Goal: Task Accomplishment & Management: Manage account settings

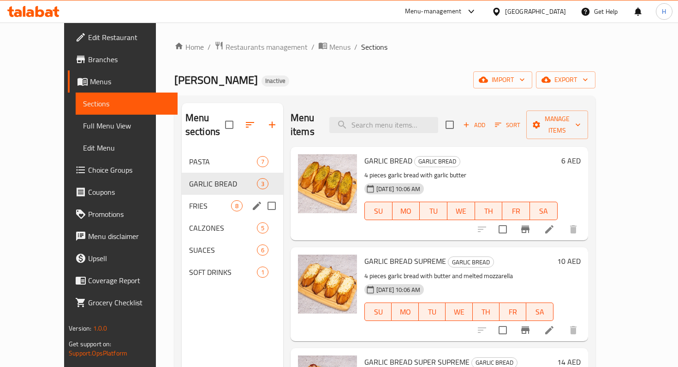
scroll to position [76, 0]
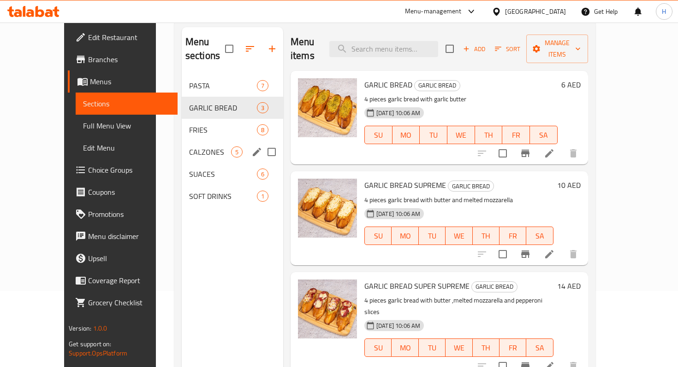
click at [194, 147] on span "CALZONES" at bounding box center [210, 152] width 42 height 11
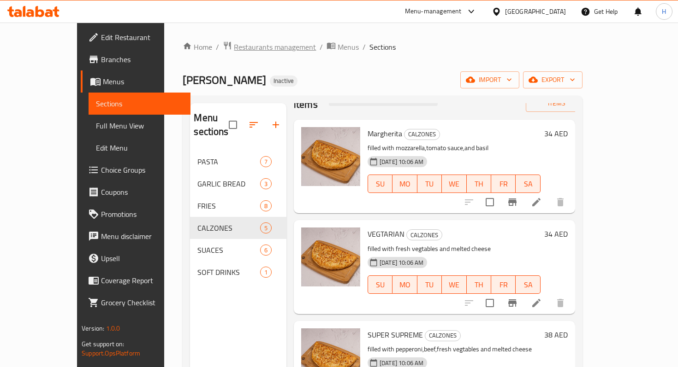
click at [245, 48] on span "Restaurants management" at bounding box center [275, 46] width 82 height 11
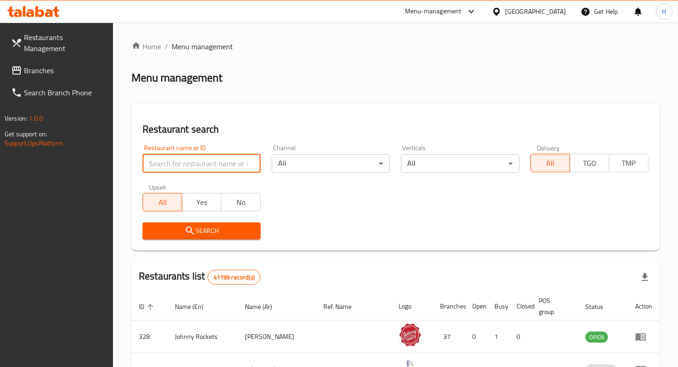
click at [185, 160] on input "search" at bounding box center [201, 163] width 118 height 18
click at [59, 65] on span "Branches" at bounding box center [65, 70] width 82 height 11
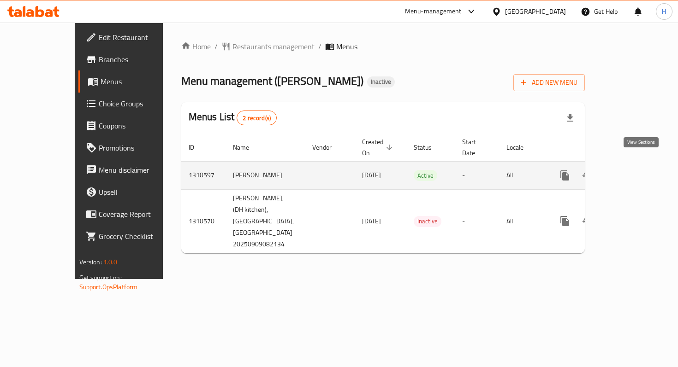
click at [635, 171] on icon "enhanced table" at bounding box center [631, 175] width 8 height 8
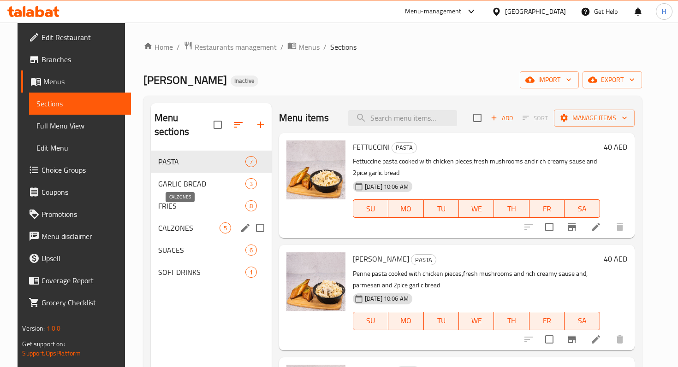
click at [174, 223] on span "CALZONES" at bounding box center [188, 228] width 61 height 11
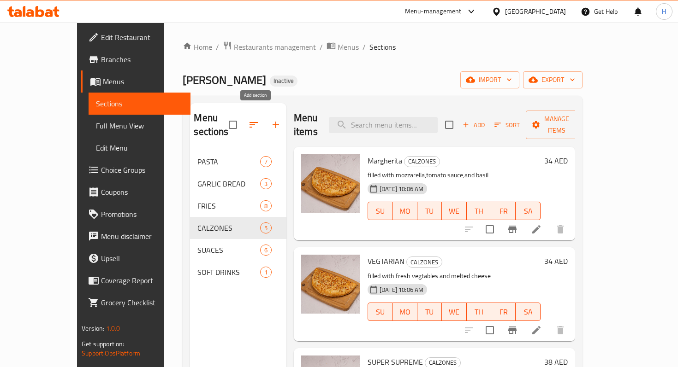
click at [272, 122] on icon "button" at bounding box center [275, 125] width 6 height 6
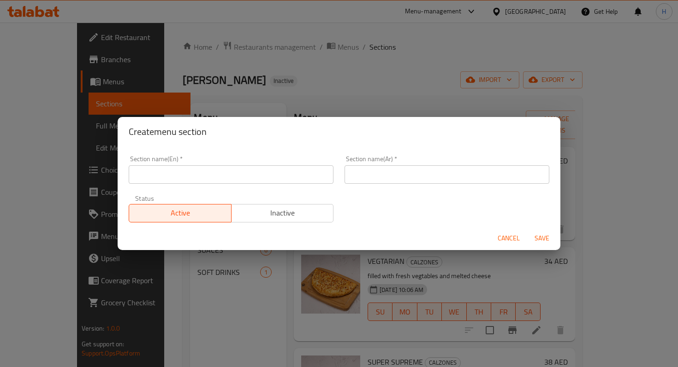
click at [177, 167] on input "text" at bounding box center [231, 174] width 205 height 18
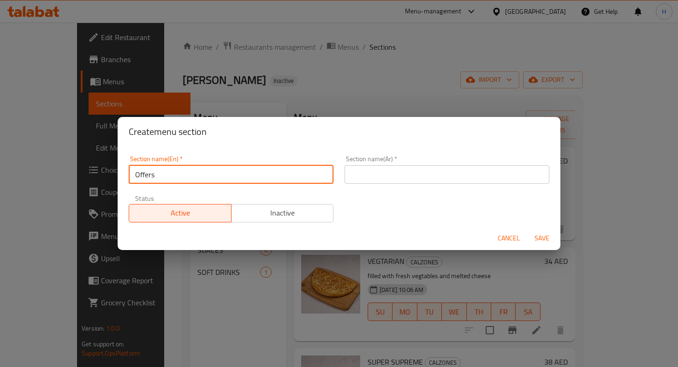
type input "Offers"
click at [447, 177] on input "text" at bounding box center [446, 174] width 205 height 18
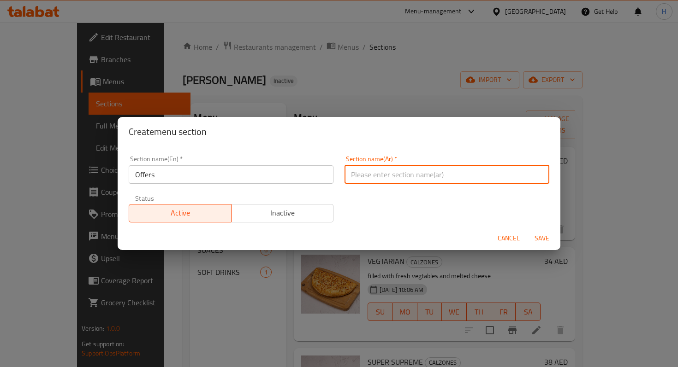
click at [390, 176] on input "text" at bounding box center [446, 174] width 205 height 18
type input "العروض"
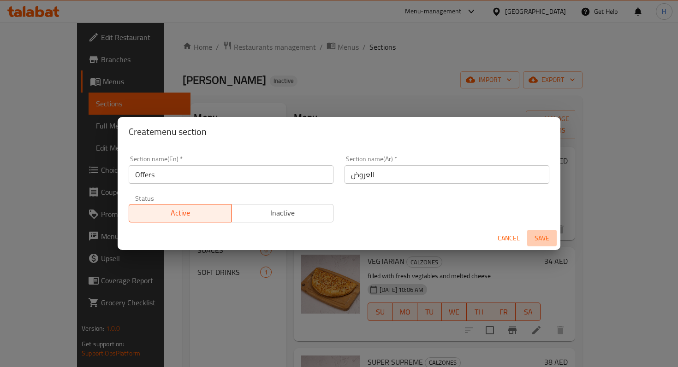
click at [543, 239] on span "Save" at bounding box center [542, 239] width 22 height 12
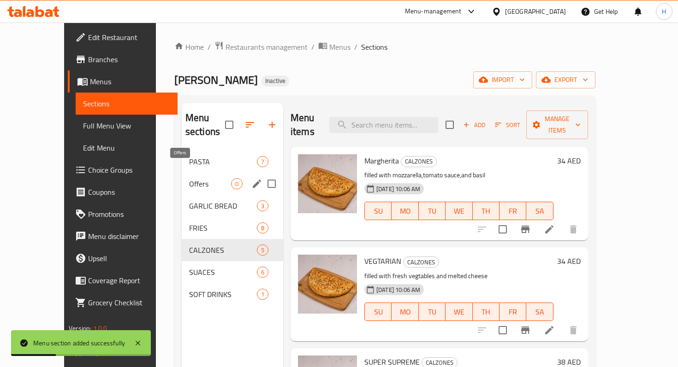
click at [189, 178] on span "Offers" at bounding box center [210, 183] width 42 height 11
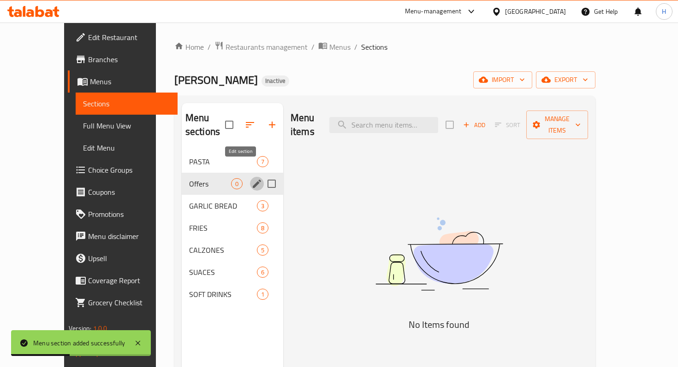
click at [251, 178] on icon "edit" at bounding box center [256, 183] width 11 height 11
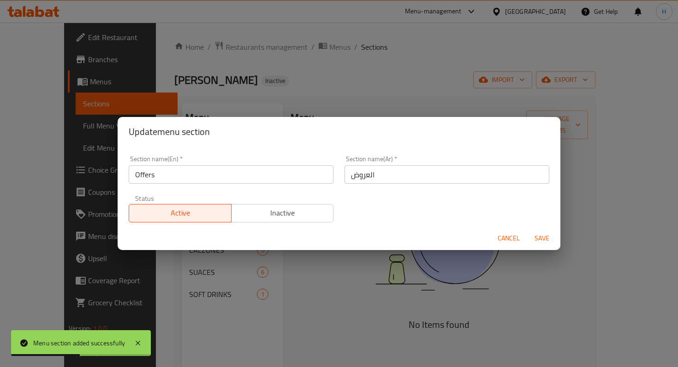
click at [156, 178] on input "Offers" at bounding box center [231, 174] width 205 height 18
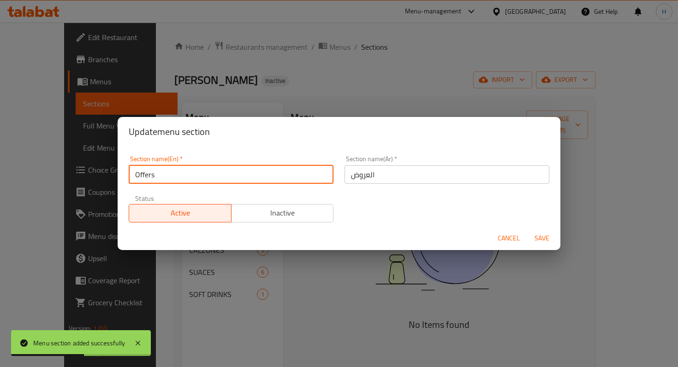
click at [156, 178] on input "Offers" at bounding box center [231, 174] width 205 height 18
type input "]"
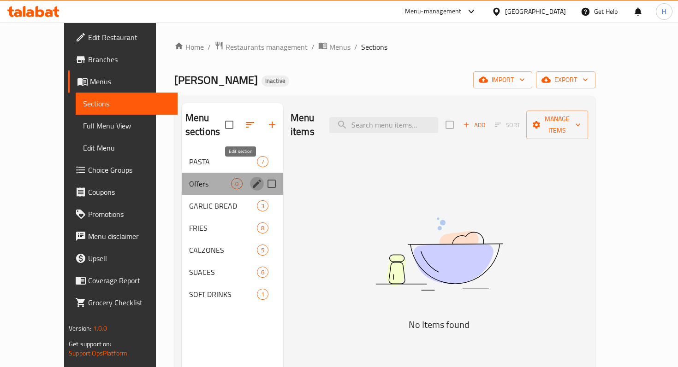
click at [253, 180] on icon "edit" at bounding box center [257, 184] width 8 height 8
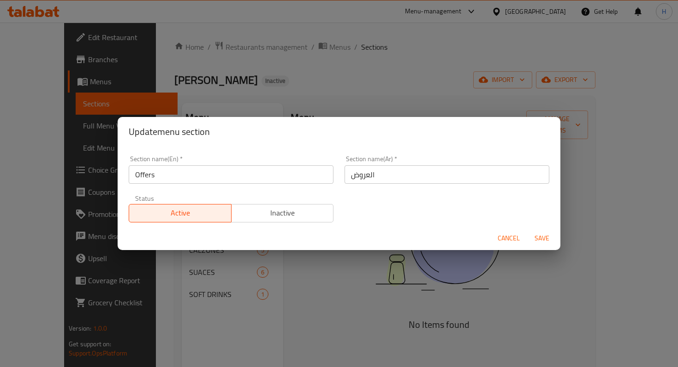
click at [167, 179] on input "Offers" at bounding box center [231, 174] width 205 height 18
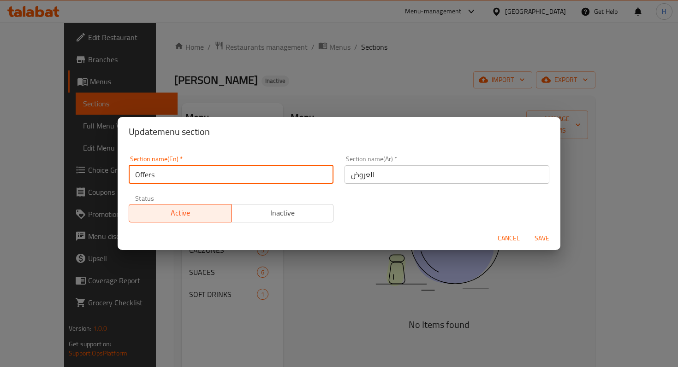
click at [167, 179] on input "Offers" at bounding box center [231, 174] width 205 height 18
type input "OFFERS"
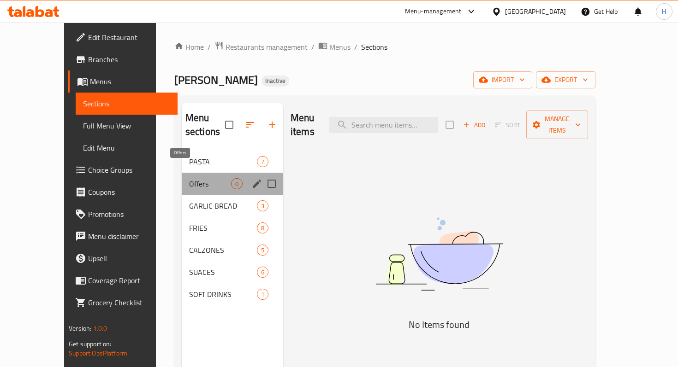
click at [193, 178] on span "Offers" at bounding box center [210, 183] width 42 height 11
click at [251, 178] on icon "edit" at bounding box center [256, 183] width 11 height 11
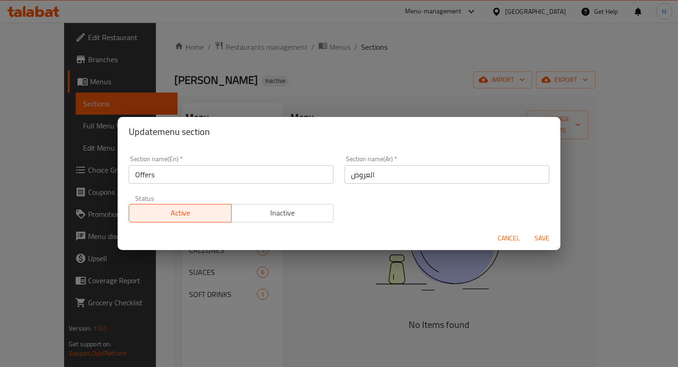
click at [184, 176] on input "Offers" at bounding box center [231, 174] width 205 height 18
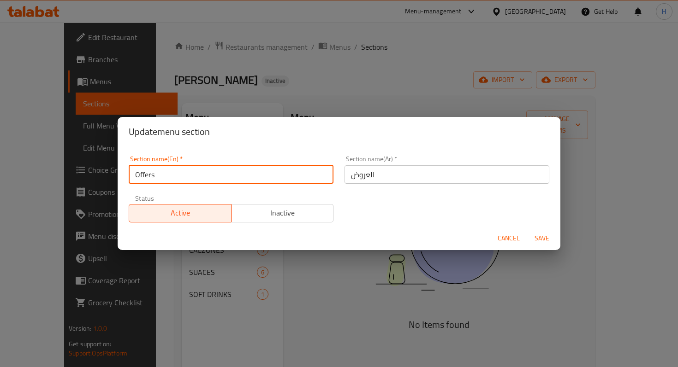
click at [184, 176] on input "Offers" at bounding box center [231, 174] width 205 height 18
type input "OFFERS"
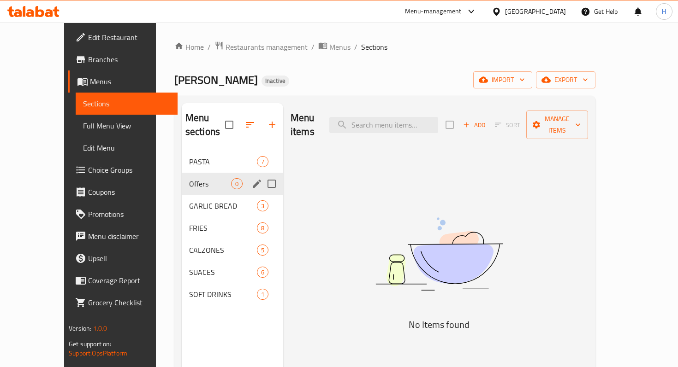
click at [251, 178] on icon "edit" at bounding box center [256, 183] width 11 height 11
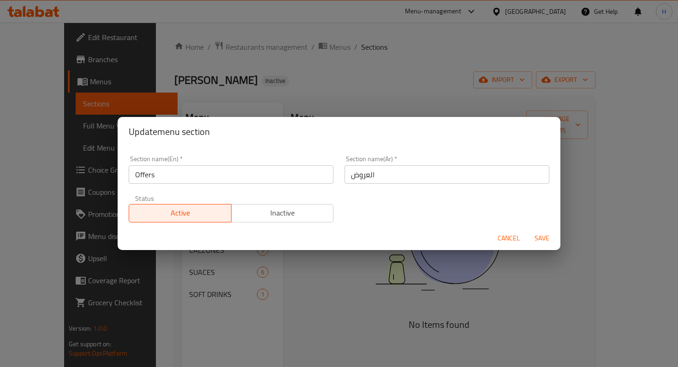
click at [219, 170] on input "Offers" at bounding box center [231, 174] width 205 height 18
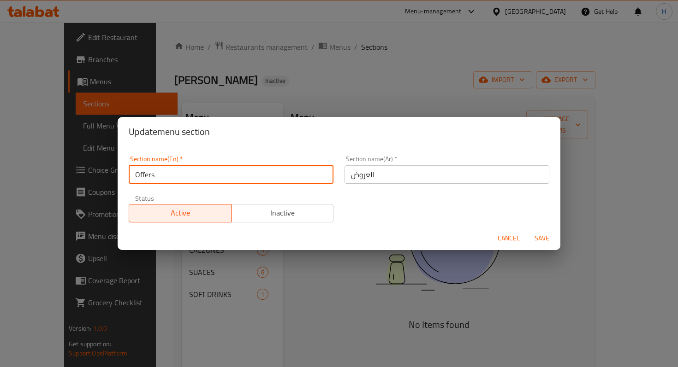
click at [199, 177] on input "Offers" at bounding box center [231, 174] width 205 height 18
drag, startPoint x: 199, startPoint y: 177, endPoint x: 193, endPoint y: 210, distance: 33.6
click at [193, 210] on div "Section name(En)   * Offers Section name(En) * Section name(Ar)   * العروض Sect…" at bounding box center [338, 189] width 431 height 78
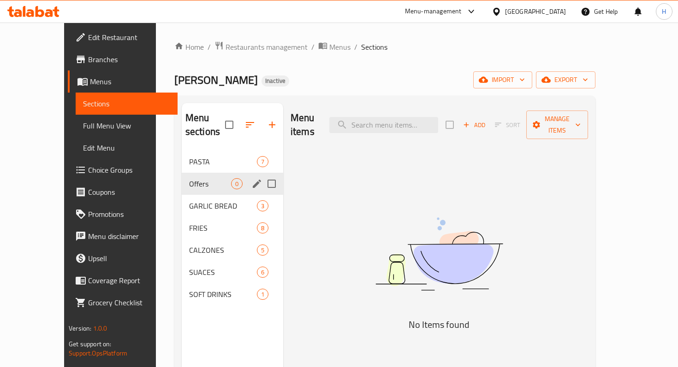
click at [251, 178] on icon "edit" at bounding box center [256, 183] width 11 height 11
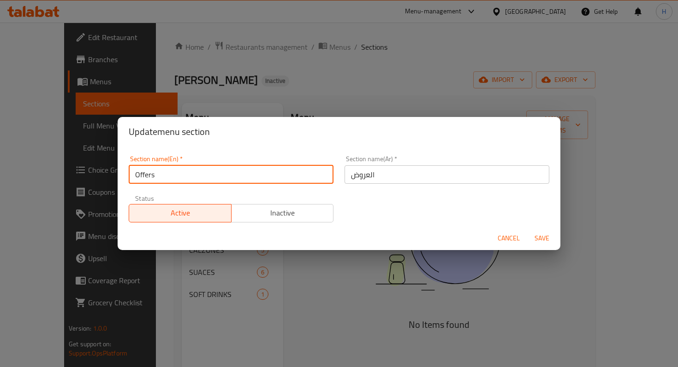
drag, startPoint x: 201, startPoint y: 177, endPoint x: 200, endPoint y: 195, distance: 18.9
click at [200, 195] on div "Section name(En)   * Offers Section name(En) * Section name(Ar)   * العروض Sect…" at bounding box center [338, 189] width 431 height 78
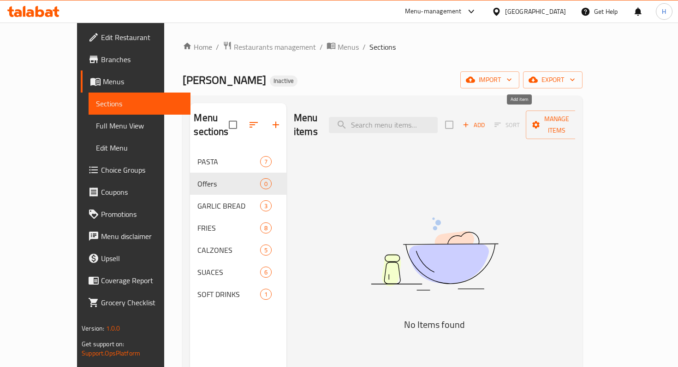
click at [470, 121] on icon "button" at bounding box center [465, 125] width 8 height 8
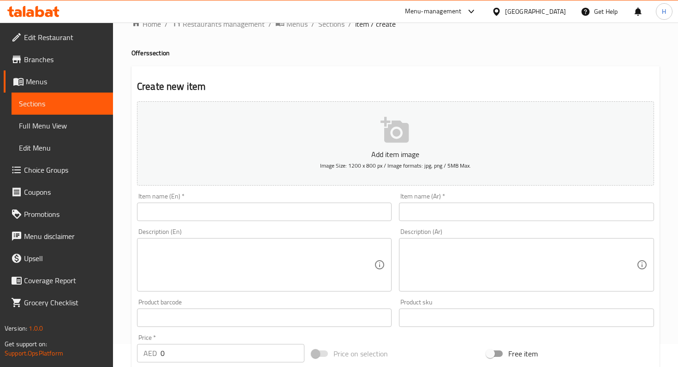
scroll to position [24, 0]
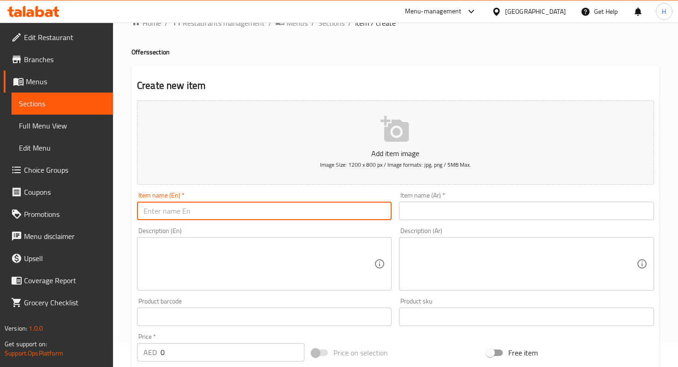
click at [281, 211] on input "text" at bounding box center [264, 211] width 254 height 18
paste input "MEAL FOR 2 PERSONS"
type input "MEAL FOR 2"
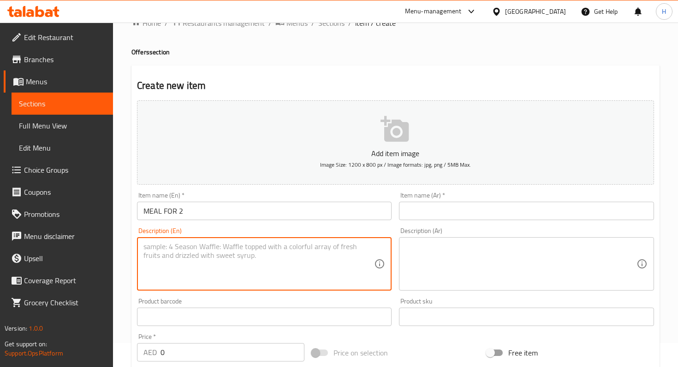
click at [263, 249] on textarea at bounding box center [258, 264] width 230 height 44
paste textarea "2PASTA FROM YOUR CHOICE+4 PCE GARLIC BREAD SUPREME+2 CANS PEPSI"
click at [147, 248] on textarea "2PASTA FROM YOUR CHOICE+4 PCE GARLIC BREAD SUPREME+2 CANS PEPSI" at bounding box center [258, 264] width 230 height 44
click at [167, 247] on textarea "2 PASTA FROM YOUR CHOICE+4 PCE GARLIC BREAD SUPREME+2 CANS PEPSI" at bounding box center [258, 264] width 230 height 44
click at [183, 247] on textarea "2 PASTAS FROM YOUR CHOICE+4 PCE GARLIC BREAD SUPREME+2 CANS PEPSI" at bounding box center [258, 264] width 230 height 44
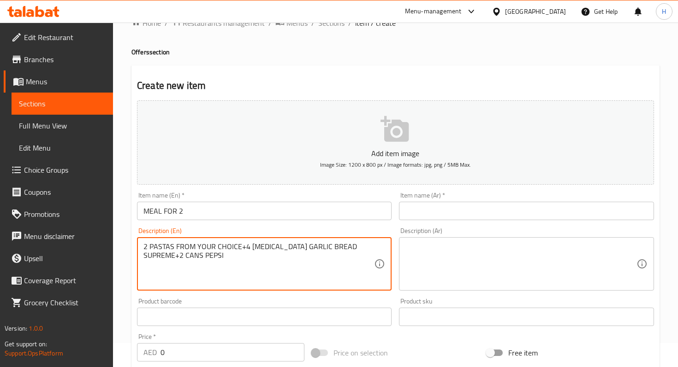
click at [183, 247] on textarea "2 PASTAS FROM YOUR CHOICE+4 PCE GARLIC BREAD SUPREME+2 CANS PEPSI" at bounding box center [258, 264] width 230 height 44
click at [228, 246] on textarea "2 PASTAS OF YOUR CHOICE+4 PCE GARLIC BREAD SUPREME+2 CANS PEPSI" at bounding box center [258, 264] width 230 height 44
drag, startPoint x: 151, startPoint y: 247, endPoint x: 227, endPoint y: 247, distance: 76.1
click at [227, 248] on textarea "2 PASTAS OF YOUR CHOICE + 4 PCS GARLIC BREAD SUPREME + 2 CANS PEPSI" at bounding box center [258, 264] width 230 height 44
drag, startPoint x: 233, startPoint y: 247, endPoint x: 321, endPoint y: 243, distance: 88.1
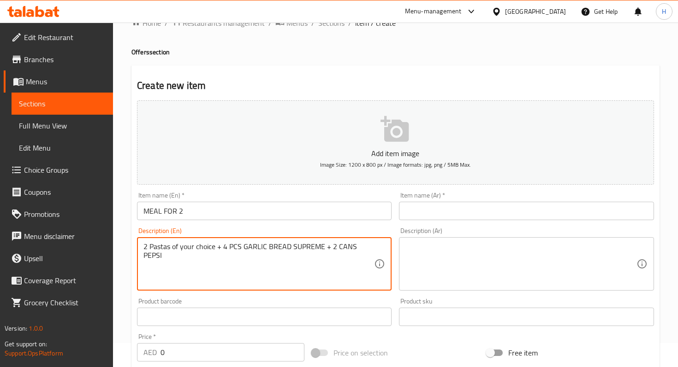
click at [321, 243] on textarea "2 Pastas of your choice + 4 PCS GARLIC BREAD SUPREME + 2 CANS PEPSI" at bounding box center [258, 264] width 230 height 44
drag, startPoint x: 337, startPoint y: 247, endPoint x: 349, endPoint y: 260, distance: 17.7
click at [349, 260] on textarea "2 Pastas of your choice + 4 pcs garlic bread super supreme + 2 CANS PEPSI" at bounding box center [258, 264] width 230 height 44
type textarea "2 Pastas of your choice + 4 pcs garlic bread super supreme + 2 pepsi cans"
click at [421, 258] on textarea at bounding box center [520, 264] width 230 height 44
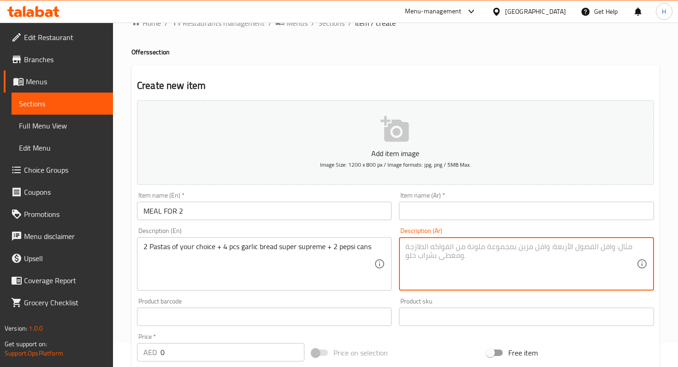
paste textarea "باستا من اختيارك +4قطع خبز بالثوم والموتزريلا+2 علبة بيبسى"
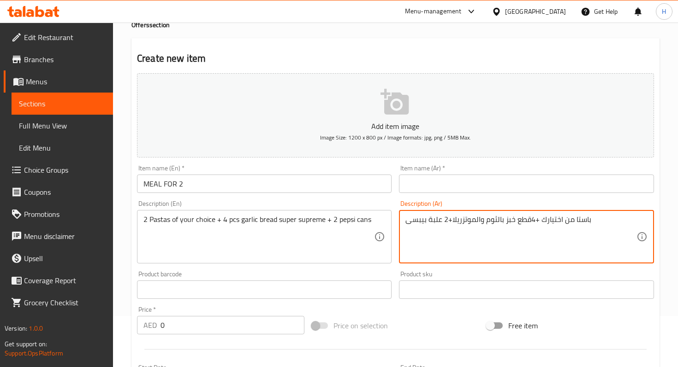
scroll to position [52, 0]
click at [532, 219] on textarea "باستا من اختيارك +4قطع خبز بالثوم والموتزريلا+2 علبة بيبسى" at bounding box center [520, 237] width 230 height 44
click at [450, 221] on textarea "باستا من اختيارك +4 قطع خبز بالثوم والموتزريلا+2 علبة بيبسى" at bounding box center [520, 237] width 230 height 44
click at [445, 219] on textarea "باستا من اختيارك +4 قطع خبز بالثوم والموتزريلا +2 علبة بيبسى" at bounding box center [520, 237] width 230 height 44
click at [448, 220] on textarea "باستا من اختيارك +4 قطع خبز بالثوم والموتزريلا +2 علبة بيبسى" at bounding box center [520, 237] width 230 height 44
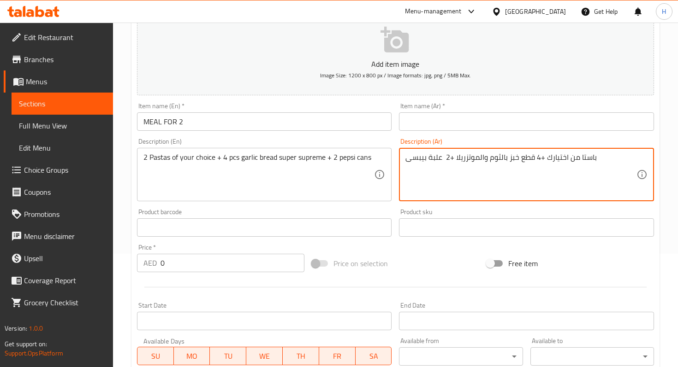
scroll to position [81, 0]
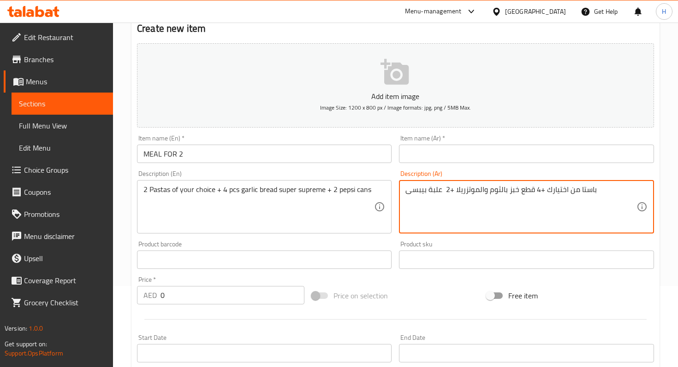
type textarea "باستا من اختيارك +4 قطع خبز بالثوم والموتزريلا +2 علبة بيبسى"
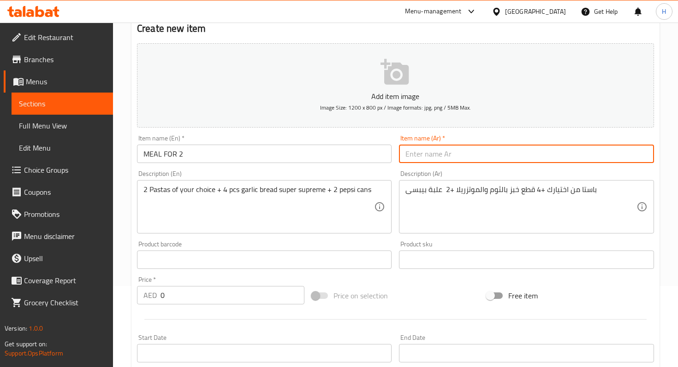
click at [462, 156] on input "text" at bounding box center [526, 154] width 254 height 18
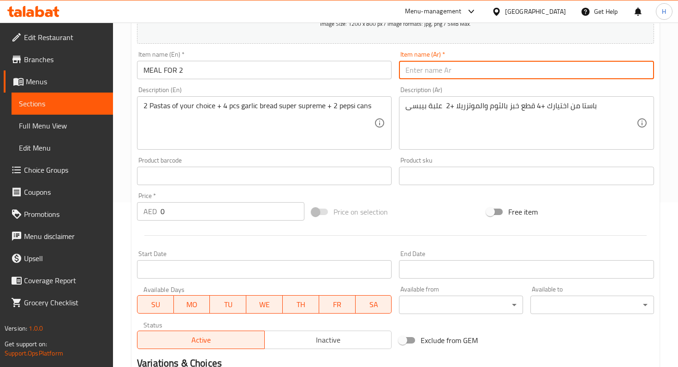
scroll to position [165, 0]
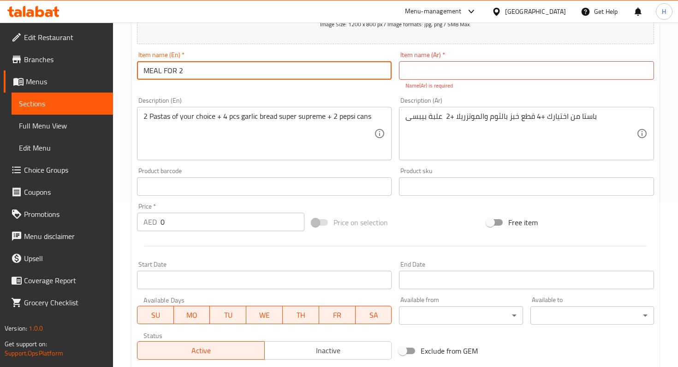
drag, startPoint x: 176, startPoint y: 71, endPoint x: 149, endPoint y: 73, distance: 26.8
click at [149, 73] on input "MEAL FOR 2" at bounding box center [264, 70] width 254 height 18
type input "Meal for 2"
click at [420, 69] on input "text" at bounding box center [526, 70] width 254 height 18
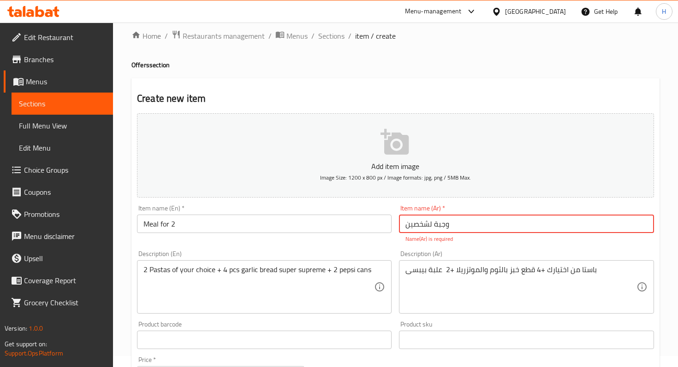
scroll to position [9, 0]
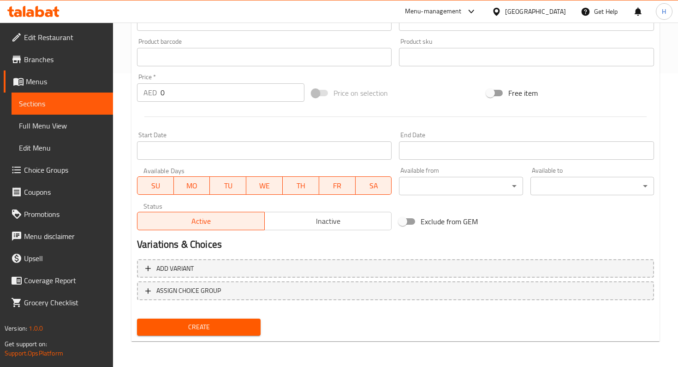
type input "وجبة لشخصين"
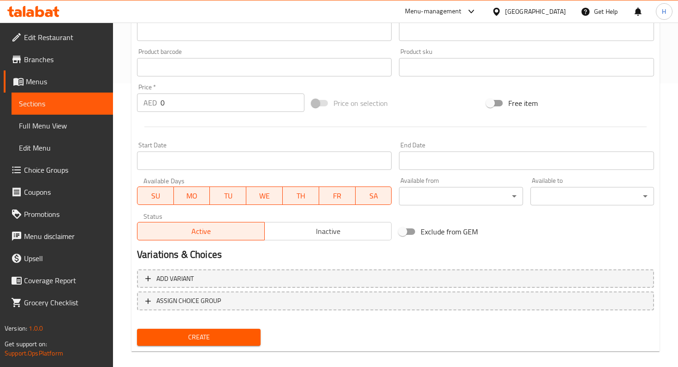
click at [191, 332] on span "Create" at bounding box center [198, 338] width 109 height 12
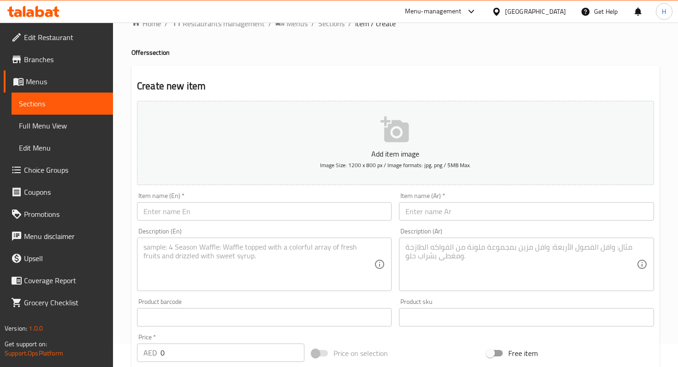
scroll to position [0, 0]
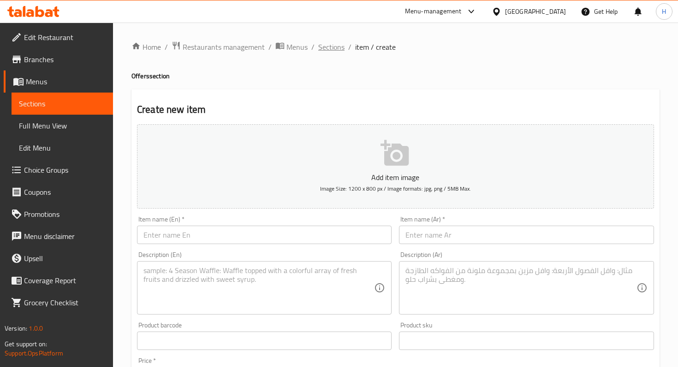
click at [324, 46] on span "Sections" at bounding box center [331, 46] width 26 height 11
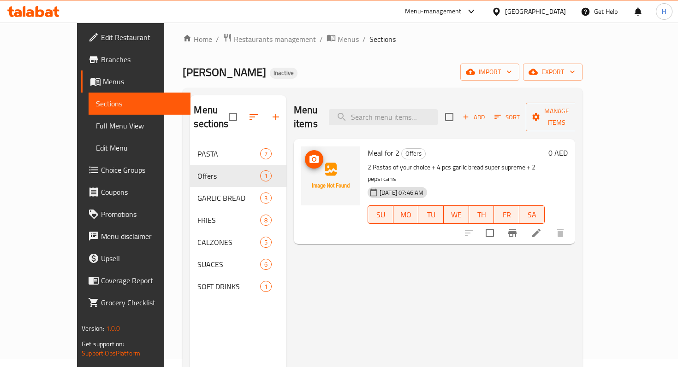
scroll to position [7, 0]
click at [308, 155] on icon "upload picture" at bounding box center [313, 160] width 11 height 11
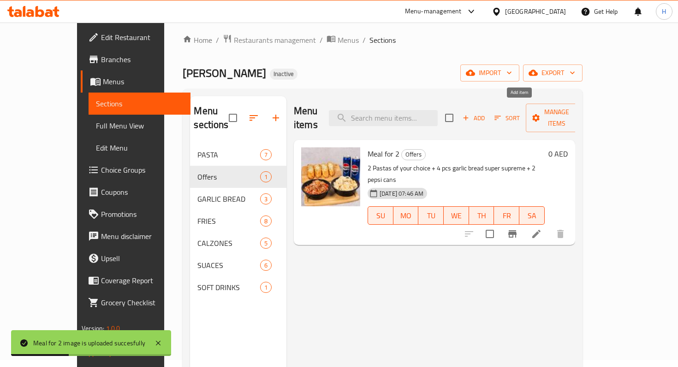
click at [486, 113] on span "Add" at bounding box center [473, 118] width 25 height 11
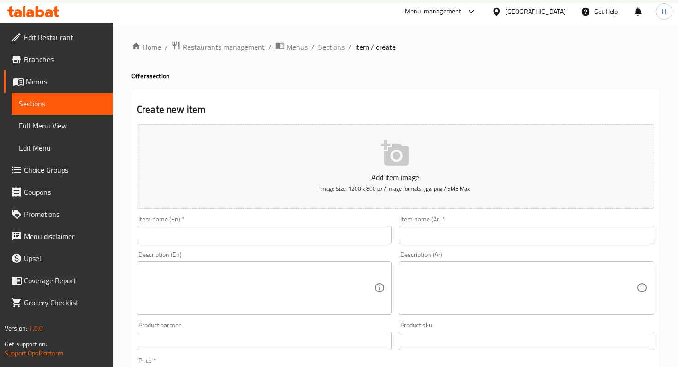
click at [230, 234] on input "text" at bounding box center [264, 235] width 254 height 18
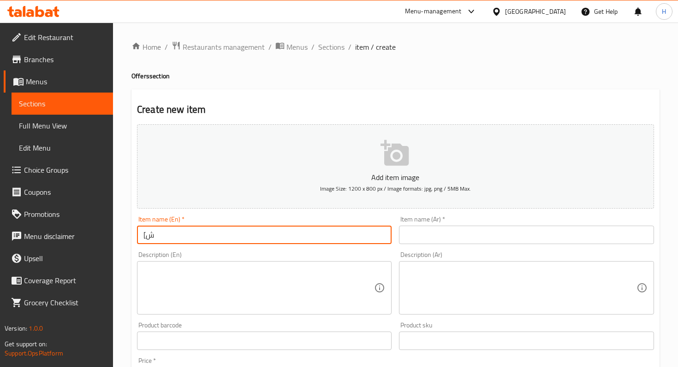
type input "["
type input "S"
type input "Pasta Single Meal"
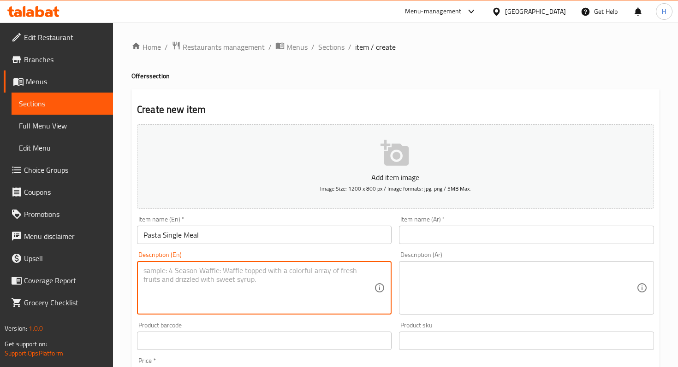
click at [188, 272] on textarea at bounding box center [258, 288] width 230 height 44
click at [219, 298] on textarea at bounding box center [258, 288] width 230 height 44
type textarea "1 Pasta of your choice + 2 pcs garlic bread + 1 pepsi"
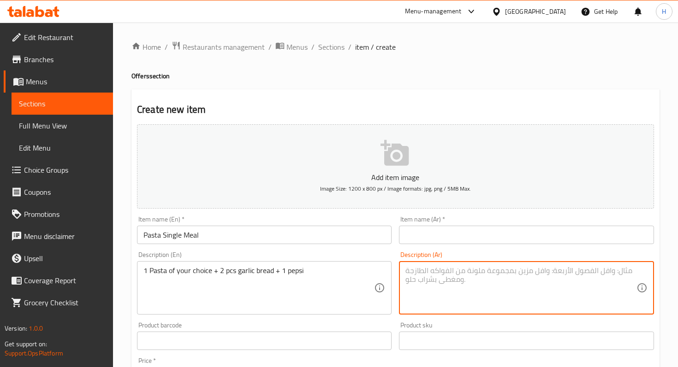
click at [439, 282] on textarea at bounding box center [520, 288] width 230 height 44
click at [439, 234] on input "text" at bounding box center [526, 235] width 254 height 18
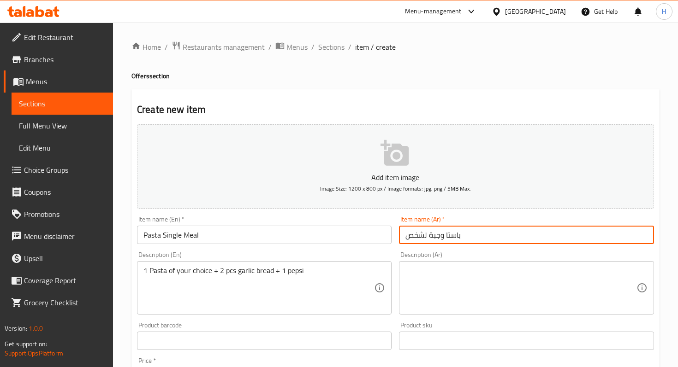
type input "باستا وجبة لشخص"
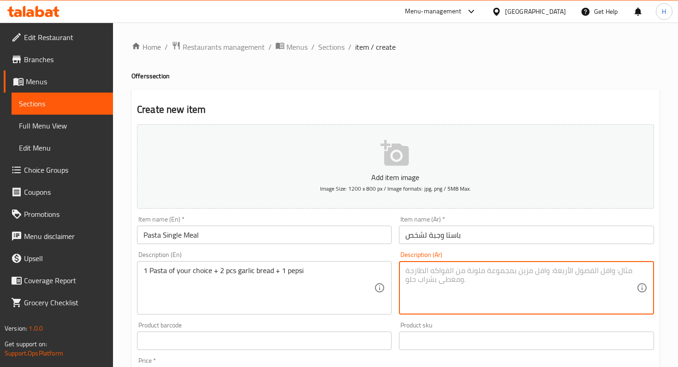
click at [449, 272] on textarea at bounding box center [520, 288] width 230 height 44
type textarea "١"
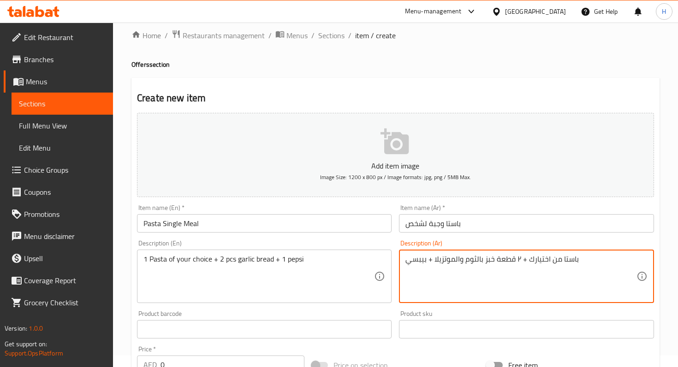
scroll to position [90, 0]
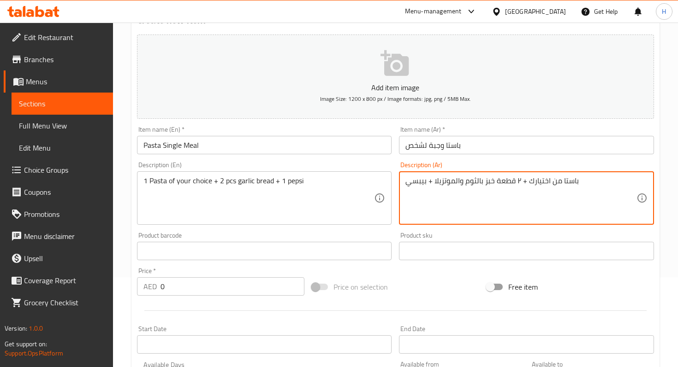
type textarea "باستا من اختيارك + ٢ قطعة خبز بالثوم والموتزيلا + بيبسي"
click at [173, 289] on input "0" at bounding box center [232, 287] width 144 height 18
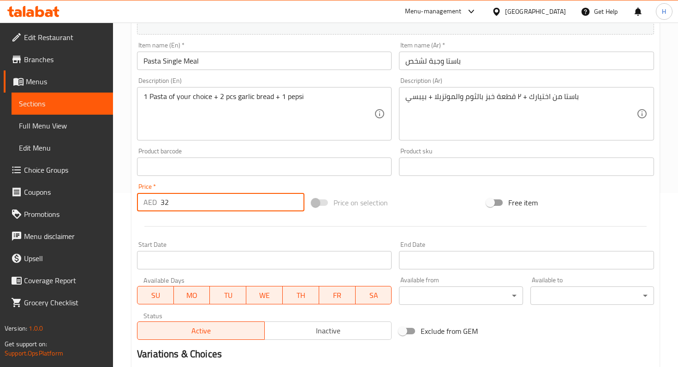
scroll to position [284, 0]
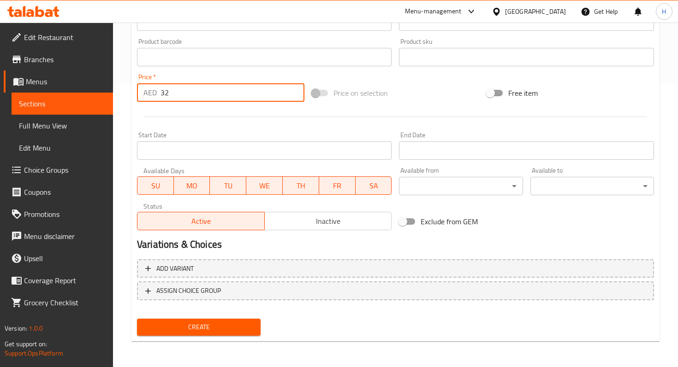
type input "32"
click at [187, 329] on span "Create" at bounding box center [198, 328] width 109 height 12
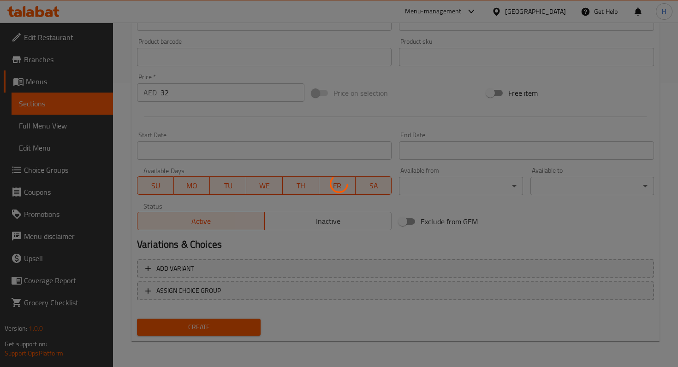
type input "0"
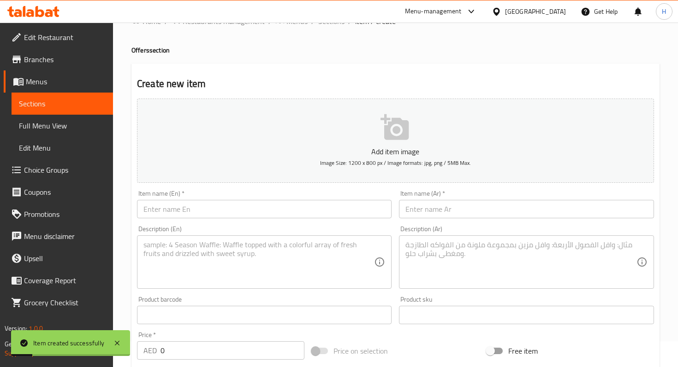
scroll to position [0, 0]
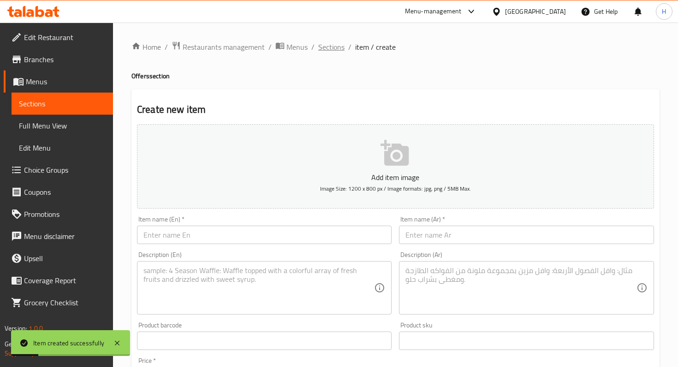
click at [336, 48] on span "Sections" at bounding box center [331, 46] width 26 height 11
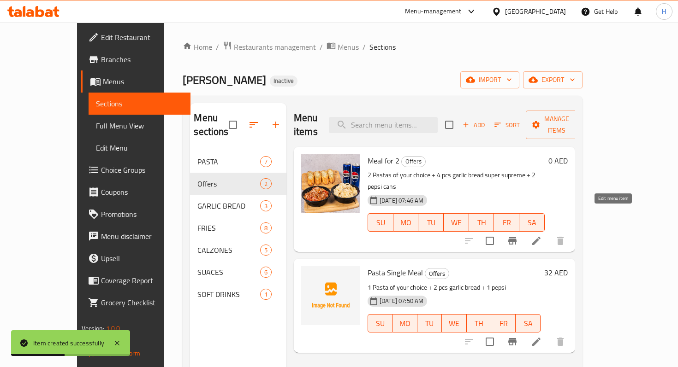
click at [542, 236] on icon at bounding box center [536, 241] width 11 height 11
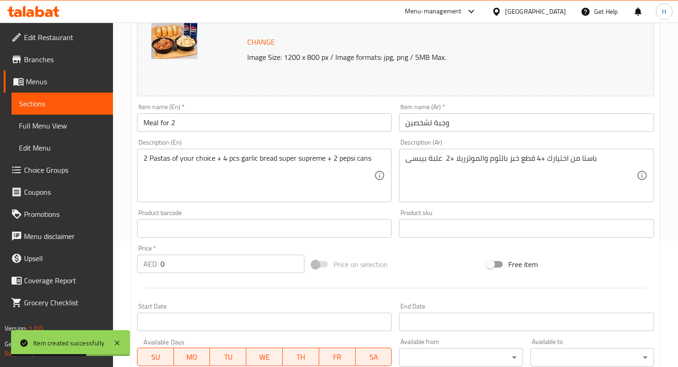
scroll to position [154, 0]
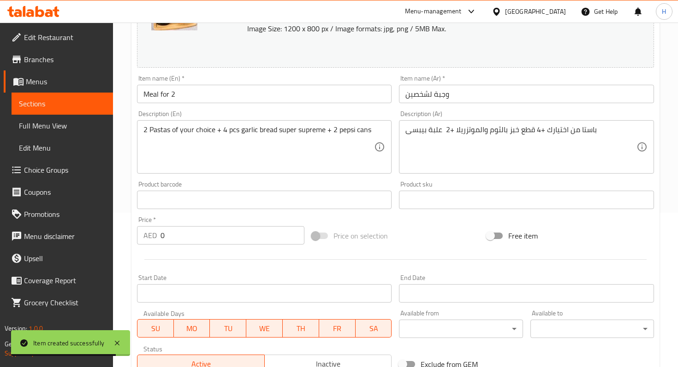
click at [191, 240] on input "0" at bounding box center [232, 235] width 144 height 18
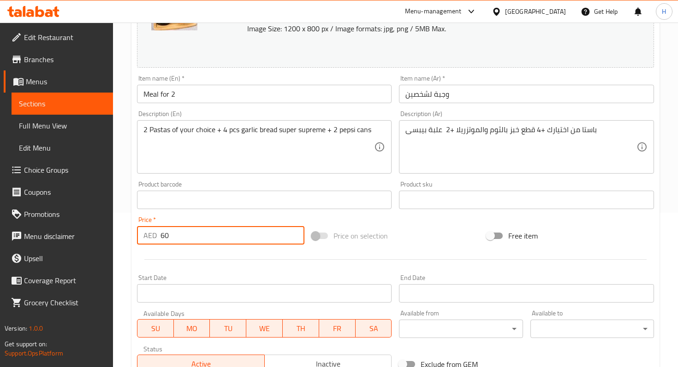
scroll to position [297, 0]
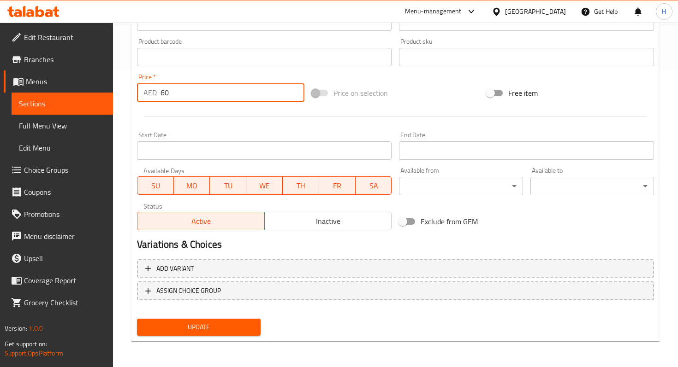
type input "60"
click at [178, 324] on span "Update" at bounding box center [198, 328] width 109 height 12
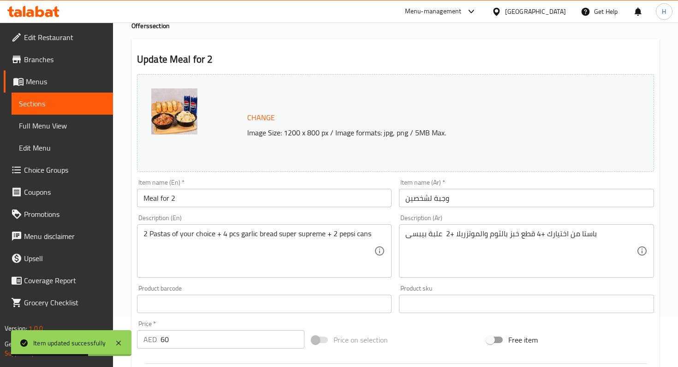
scroll to position [0, 0]
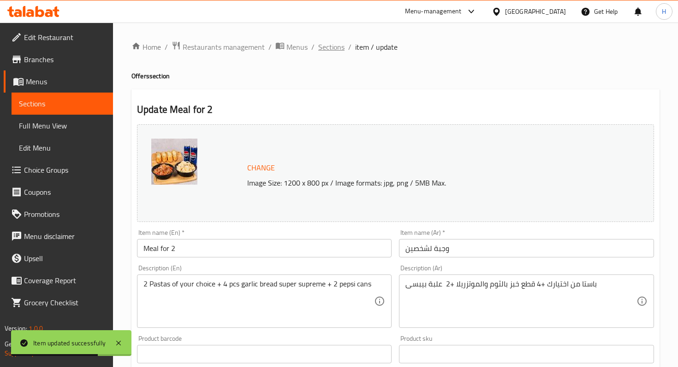
click at [328, 50] on span "Sections" at bounding box center [331, 46] width 26 height 11
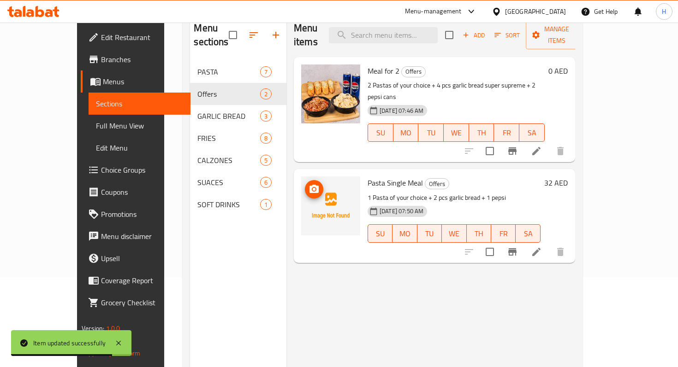
scroll to position [91, 0]
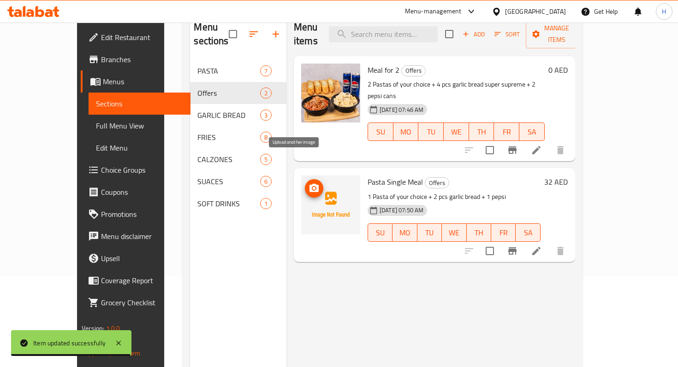
click at [308, 183] on icon "upload picture" at bounding box center [313, 188] width 11 height 11
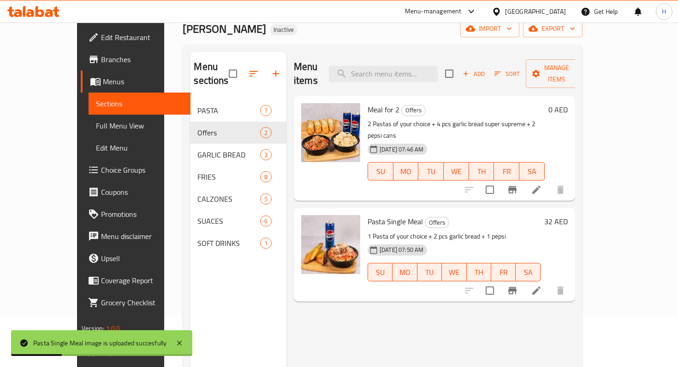
scroll to position [50, 0]
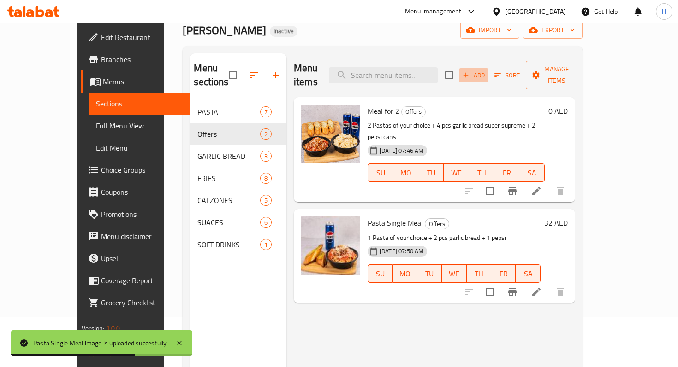
click at [470, 71] on icon "button" at bounding box center [465, 75] width 8 height 8
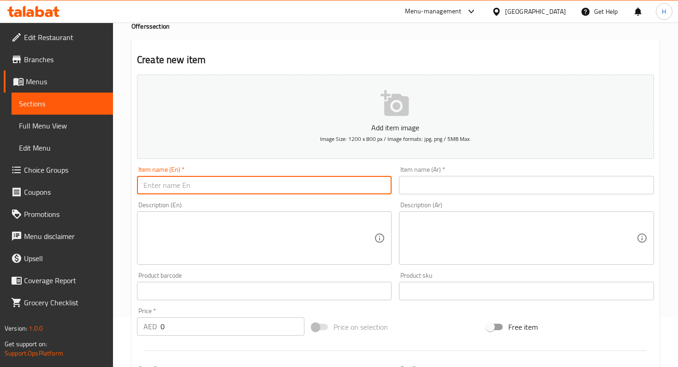
click at [217, 186] on input "text" at bounding box center [264, 185] width 254 height 18
type input "Calzone single meal"
click at [211, 217] on textarea at bounding box center [258, 239] width 230 height 44
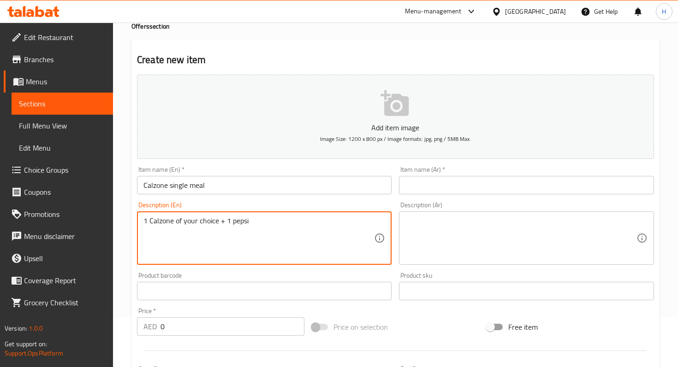
scroll to position [138, 0]
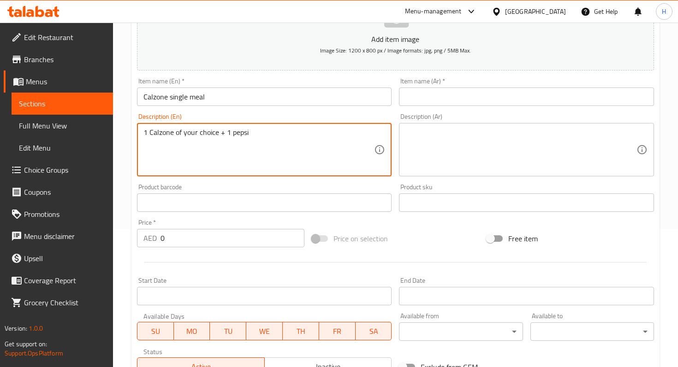
type textarea "1 Calzone of your choice + 1 pepsi"
click at [197, 242] on input "0" at bounding box center [232, 238] width 144 height 18
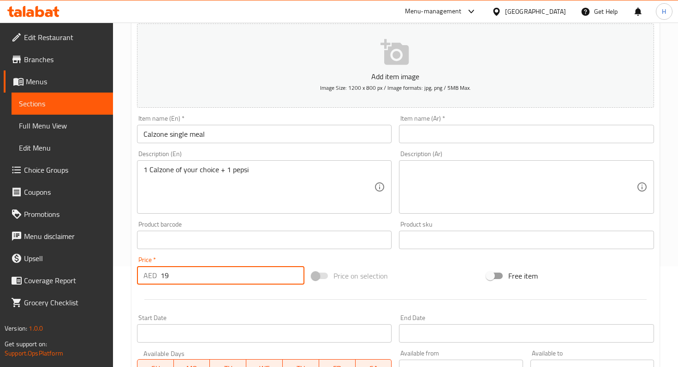
scroll to position [100, 0]
type input "19"
click at [440, 128] on input "text" at bounding box center [526, 134] width 254 height 18
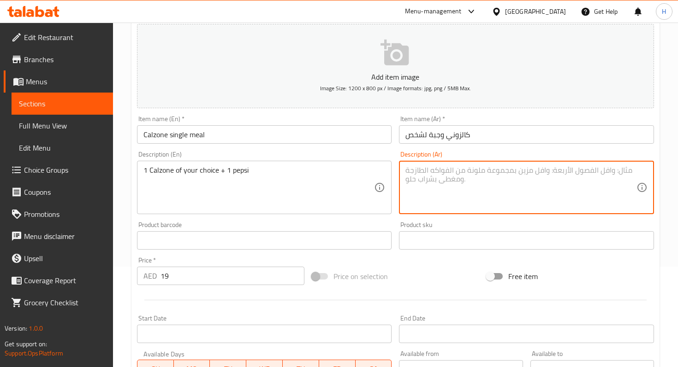
click at [432, 191] on textarea at bounding box center [520, 188] width 230 height 44
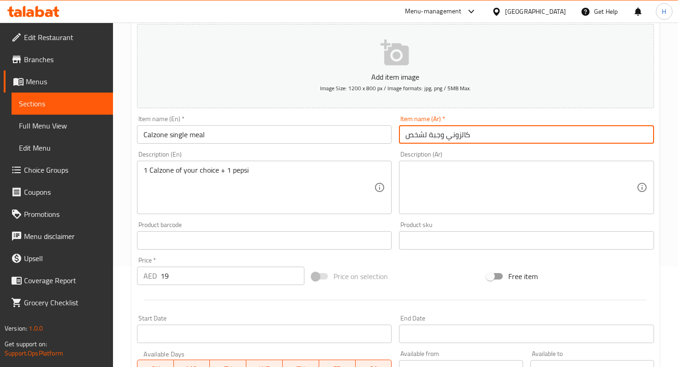
click at [463, 135] on input "كالزوني وجبة لشخص" at bounding box center [526, 134] width 254 height 18
type input "كلزوني وجبة لشخص"
click at [452, 174] on textarea at bounding box center [520, 188] width 230 height 44
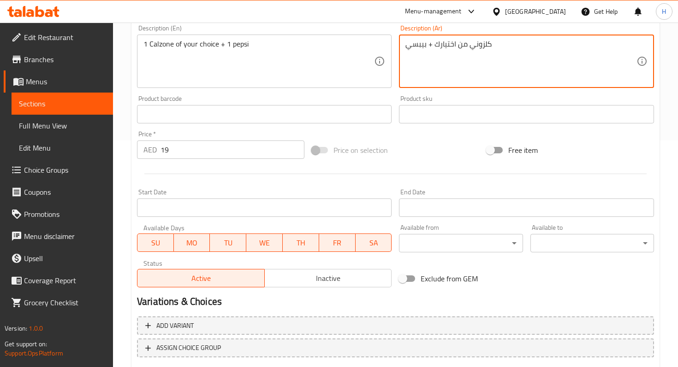
scroll to position [284, 0]
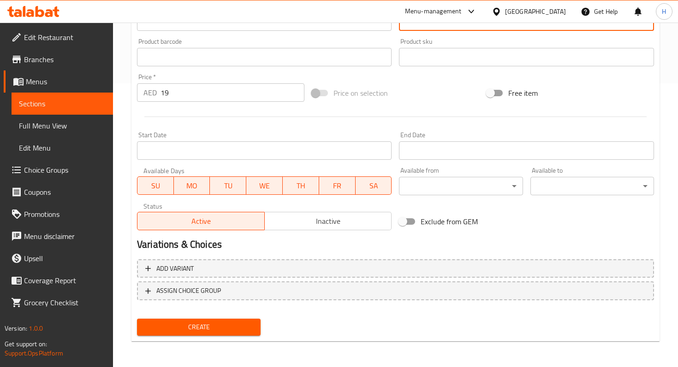
type textarea "كلزوني من اختيارك + بيبسي"
click at [171, 326] on span "Create" at bounding box center [198, 328] width 109 height 12
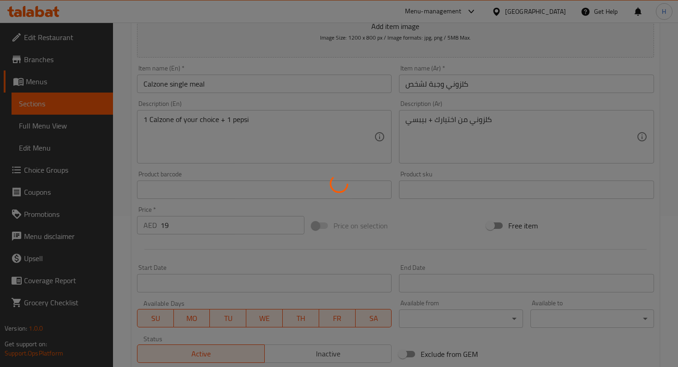
type input "0"
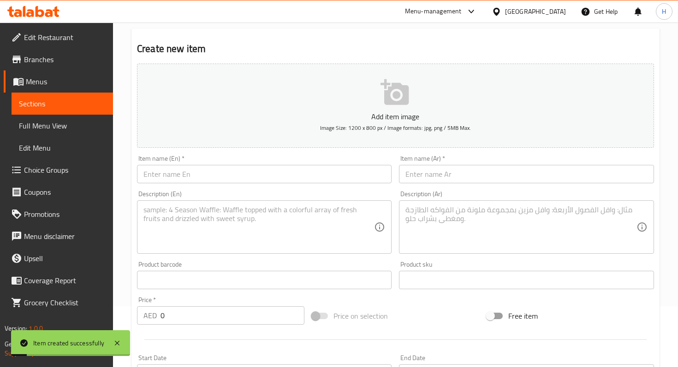
scroll to position [0, 0]
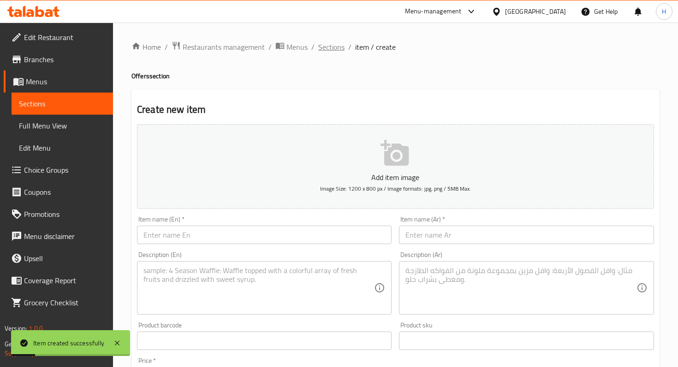
click at [329, 49] on span "Sections" at bounding box center [331, 46] width 26 height 11
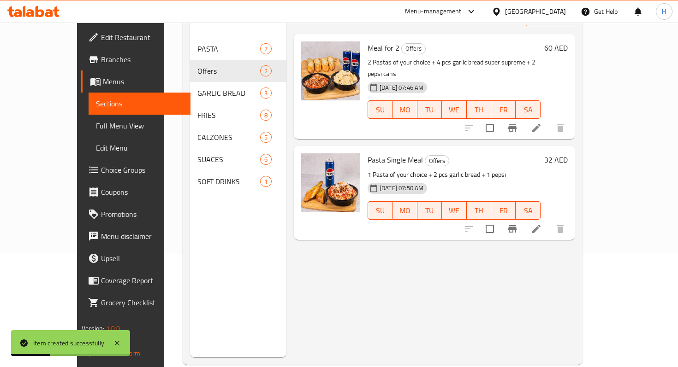
scroll to position [113, 0]
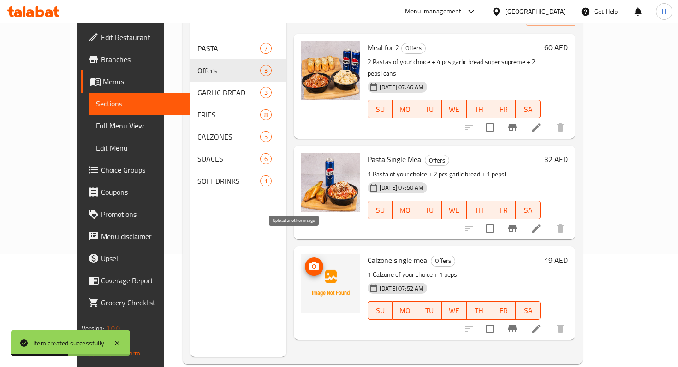
click at [309, 262] on icon "upload picture" at bounding box center [313, 266] width 9 height 8
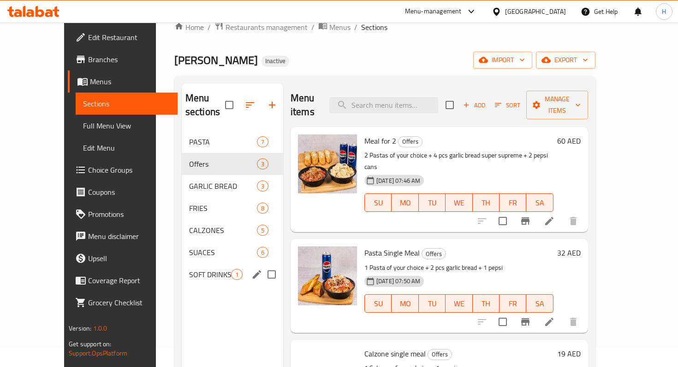
scroll to position [0, 0]
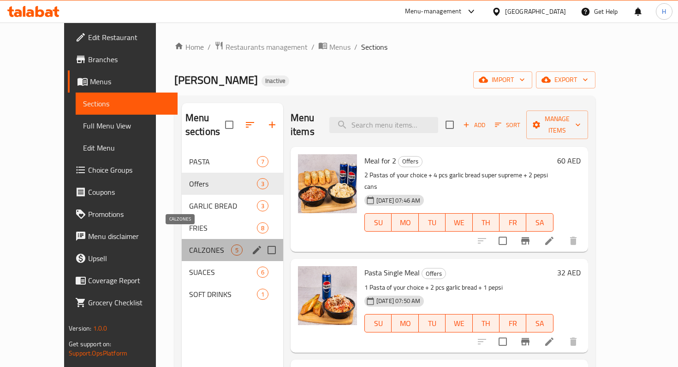
click at [189, 245] on span "CALZONES" at bounding box center [210, 250] width 42 height 11
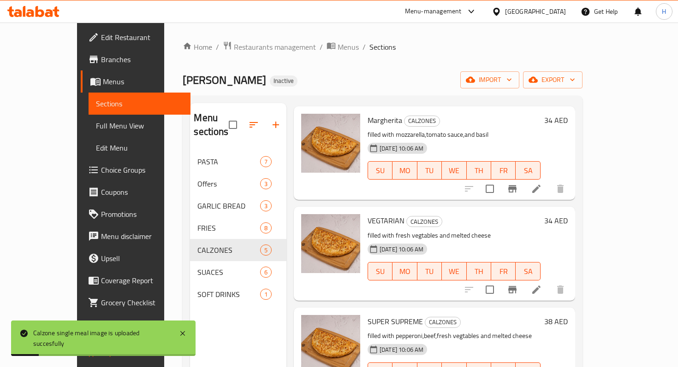
scroll to position [49, 0]
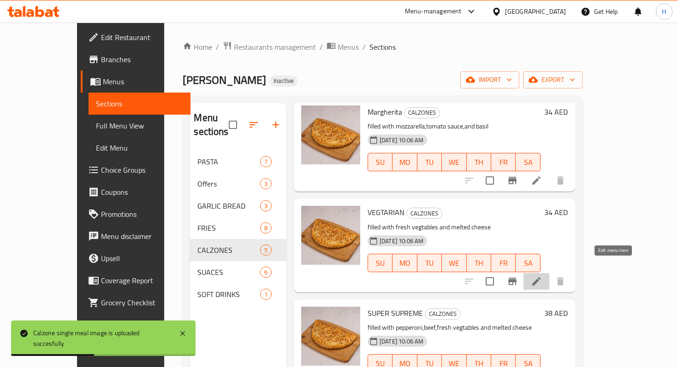
click at [542, 276] on icon at bounding box center [536, 281] width 11 height 11
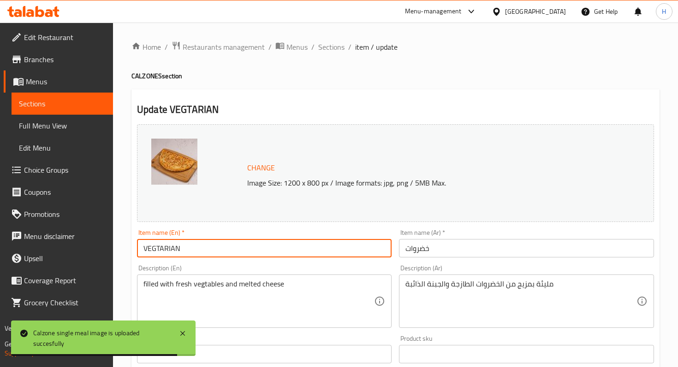
drag, startPoint x: 149, startPoint y: 248, endPoint x: 219, endPoint y: 248, distance: 69.6
click at [219, 248] on input "VEGTARIAN" at bounding box center [264, 248] width 254 height 18
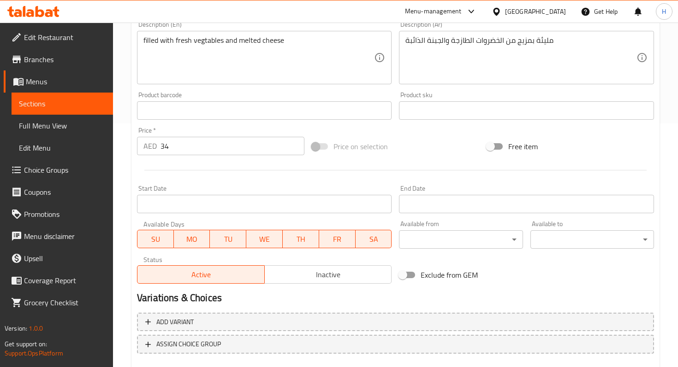
scroll to position [297, 0]
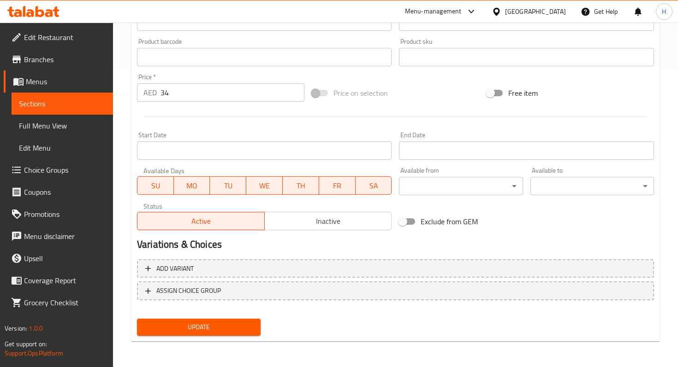
type input "Vegetarian"
click at [220, 328] on span "Update" at bounding box center [198, 328] width 109 height 12
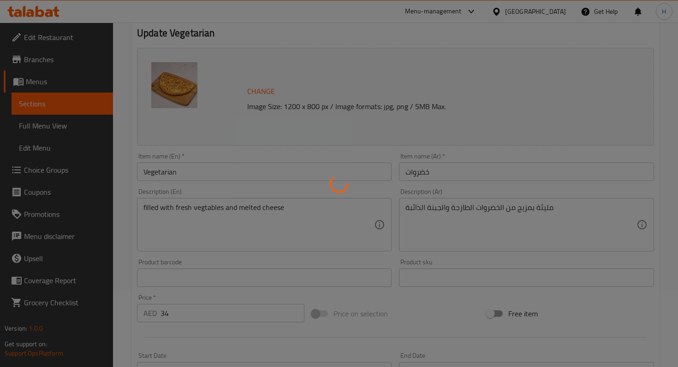
scroll to position [0, 0]
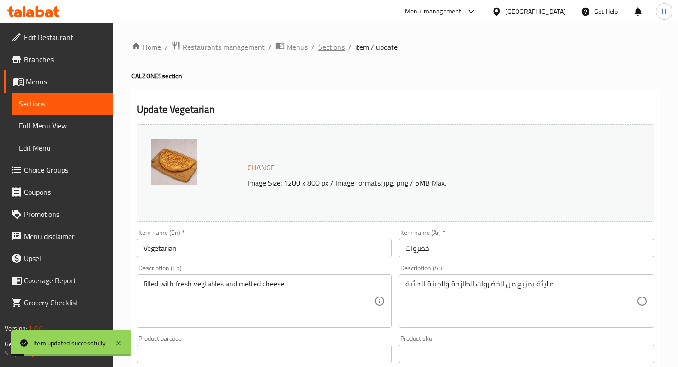
click at [321, 50] on span "Sections" at bounding box center [331, 46] width 26 height 11
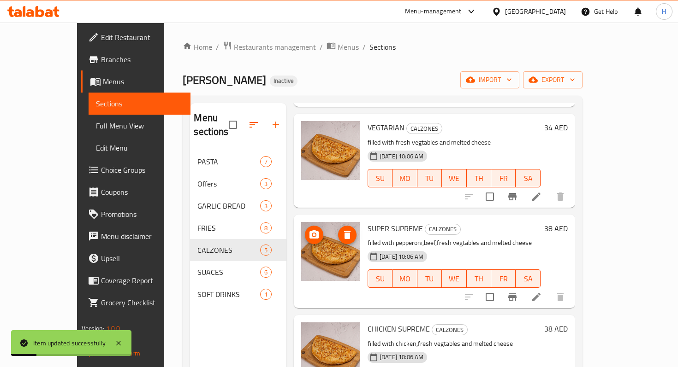
scroll to position [159, 0]
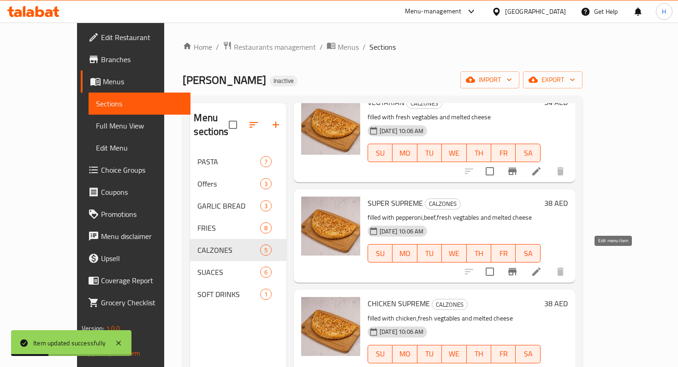
click at [542, 266] on icon at bounding box center [536, 271] width 11 height 11
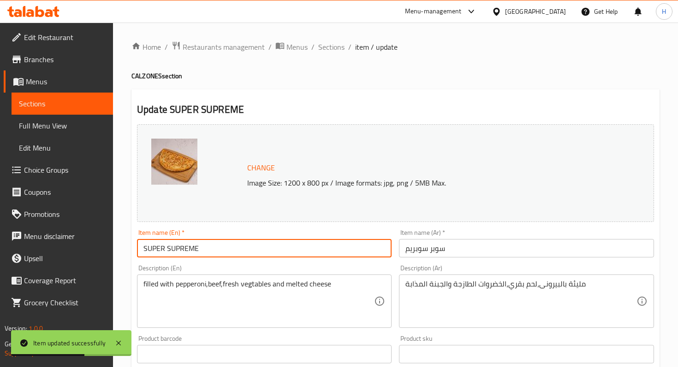
drag, startPoint x: 148, startPoint y: 248, endPoint x: 258, endPoint y: 243, distance: 110.8
click at [257, 244] on input "SUPER SUPREME" at bounding box center [264, 248] width 254 height 18
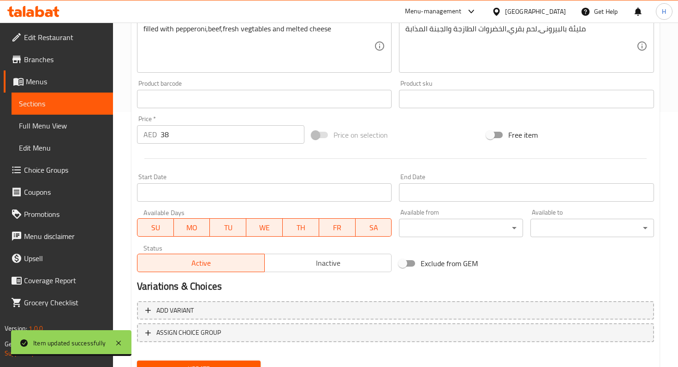
scroll to position [297, 0]
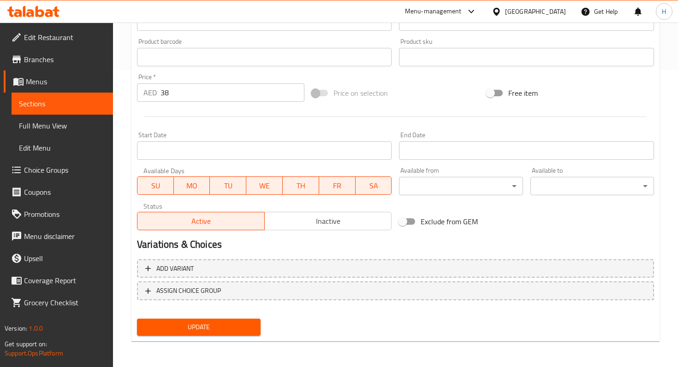
type input "Super Supreme"
click at [192, 329] on span "Update" at bounding box center [198, 328] width 109 height 12
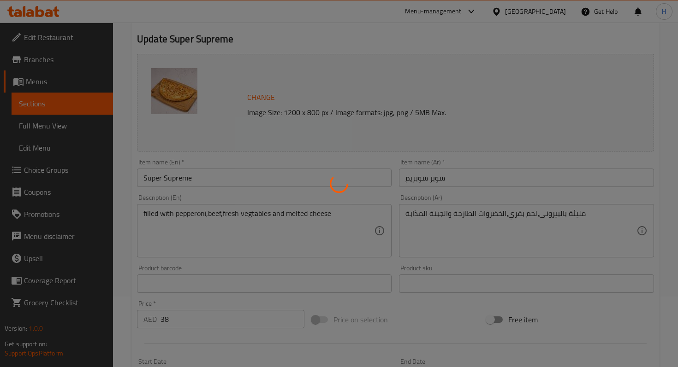
scroll to position [0, 0]
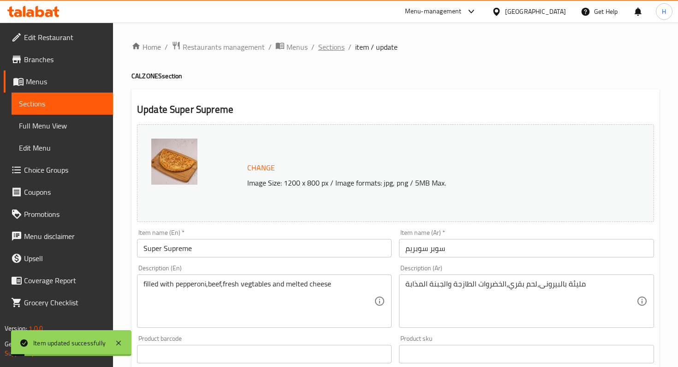
click at [330, 50] on span "Sections" at bounding box center [331, 46] width 26 height 11
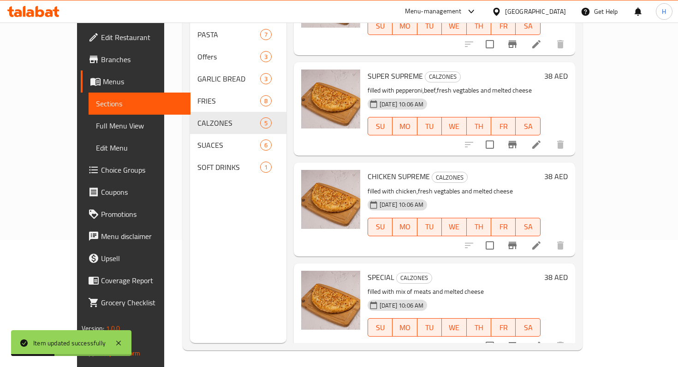
scroll to position [129, 0]
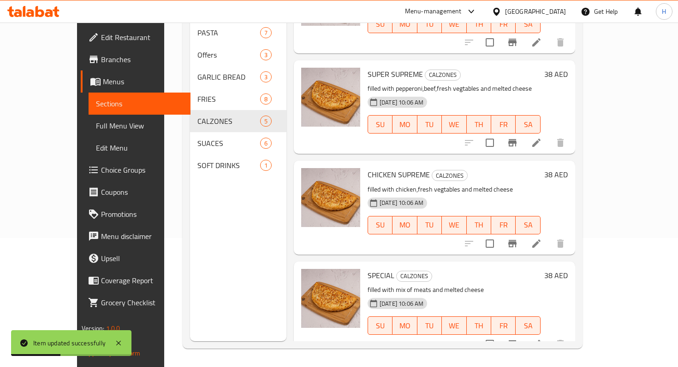
click at [542, 238] on icon at bounding box center [536, 243] width 11 height 11
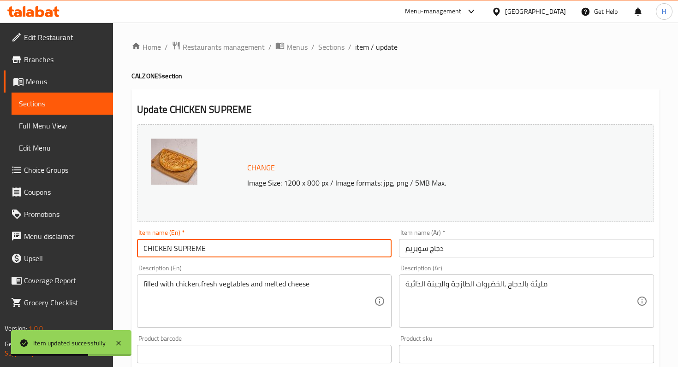
drag, startPoint x: 148, startPoint y: 248, endPoint x: 283, endPoint y: 244, distance: 135.6
click at [282, 244] on input "CHICKEN SUPREME" at bounding box center [264, 248] width 254 height 18
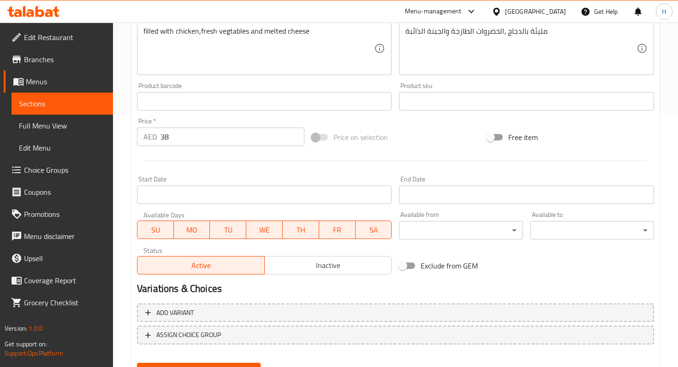
scroll to position [297, 0]
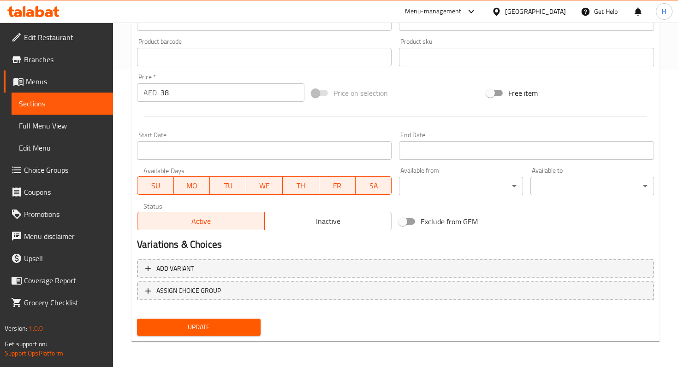
type input "Chicken Supreme"
click at [191, 328] on span "Update" at bounding box center [198, 328] width 109 height 12
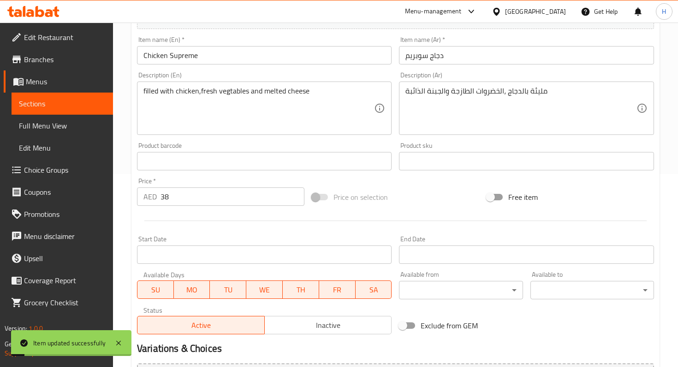
scroll to position [0, 0]
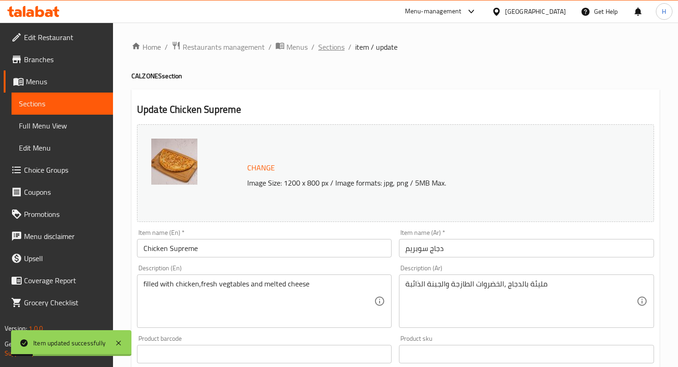
click at [329, 51] on span "Sections" at bounding box center [331, 46] width 26 height 11
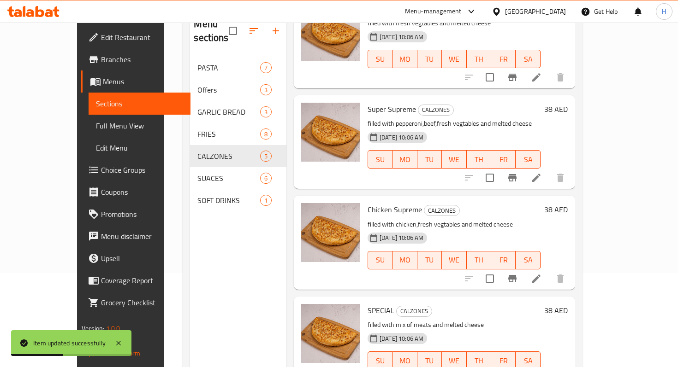
scroll to position [129, 0]
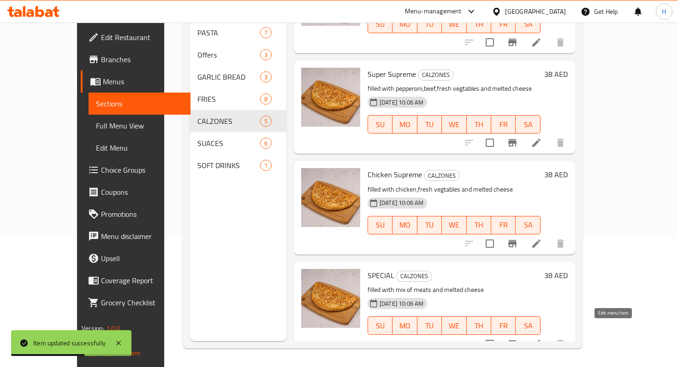
click at [542, 339] on icon at bounding box center [536, 344] width 11 height 11
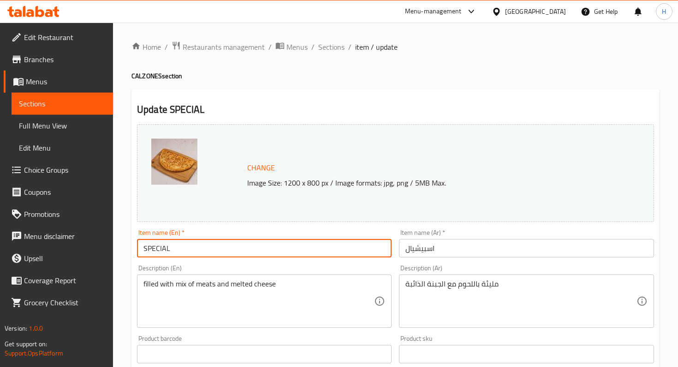
drag, startPoint x: 146, startPoint y: 248, endPoint x: 188, endPoint y: 248, distance: 42.4
click at [186, 248] on input "SPECIAL" at bounding box center [264, 248] width 254 height 18
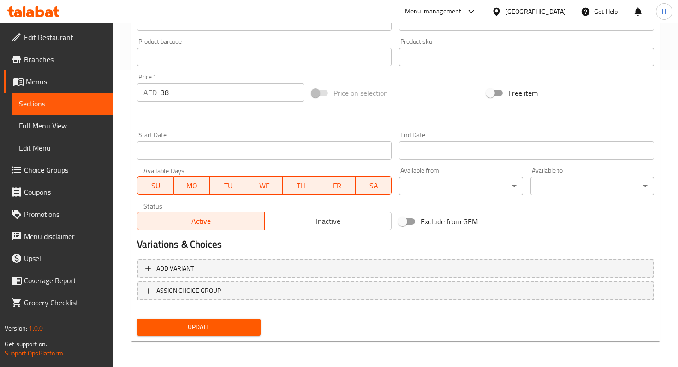
type input "Special"
click at [177, 328] on span "Update" at bounding box center [198, 328] width 109 height 12
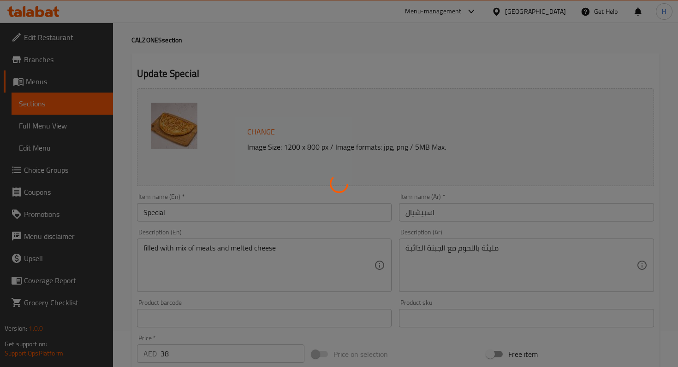
scroll to position [0, 0]
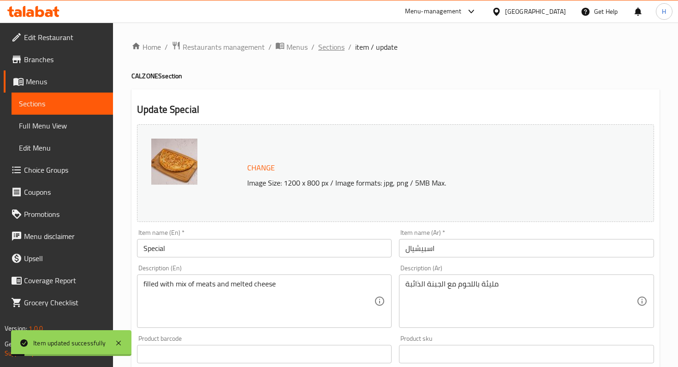
click at [320, 47] on span "Sections" at bounding box center [331, 46] width 26 height 11
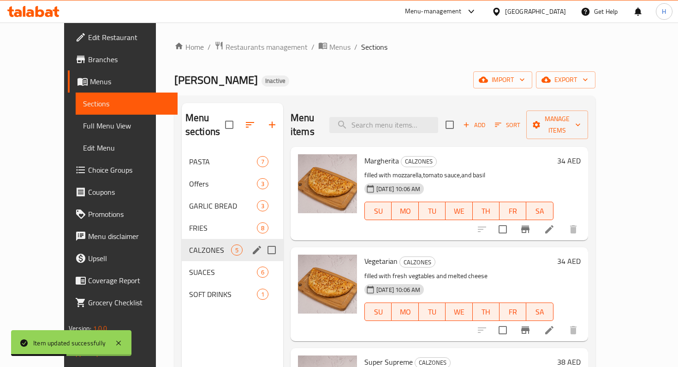
click at [250, 243] on button "edit" at bounding box center [257, 250] width 14 height 14
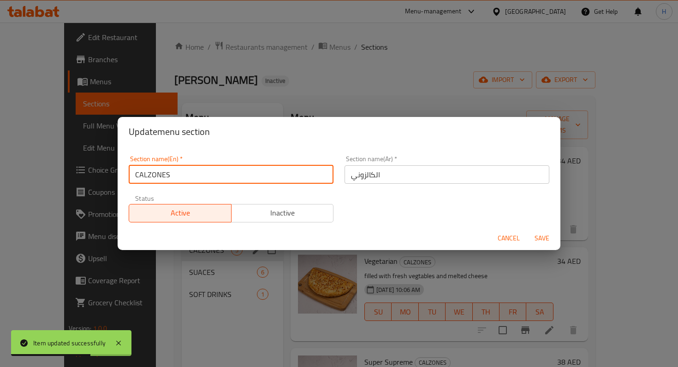
drag, startPoint x: 141, startPoint y: 174, endPoint x: 195, endPoint y: 173, distance: 54.4
click at [195, 173] on input "CALZONES" at bounding box center [231, 174] width 205 height 18
type input "Calzones"
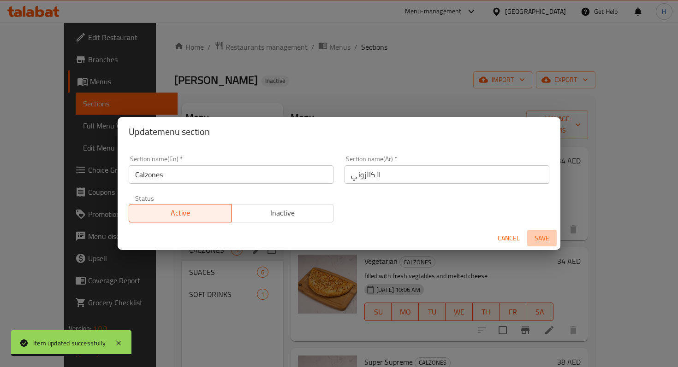
click at [535, 238] on span "Save" at bounding box center [542, 239] width 22 height 12
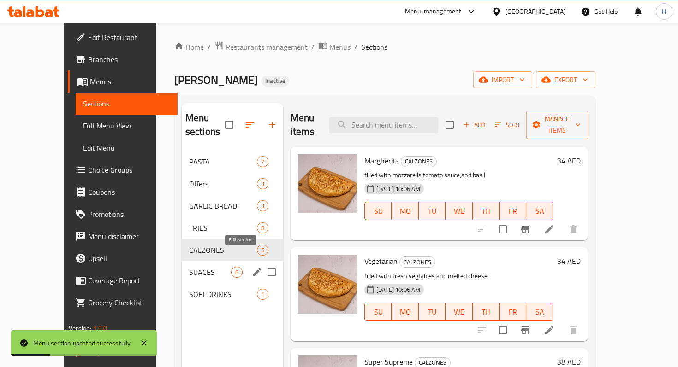
click at [253, 268] on icon "edit" at bounding box center [257, 272] width 8 height 8
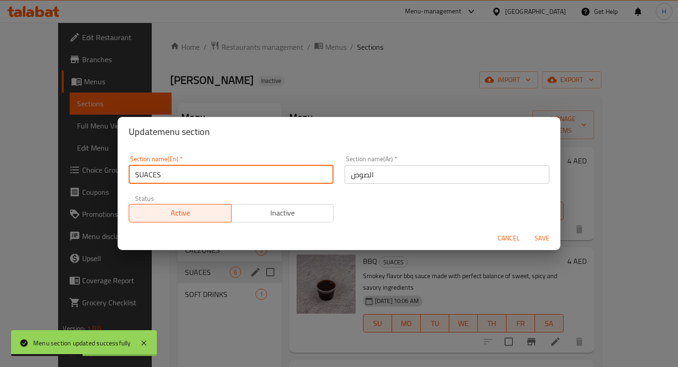
click at [147, 173] on input "SUACES" at bounding box center [231, 174] width 205 height 18
drag, startPoint x: 166, startPoint y: 171, endPoint x: 137, endPoint y: 172, distance: 29.0
click at [137, 172] on input "SUACES" at bounding box center [231, 174] width 205 height 18
click at [143, 174] on input "SUACES" at bounding box center [231, 174] width 205 height 18
drag, startPoint x: 139, startPoint y: 174, endPoint x: 180, endPoint y: 174, distance: 41.5
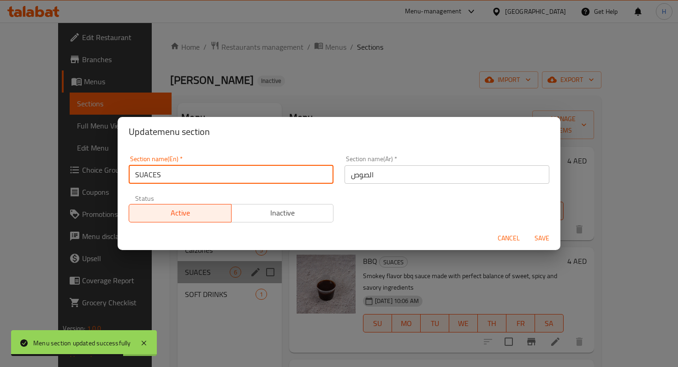
click at [180, 174] on input "SUACES" at bounding box center [231, 174] width 205 height 18
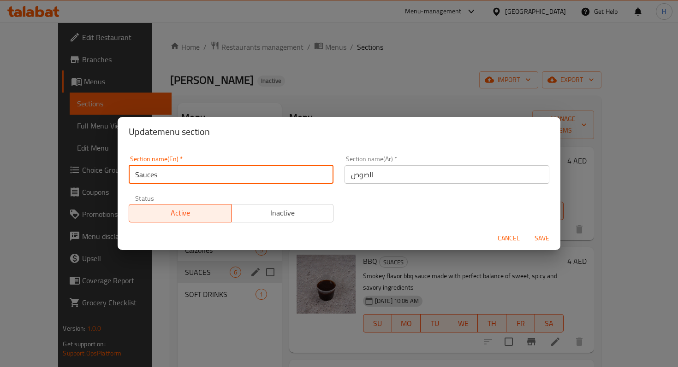
type input "Sauces"
click at [536, 237] on span "Save" at bounding box center [542, 239] width 22 height 12
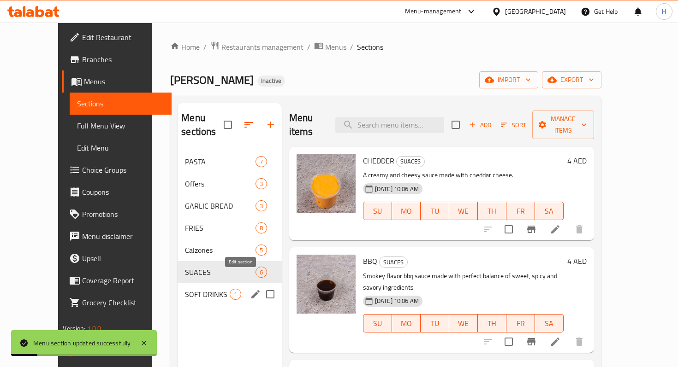
click at [251, 290] on icon "edit" at bounding box center [255, 294] width 8 height 8
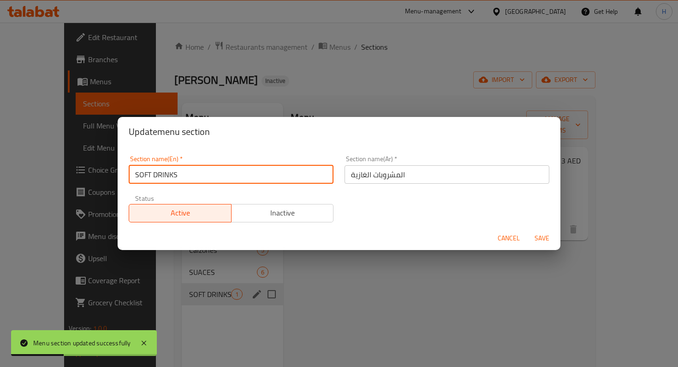
drag, startPoint x: 139, startPoint y: 176, endPoint x: 240, endPoint y: 176, distance: 101.0
click at [240, 176] on input "SOFT DRINKS" at bounding box center [231, 174] width 205 height 18
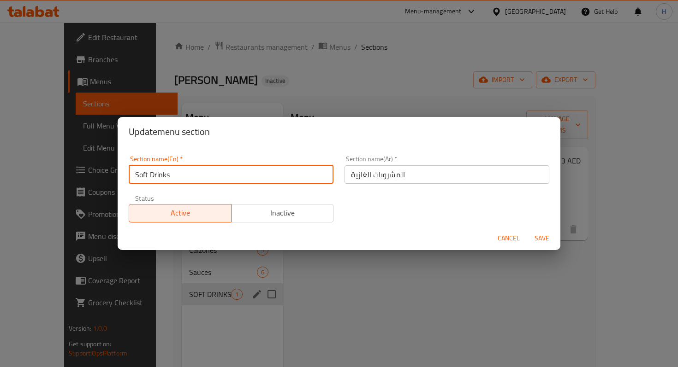
type input "Soft Drinks"
click at [433, 224] on div "Section name(En)   * Soft Drinks Section name(En) * Section name(Ar)   * المشرو…" at bounding box center [338, 189] width 431 height 78
click at [268, 180] on input "Soft Drinks" at bounding box center [231, 174] width 205 height 18
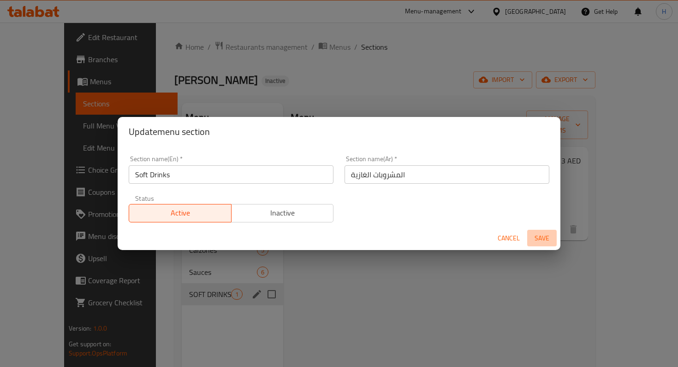
click at [543, 234] on span "Save" at bounding box center [542, 239] width 22 height 12
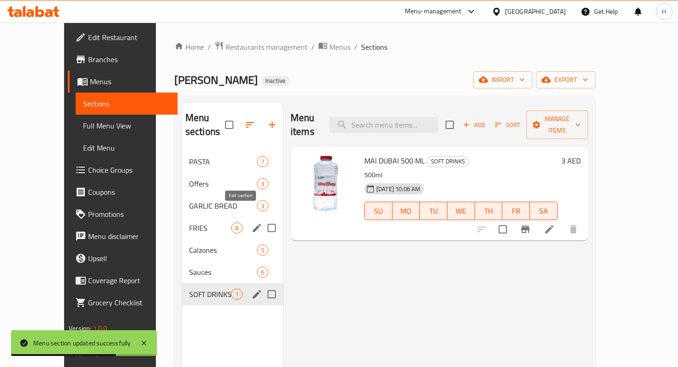
click at [251, 223] on icon "edit" at bounding box center [256, 228] width 11 height 11
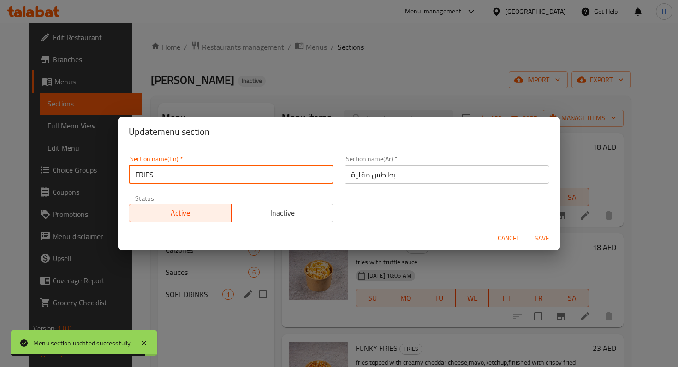
drag, startPoint x: 139, startPoint y: 174, endPoint x: 192, endPoint y: 174, distance: 52.6
click at [191, 174] on input "FRIES" at bounding box center [231, 174] width 205 height 18
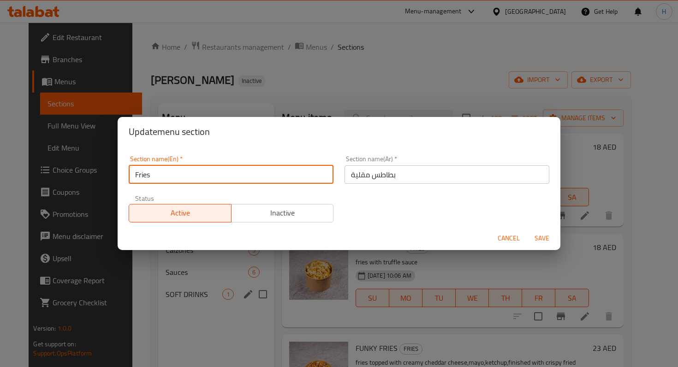
type input "Fries"
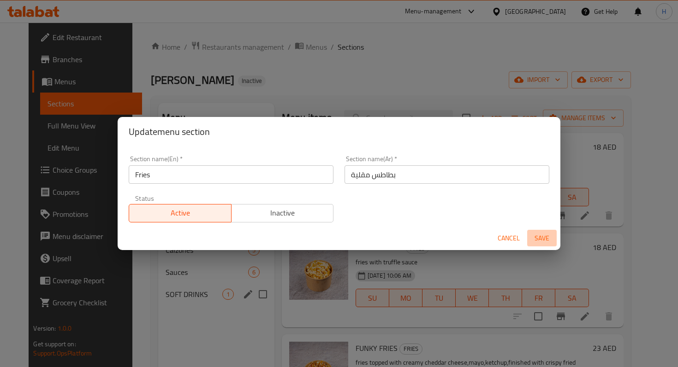
click at [545, 239] on span "Save" at bounding box center [542, 239] width 22 height 12
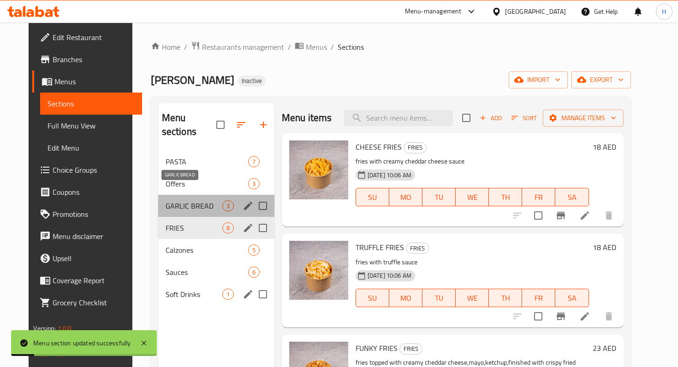
click at [195, 201] on span "GARLIC BREAD" at bounding box center [193, 206] width 57 height 11
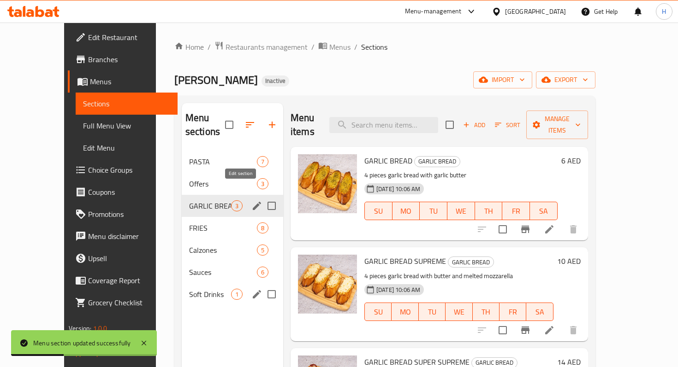
click at [253, 202] on icon "edit" at bounding box center [257, 206] width 8 height 8
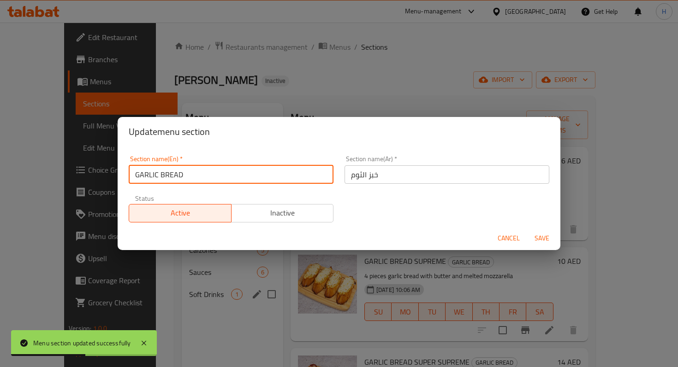
drag, startPoint x: 140, startPoint y: 175, endPoint x: 219, endPoint y: 174, distance: 79.8
click at [219, 174] on input "GARLIC BREAD" at bounding box center [231, 174] width 205 height 18
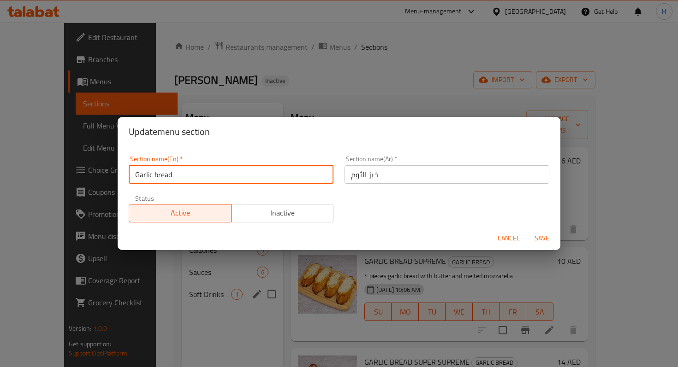
click at [157, 174] on input "Garlic bread" at bounding box center [231, 174] width 205 height 18
type input "Garlic Bread"
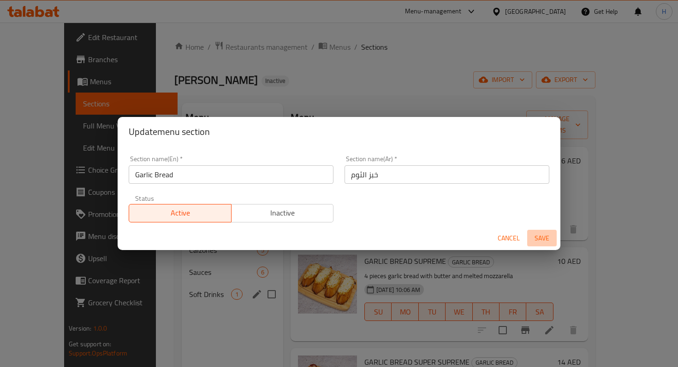
click at [540, 239] on span "Save" at bounding box center [542, 239] width 22 height 12
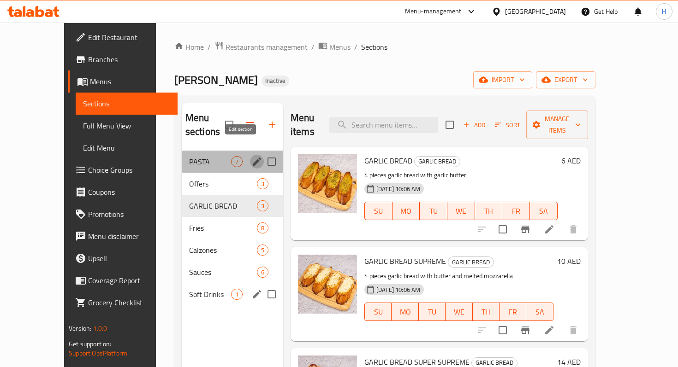
click at [251, 156] on icon "edit" at bounding box center [256, 161] width 11 height 11
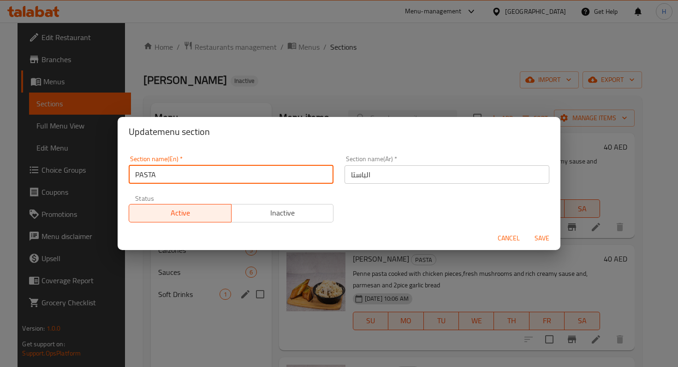
drag, startPoint x: 139, startPoint y: 173, endPoint x: 172, endPoint y: 172, distance: 33.2
click at [172, 172] on input "PASTA" at bounding box center [231, 174] width 205 height 18
type input "Pasta"
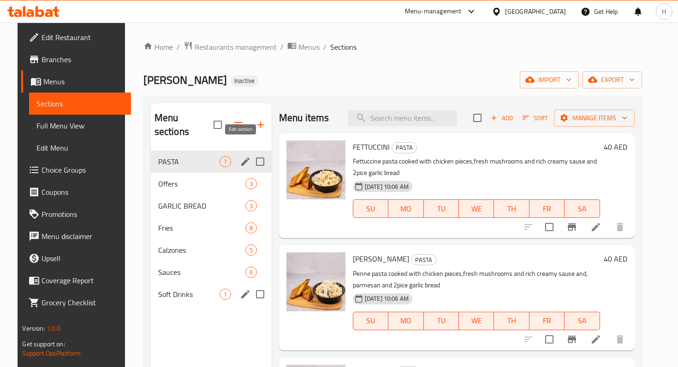
click at [240, 156] on icon "edit" at bounding box center [245, 161] width 11 height 11
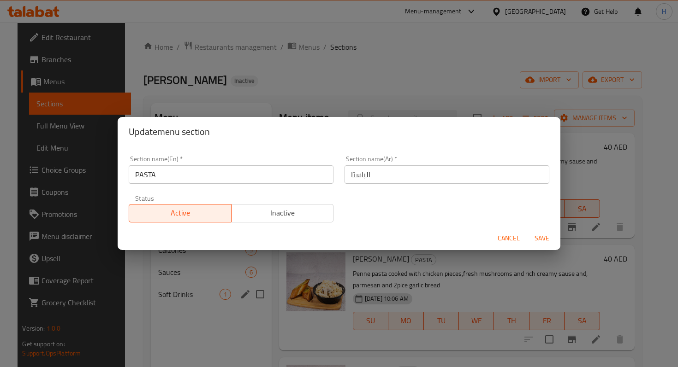
click at [162, 175] on input "PASTA" at bounding box center [231, 174] width 205 height 18
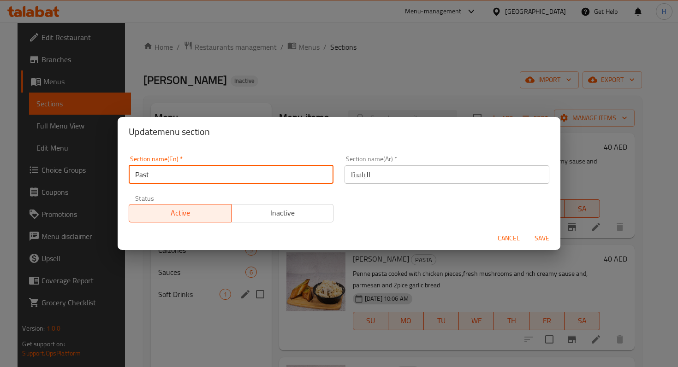
type input "Pasta"
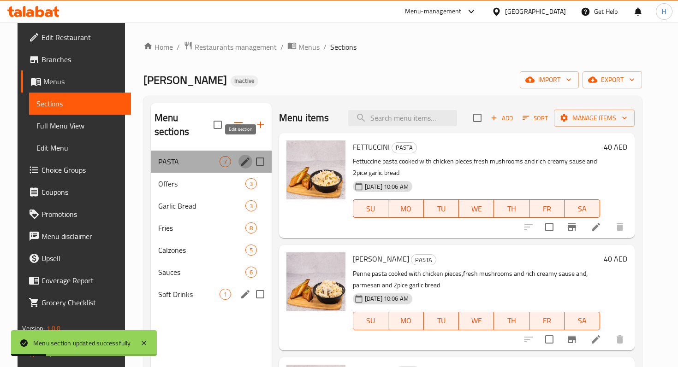
click at [240, 156] on icon "edit" at bounding box center [245, 161] width 11 height 11
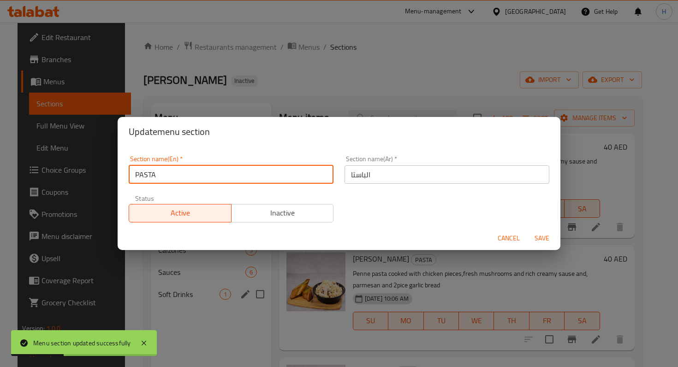
drag, startPoint x: 140, startPoint y: 174, endPoint x: 173, endPoint y: 174, distance: 32.7
click at [173, 174] on input "PASTA" at bounding box center [231, 174] width 205 height 18
type input "Pasta"
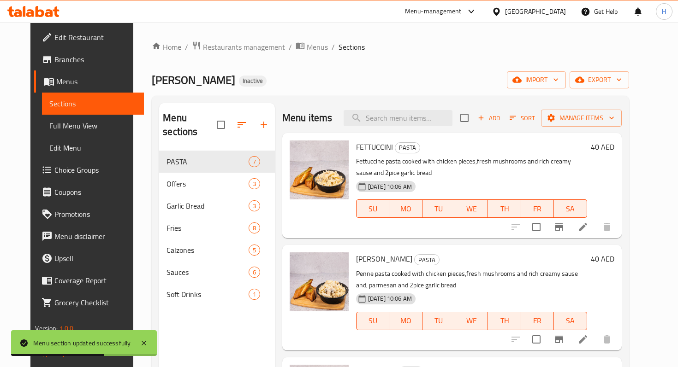
click at [194, 324] on div "Menu sections PASTA 7 Offers 3 Garlic Bread 3 Fries 8 Calzones 5 Sauces 6 Soft …" at bounding box center [217, 286] width 116 height 367
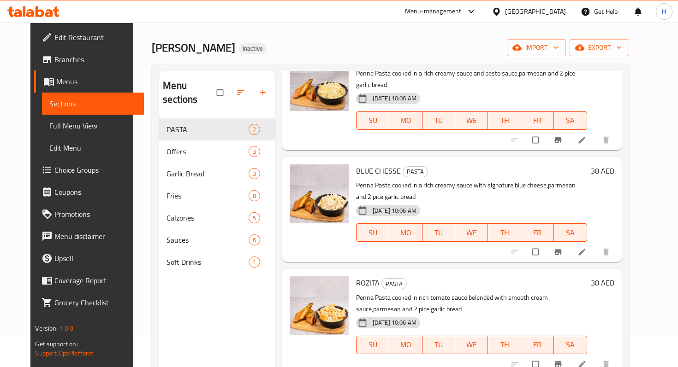
scroll to position [26, 0]
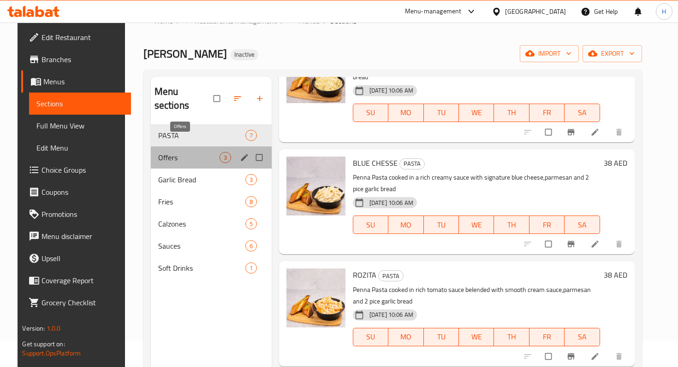
click at [182, 152] on span "Offers" at bounding box center [188, 157] width 61 height 11
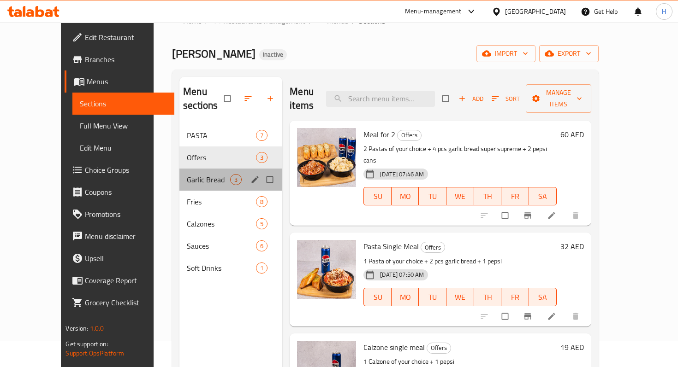
click at [180, 169] on div "Garlic Bread 3" at bounding box center [230, 180] width 103 height 22
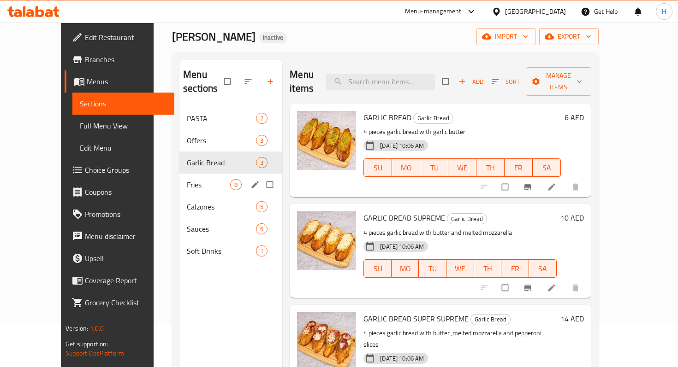
scroll to position [45, 0]
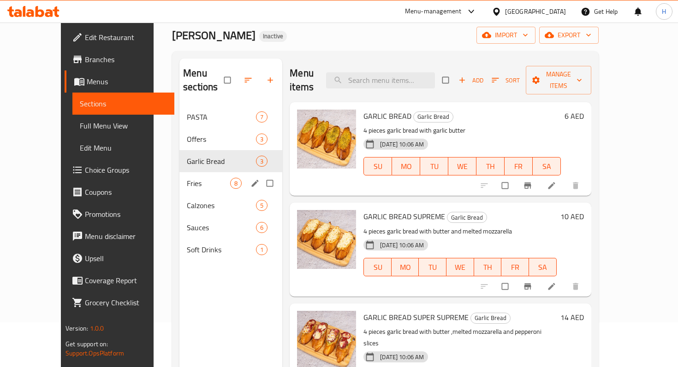
click at [187, 178] on span "Fries" at bounding box center [208, 183] width 43 height 11
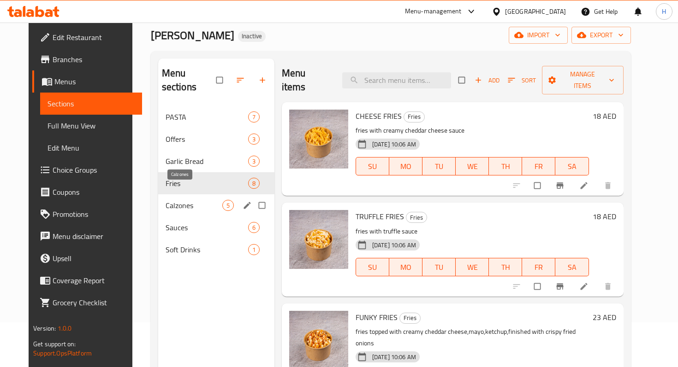
click at [180, 200] on span "Calzones" at bounding box center [193, 205] width 57 height 11
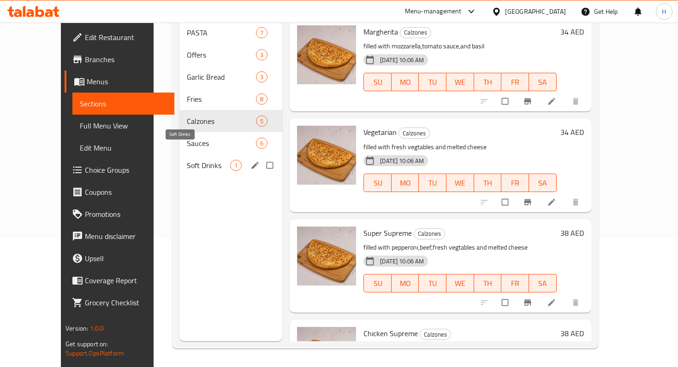
click at [187, 160] on span "Soft Drinks" at bounding box center [208, 165] width 43 height 11
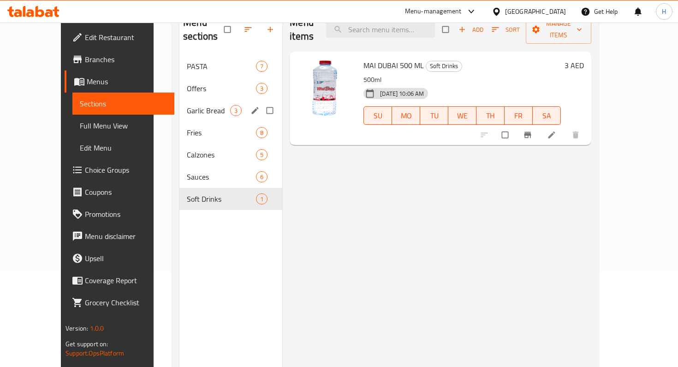
scroll to position [68, 0]
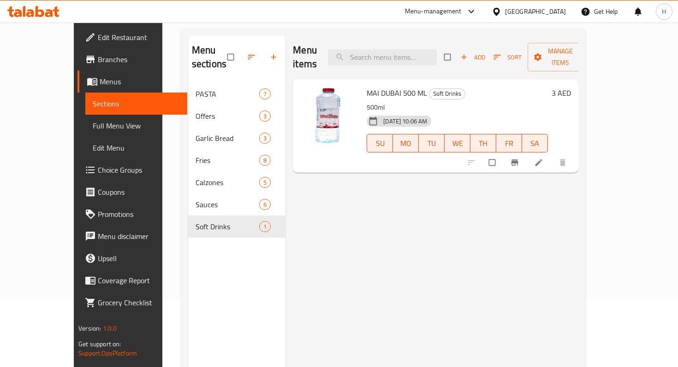
click at [543, 158] on icon at bounding box center [538, 162] width 9 height 9
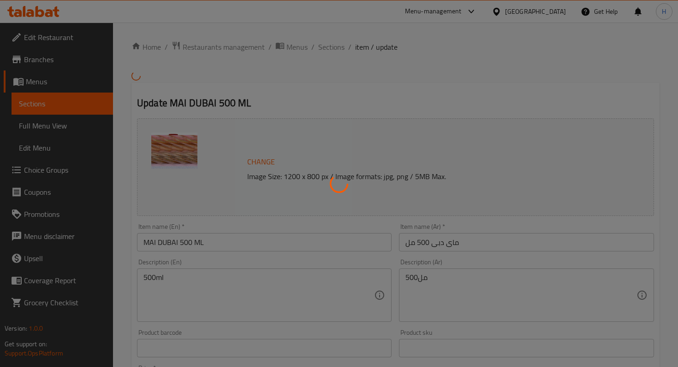
click at [151, 242] on div at bounding box center [339, 183] width 678 height 367
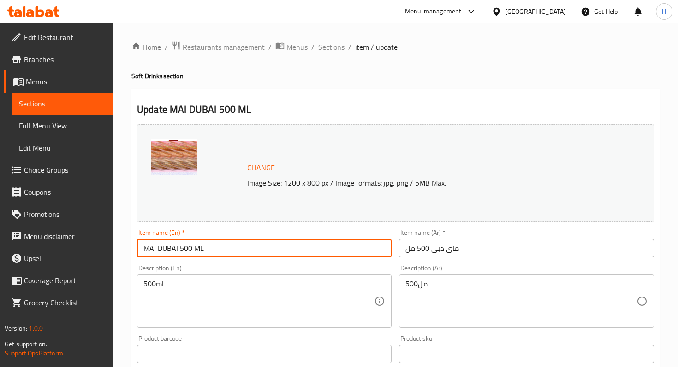
drag, startPoint x: 206, startPoint y: 251, endPoint x: 181, endPoint y: 250, distance: 25.4
click at [181, 250] on input "MAI DUBAI 500 ML" at bounding box center [264, 248] width 254 height 18
type input "MAI DUBAI"
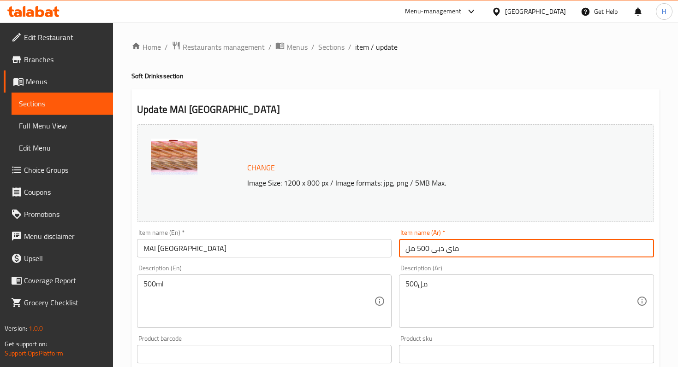
drag, startPoint x: 431, startPoint y: 250, endPoint x: 384, endPoint y: 251, distance: 47.0
click at [384, 251] on div "Change Image Size: 1200 x 800 px / Image formats: jpg, png / 5MB Max. Item name…" at bounding box center [395, 326] width 524 height 411
type input "ماى دبى"
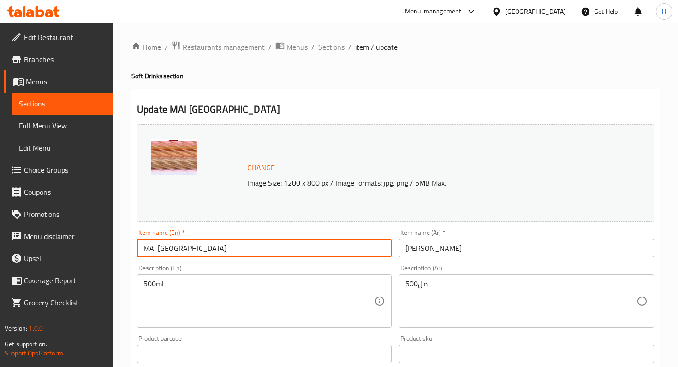
drag, startPoint x: 177, startPoint y: 252, endPoint x: 148, endPoint y: 252, distance: 29.5
click at [148, 252] on input "MAI DUBAI" at bounding box center [264, 248] width 254 height 18
type input "Mai Dubai"
click at [411, 253] on input "ماى دبى" at bounding box center [526, 248] width 254 height 18
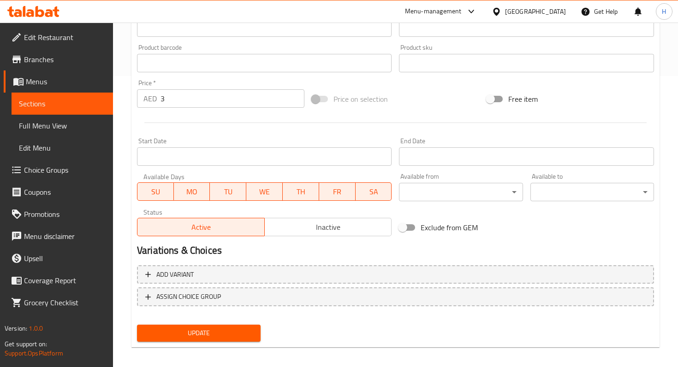
scroll to position [297, 0]
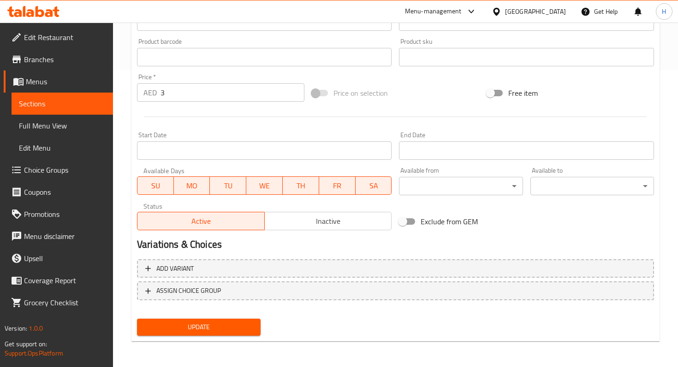
click at [235, 332] on span "Update" at bounding box center [198, 328] width 109 height 12
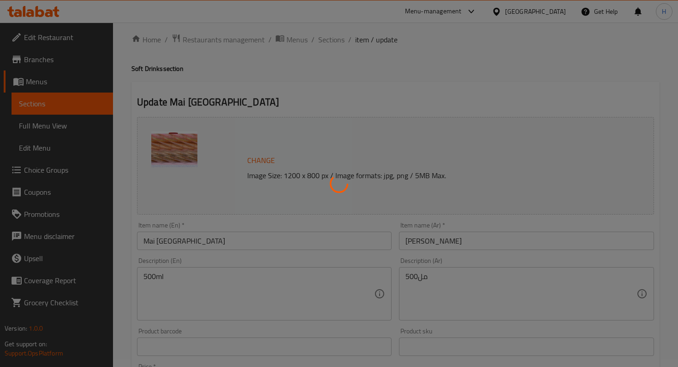
scroll to position [0, 0]
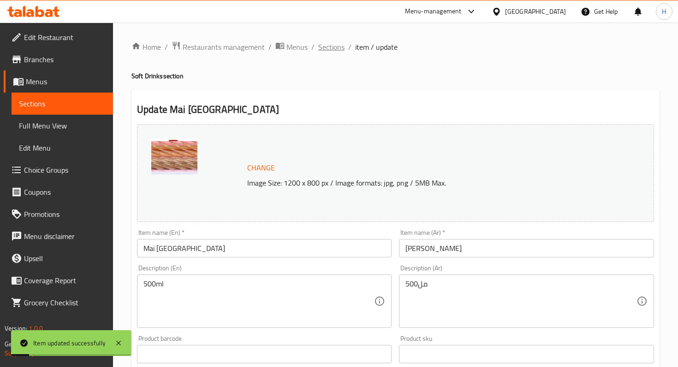
click at [342, 50] on span "Sections" at bounding box center [331, 46] width 26 height 11
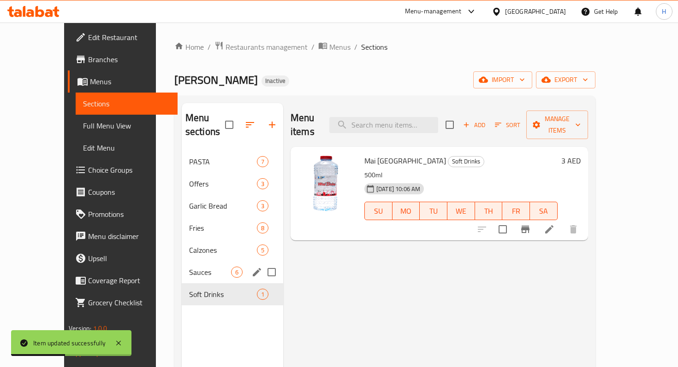
click at [189, 267] on span "Sauces" at bounding box center [210, 272] width 42 height 11
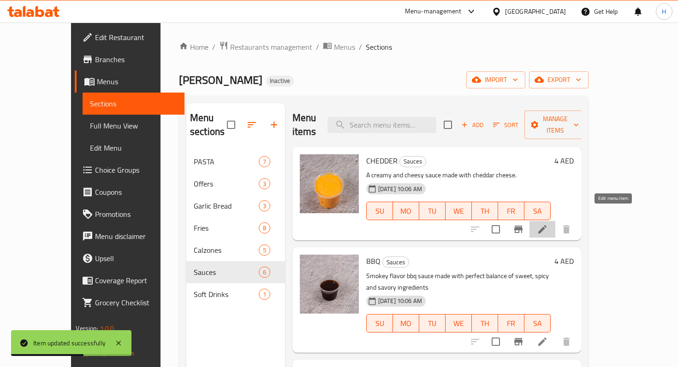
click at [548, 224] on icon at bounding box center [542, 229] width 11 height 11
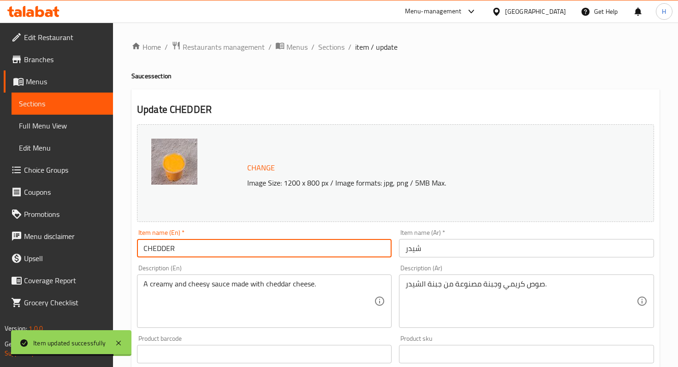
drag, startPoint x: 148, startPoint y: 249, endPoint x: 222, endPoint y: 248, distance: 74.2
click at [220, 248] on input "CHEDDER" at bounding box center [264, 248] width 254 height 18
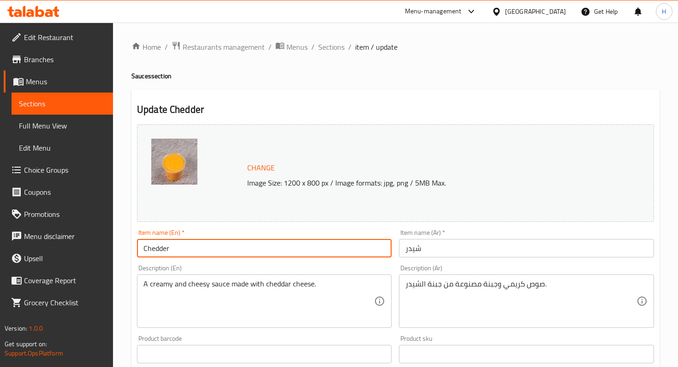
scroll to position [297, 0]
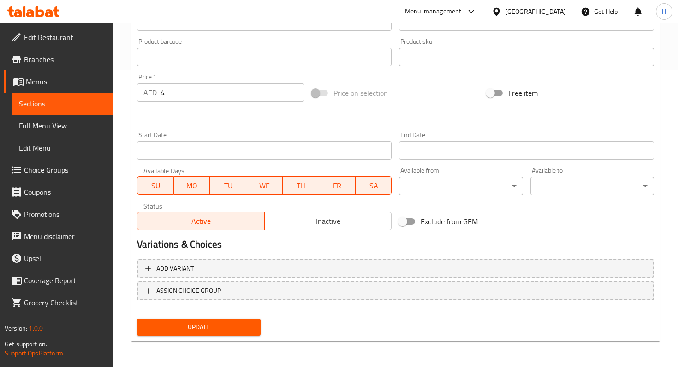
type input "Chedder"
click at [196, 330] on span "Update" at bounding box center [198, 328] width 109 height 12
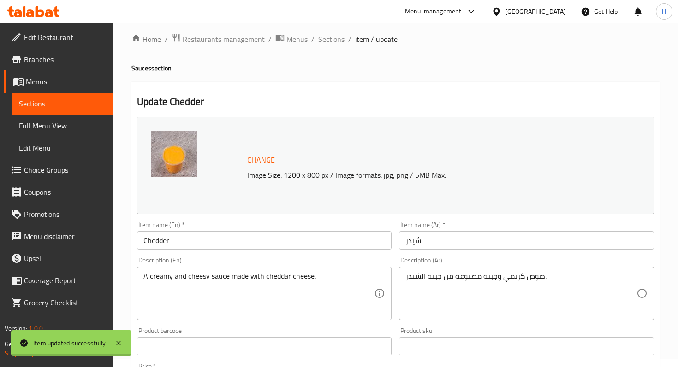
scroll to position [0, 0]
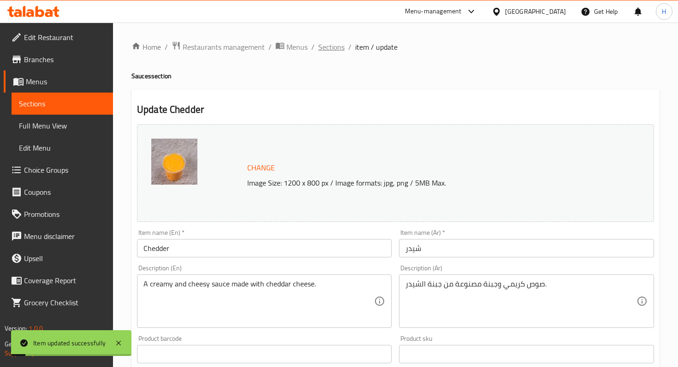
click at [333, 46] on span "Sections" at bounding box center [331, 46] width 26 height 11
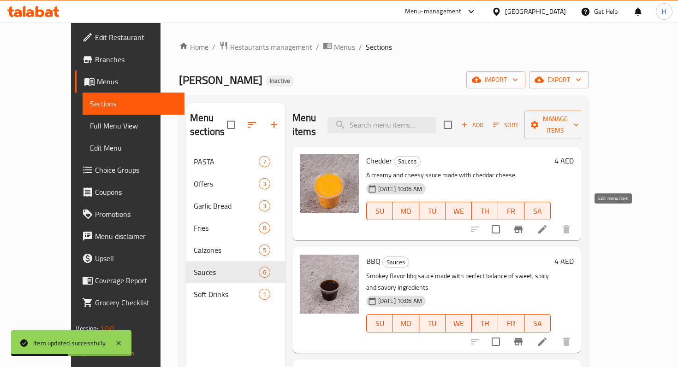
click at [546, 225] on icon at bounding box center [542, 229] width 8 height 8
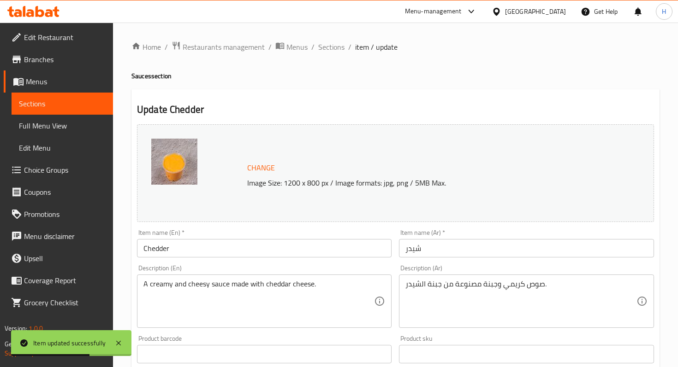
click at [164, 251] on input "Chedder" at bounding box center [264, 248] width 254 height 18
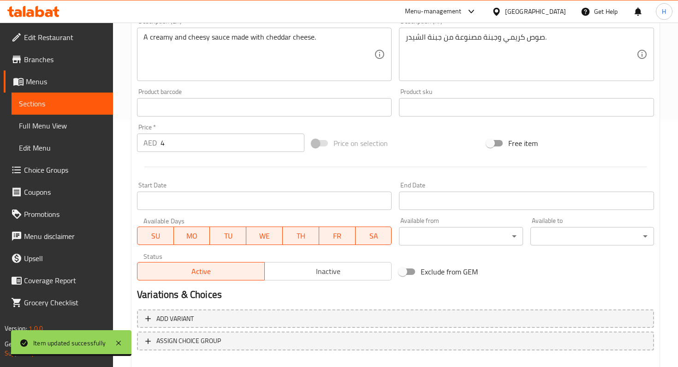
scroll to position [297, 0]
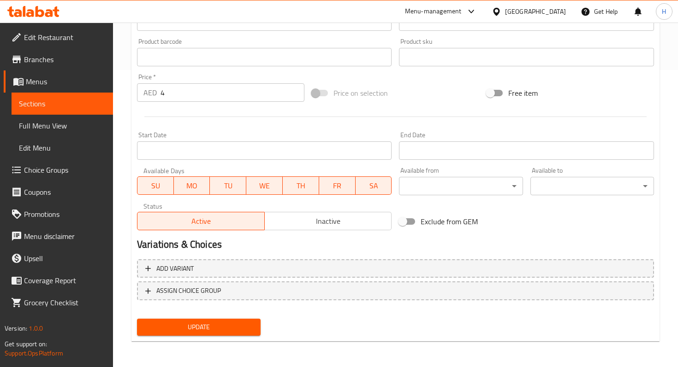
type input "Cheddar"
click at [201, 337] on div "Update" at bounding box center [198, 327] width 131 height 24
click at [201, 332] on span "Update" at bounding box center [198, 328] width 109 height 12
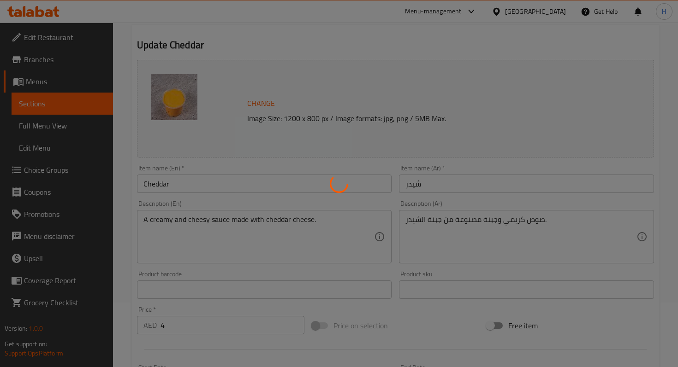
scroll to position [0, 0]
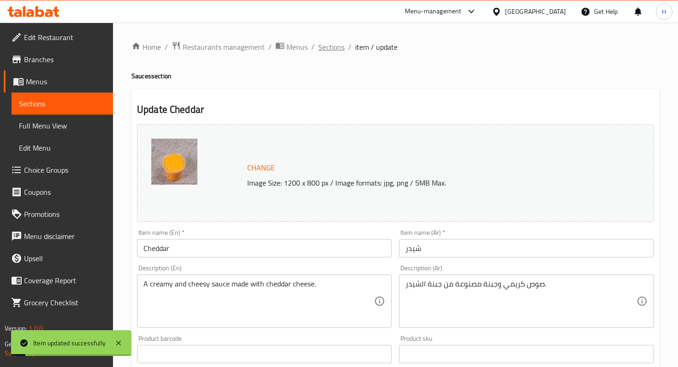
click at [329, 48] on span "Sections" at bounding box center [331, 46] width 26 height 11
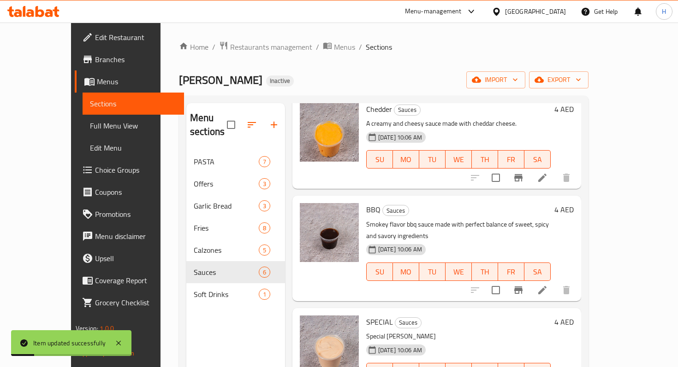
scroll to position [62, 0]
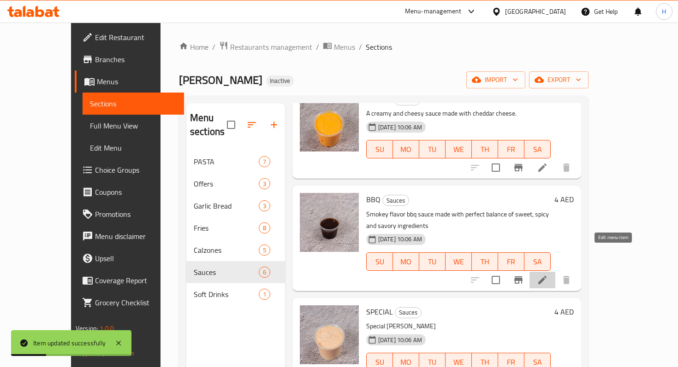
click at [548, 275] on icon at bounding box center [542, 280] width 11 height 11
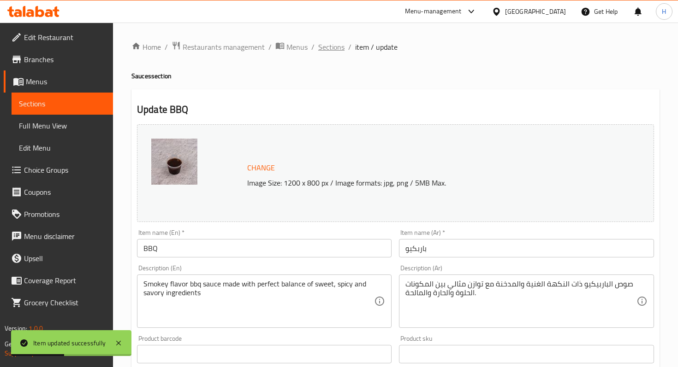
click at [333, 50] on span "Sections" at bounding box center [331, 46] width 26 height 11
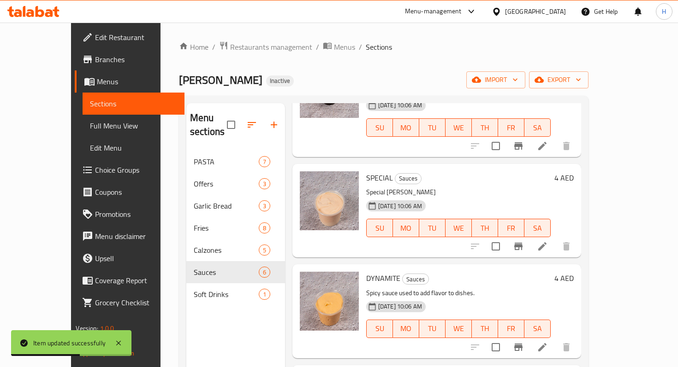
scroll to position [211, 0]
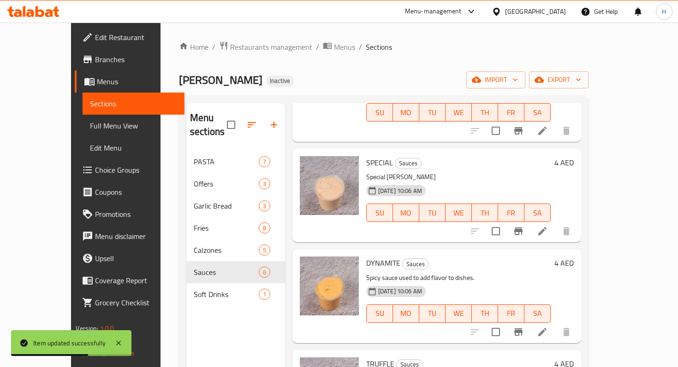
click at [577, 220] on div at bounding box center [520, 231] width 113 height 22
click at [555, 223] on li at bounding box center [542, 231] width 26 height 17
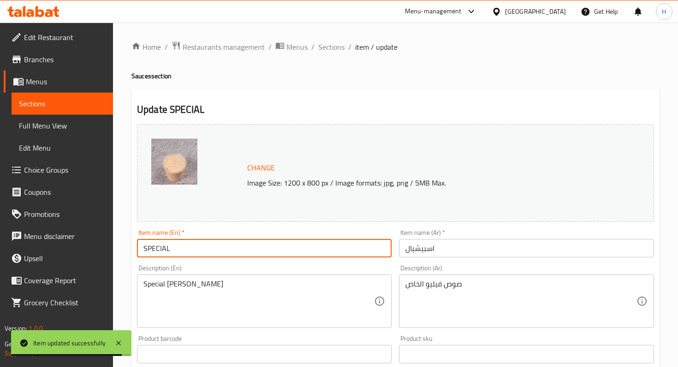
drag, startPoint x: 148, startPoint y: 249, endPoint x: 225, endPoint y: 238, distance: 78.2
click at [222, 238] on div "Item name (En)   * SPECIAL Item name (En) *" at bounding box center [264, 244] width 254 height 28
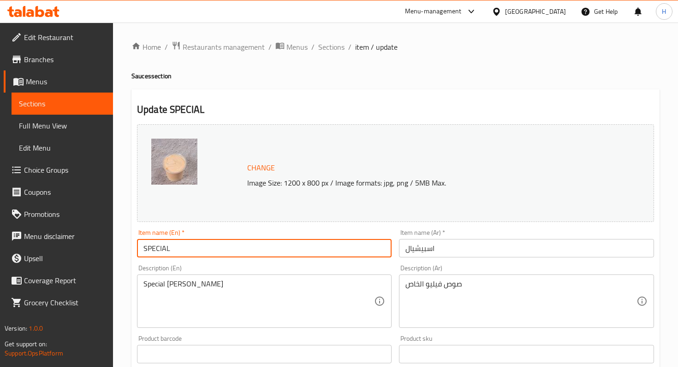
click at [185, 249] on input "SPECIAL" at bounding box center [264, 248] width 254 height 18
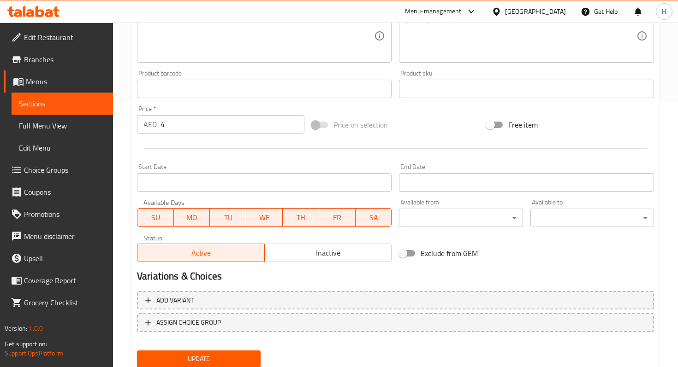
scroll to position [297, 0]
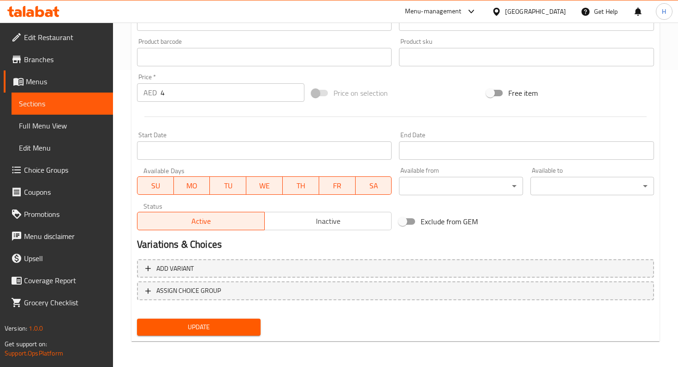
type input "Special"
click at [166, 325] on span "Update" at bounding box center [198, 328] width 109 height 12
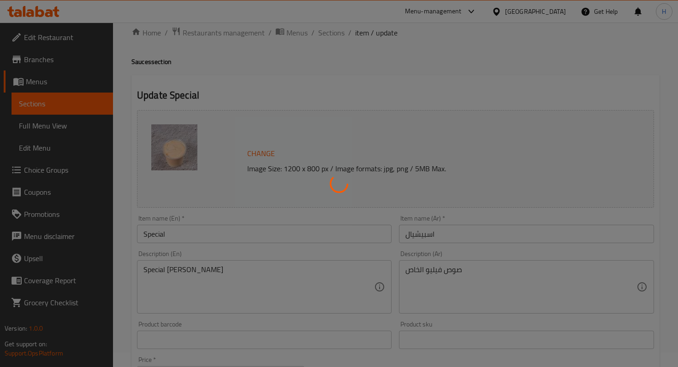
scroll to position [0, 0]
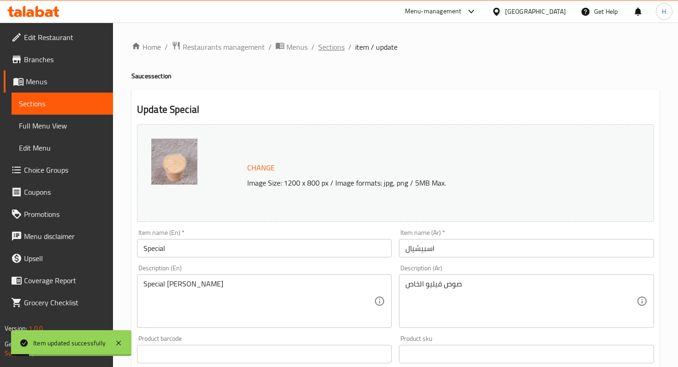
click at [328, 43] on span "Sections" at bounding box center [331, 46] width 26 height 11
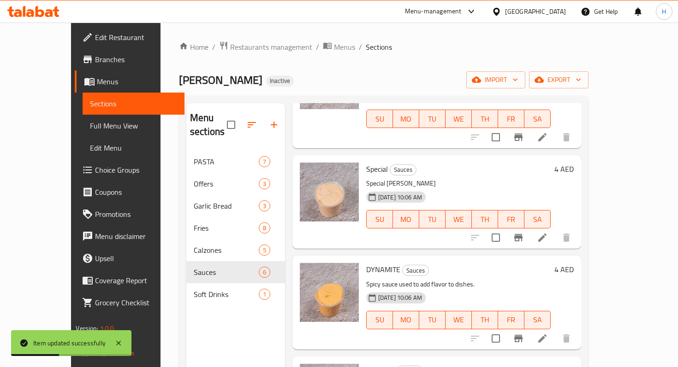
scroll to position [260, 0]
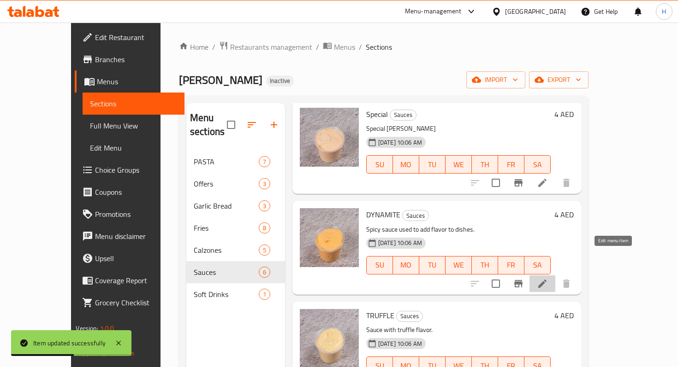
click at [548, 278] on icon at bounding box center [542, 283] width 11 height 11
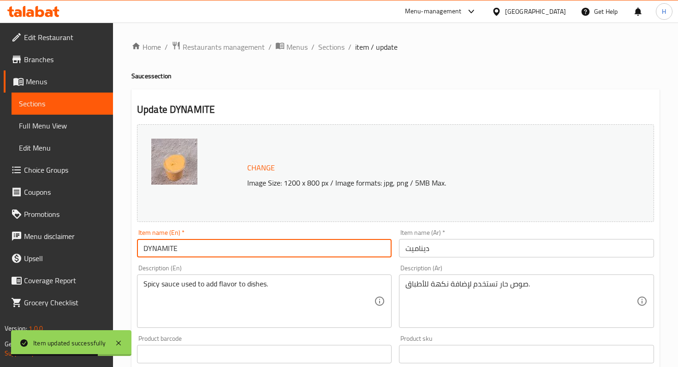
drag, startPoint x: 147, startPoint y: 249, endPoint x: 205, endPoint y: 246, distance: 57.7
click at [205, 246] on input "DYNAMITE" at bounding box center [264, 248] width 254 height 18
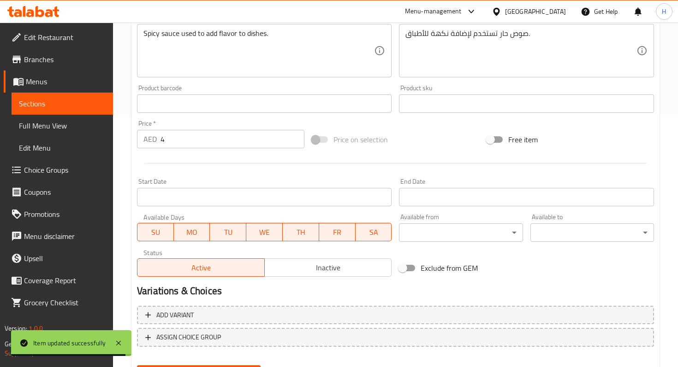
scroll to position [297, 0]
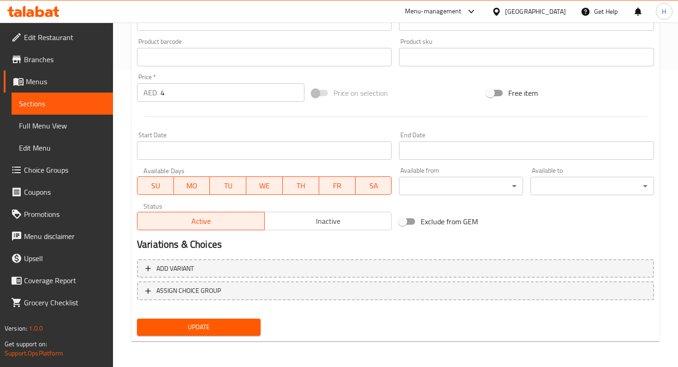
type input "Dynamite"
click at [173, 331] on span "Update" at bounding box center [198, 328] width 109 height 12
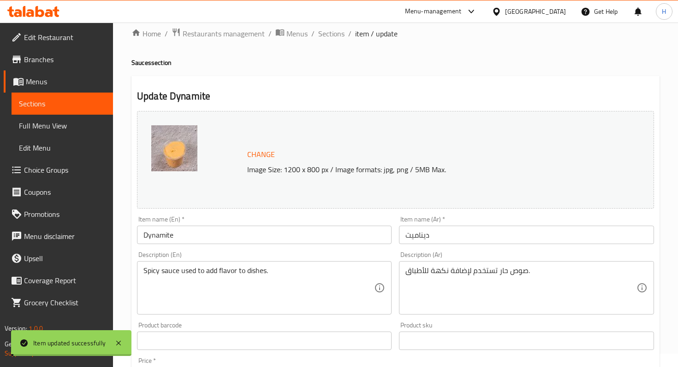
scroll to position [0, 0]
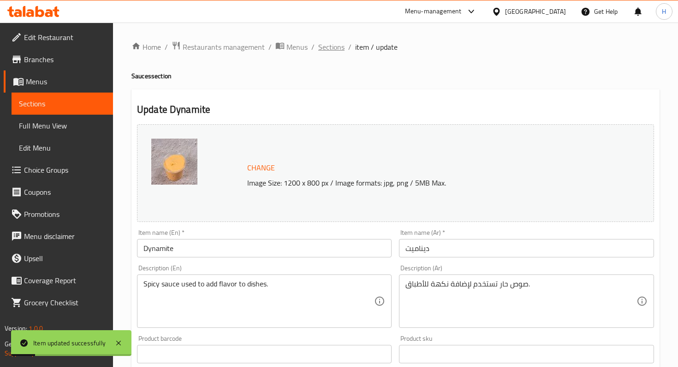
click at [324, 46] on span "Sections" at bounding box center [331, 46] width 26 height 11
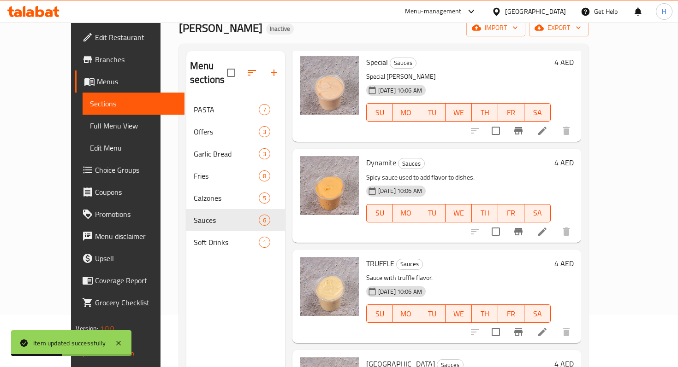
scroll to position [93, 0]
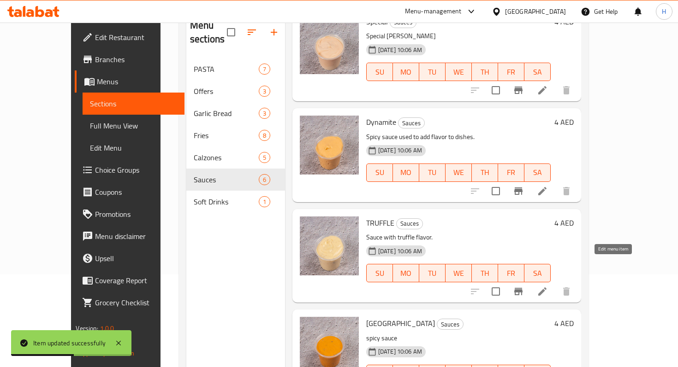
click at [548, 286] on icon at bounding box center [542, 291] width 11 height 11
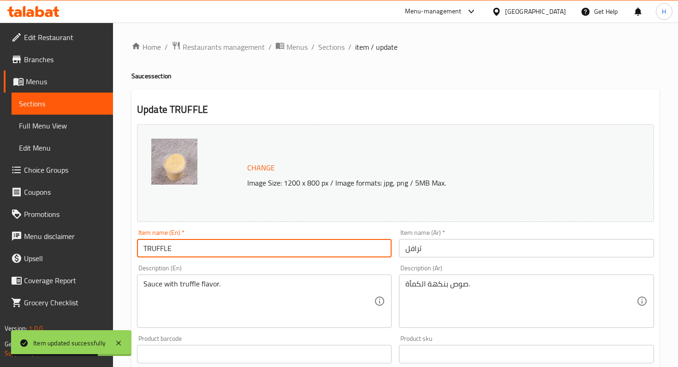
drag, startPoint x: 148, startPoint y: 250, endPoint x: 218, endPoint y: 250, distance: 70.1
click at [217, 250] on input "TRUFFLE" at bounding box center [264, 248] width 254 height 18
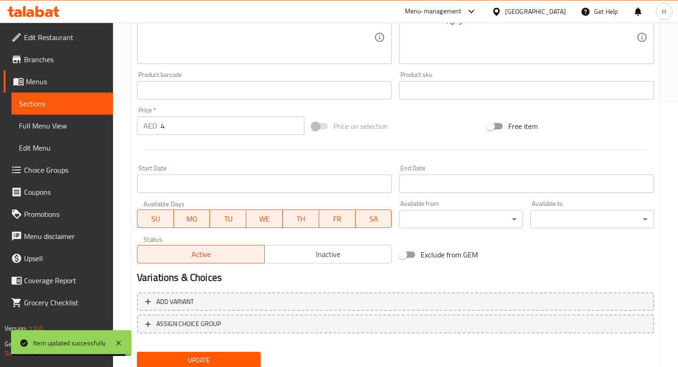
scroll to position [297, 0]
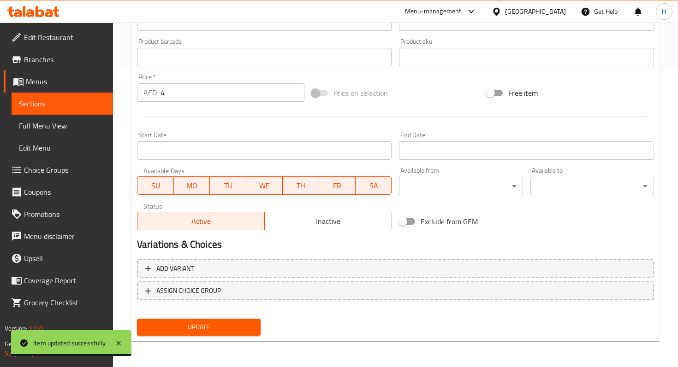
type input "Truffle"
click at [177, 326] on span "Update" at bounding box center [198, 328] width 109 height 12
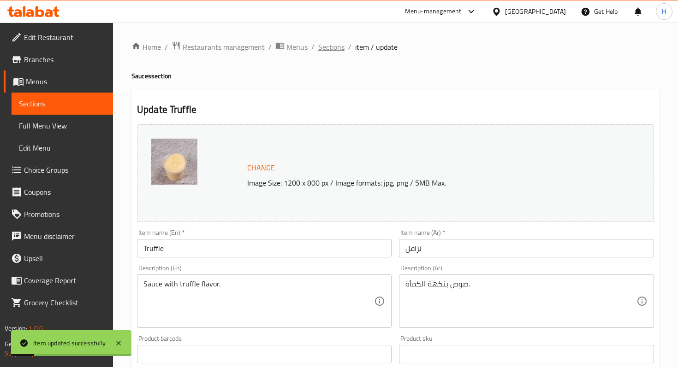
click at [338, 51] on span "Sections" at bounding box center [331, 46] width 26 height 11
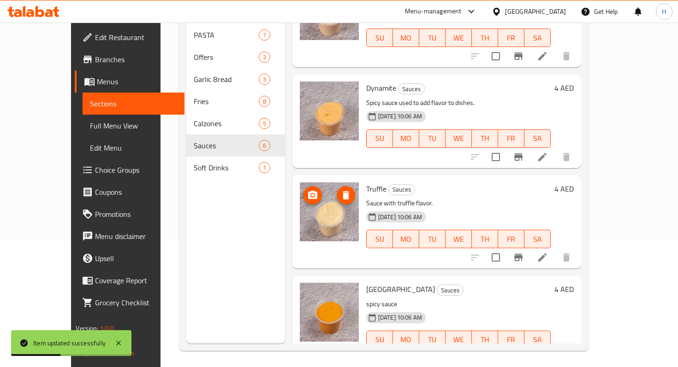
scroll to position [129, 0]
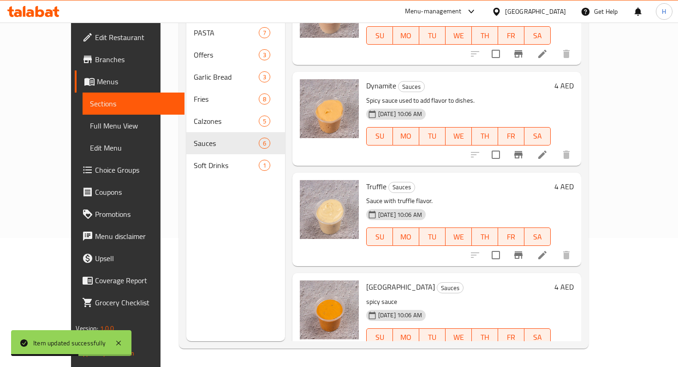
click at [555, 348] on li at bounding box center [542, 356] width 26 height 17
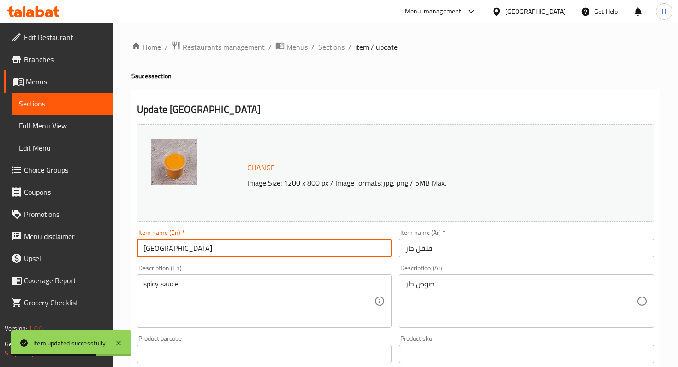
click at [173, 252] on input "CHILE" at bounding box center [264, 248] width 254 height 18
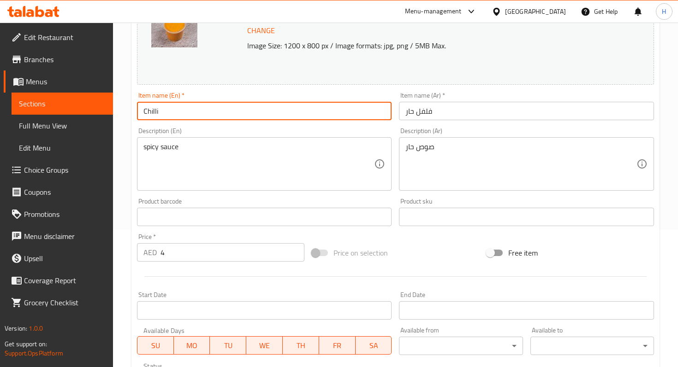
scroll to position [297, 0]
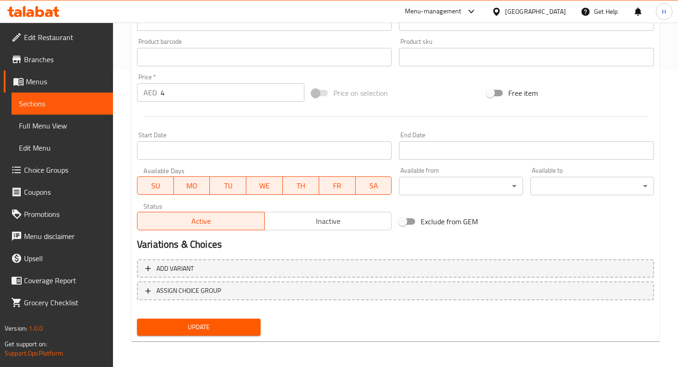
type input "Chilli"
click at [166, 333] on button "Update" at bounding box center [199, 327] width 124 height 17
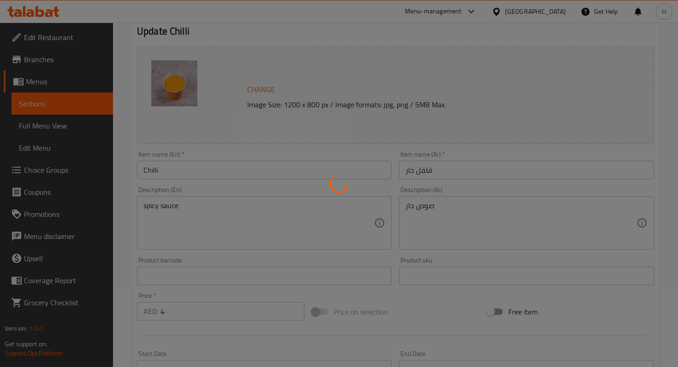
scroll to position [0, 0]
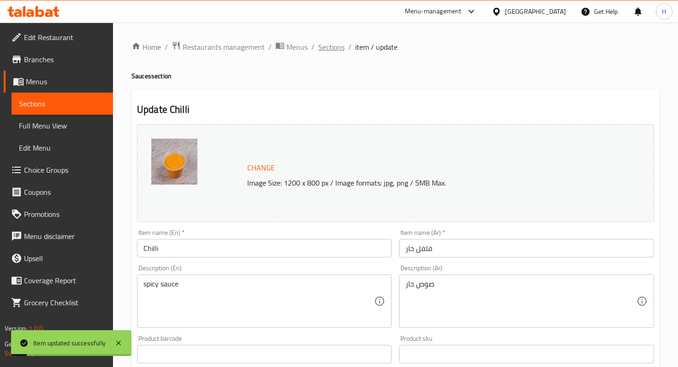
click at [331, 50] on span "Sections" at bounding box center [331, 46] width 26 height 11
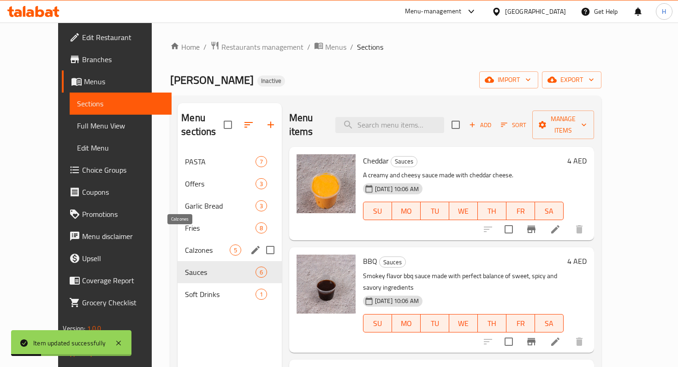
click at [185, 245] on span "Calzones" at bounding box center [207, 250] width 44 height 11
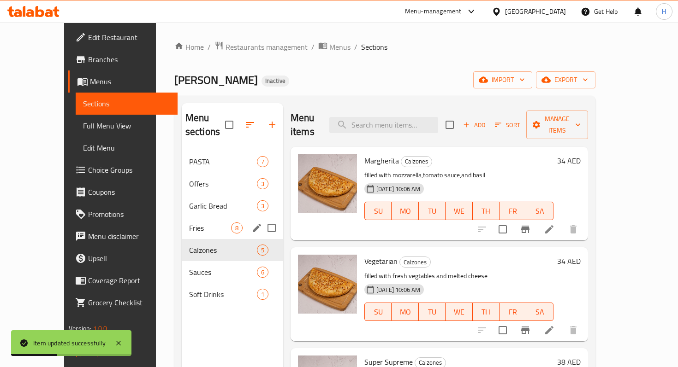
click at [182, 221] on div "Fries 8" at bounding box center [232, 228] width 101 height 22
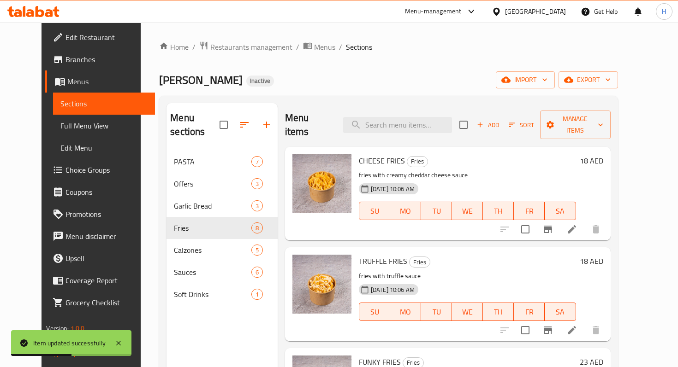
click at [585, 222] on li at bounding box center [572, 229] width 26 height 17
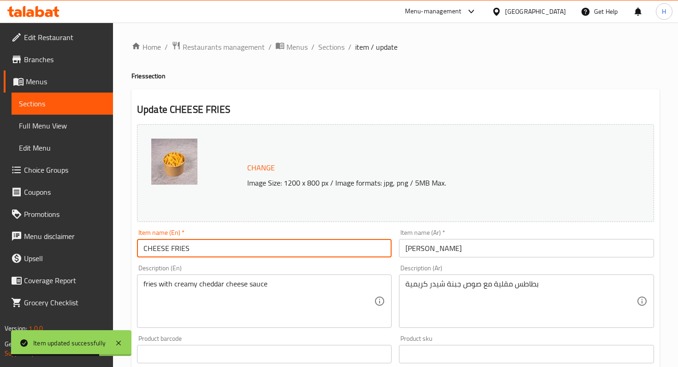
drag, startPoint x: 148, startPoint y: 251, endPoint x: 220, endPoint y: 250, distance: 72.8
click at [216, 250] on input "CHEESE FRIES" at bounding box center [264, 248] width 254 height 18
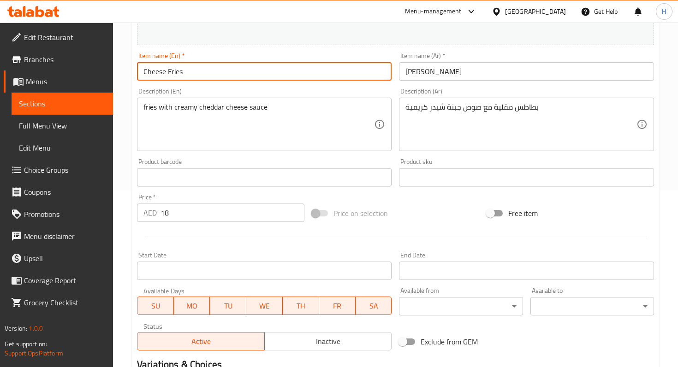
scroll to position [297, 0]
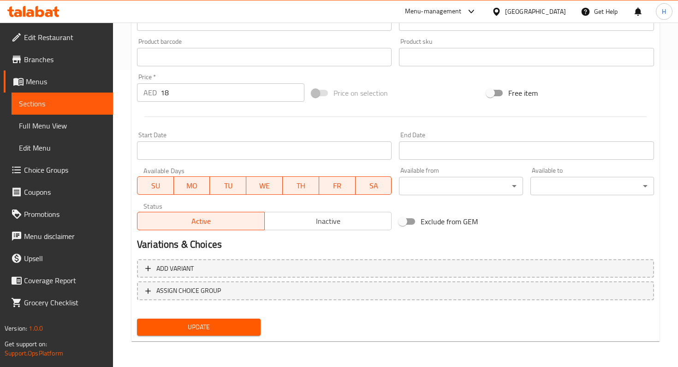
type input "Cheese Fries"
click at [210, 329] on span "Update" at bounding box center [198, 328] width 109 height 12
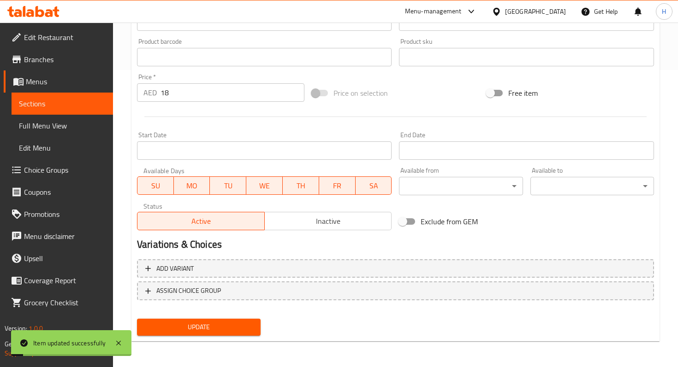
scroll to position [0, 0]
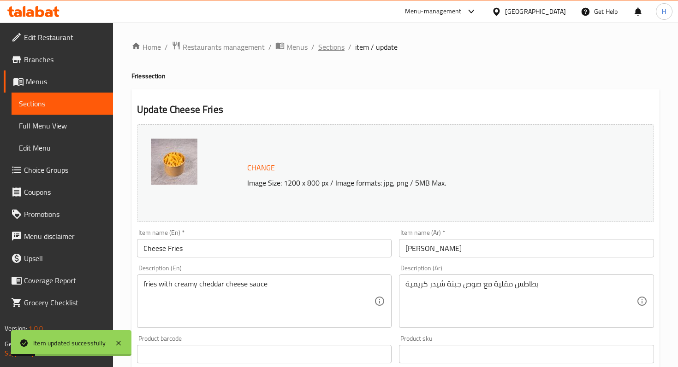
click at [329, 49] on span "Sections" at bounding box center [331, 46] width 26 height 11
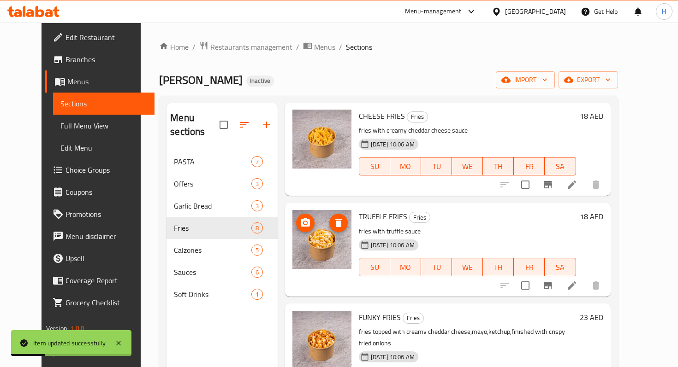
scroll to position [60, 0]
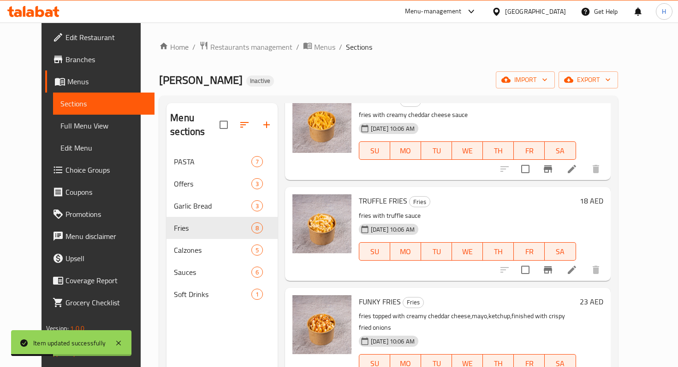
click at [576, 266] on icon at bounding box center [571, 270] width 8 height 8
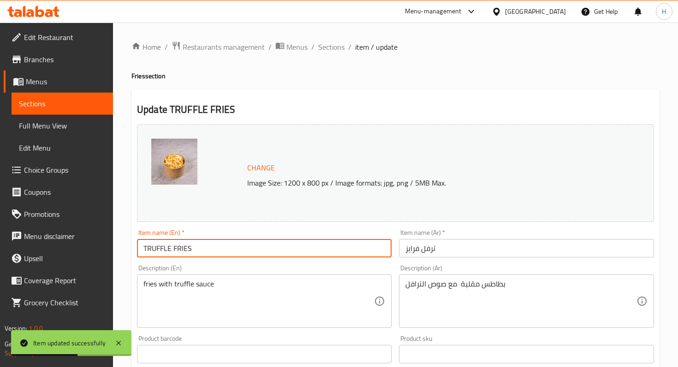
drag, startPoint x: 149, startPoint y: 250, endPoint x: 256, endPoint y: 248, distance: 107.0
click at [251, 248] on input "TRUFFLE FRIES" at bounding box center [264, 248] width 254 height 18
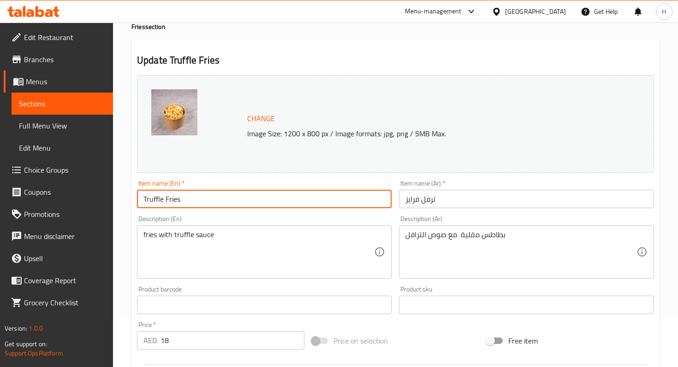
scroll to position [297, 0]
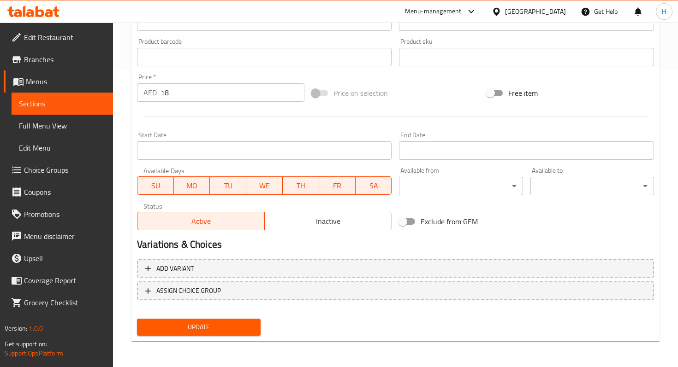
type input "Truffle Fries"
click at [224, 324] on span "Update" at bounding box center [198, 328] width 109 height 12
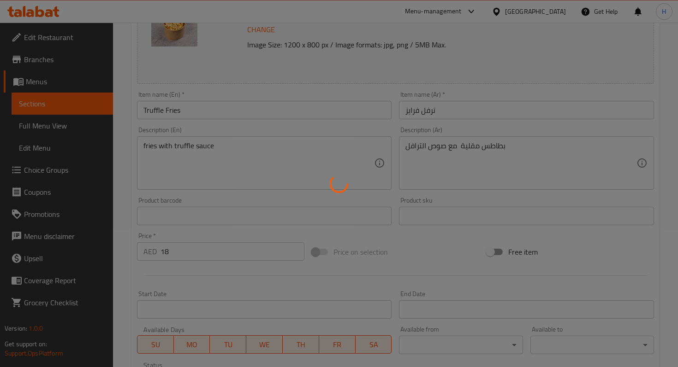
scroll to position [1, 0]
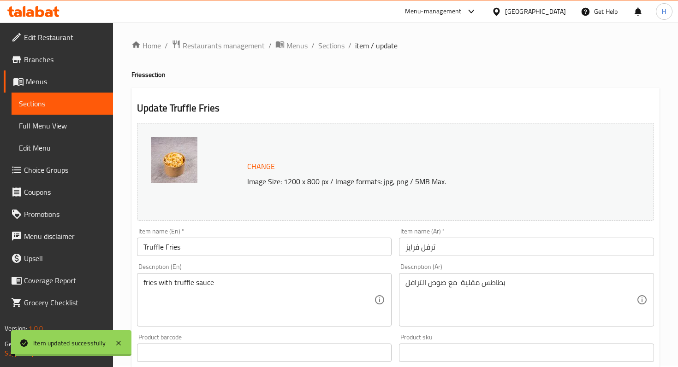
click at [332, 43] on span "Sections" at bounding box center [331, 45] width 26 height 11
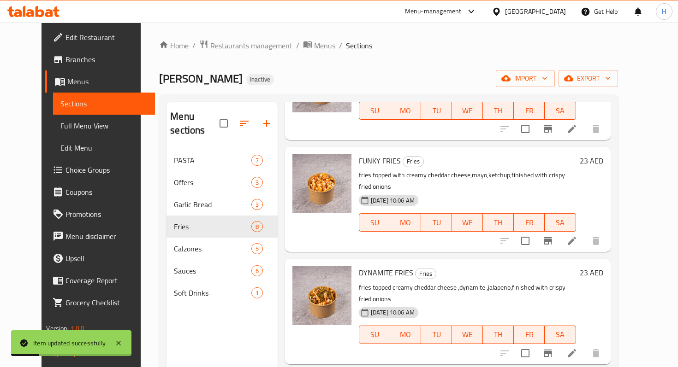
scroll to position [211, 0]
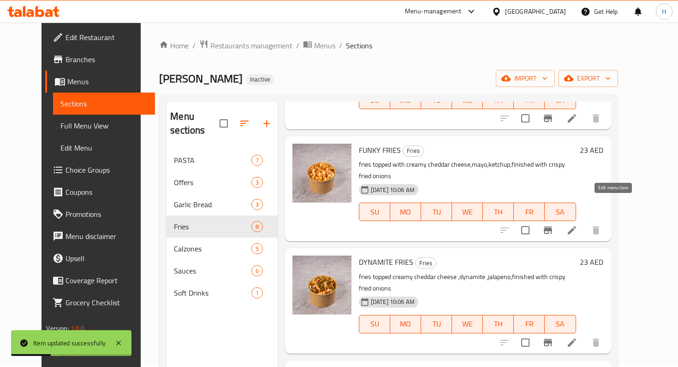
click at [576, 226] on icon at bounding box center [571, 230] width 8 height 8
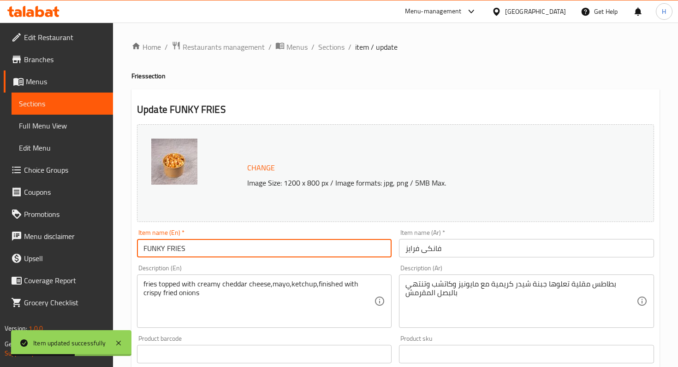
drag, startPoint x: 148, startPoint y: 248, endPoint x: 251, endPoint y: 248, distance: 103.7
click at [251, 248] on input "FUNKY FRIES" at bounding box center [264, 248] width 254 height 18
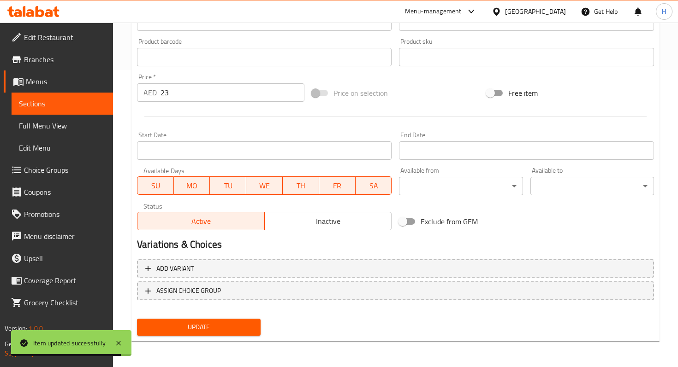
type input "Funky Fries"
click at [231, 326] on span "Update" at bounding box center [198, 328] width 109 height 12
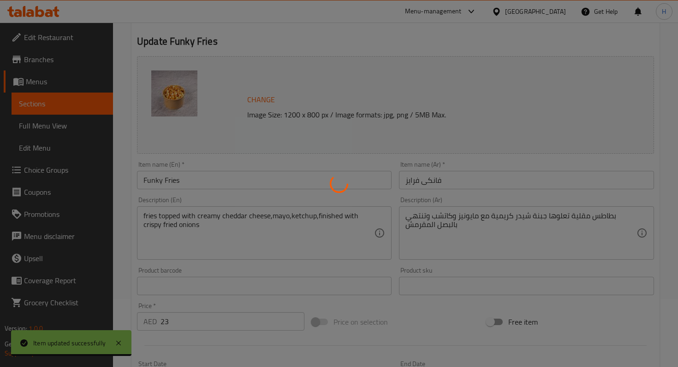
scroll to position [0, 0]
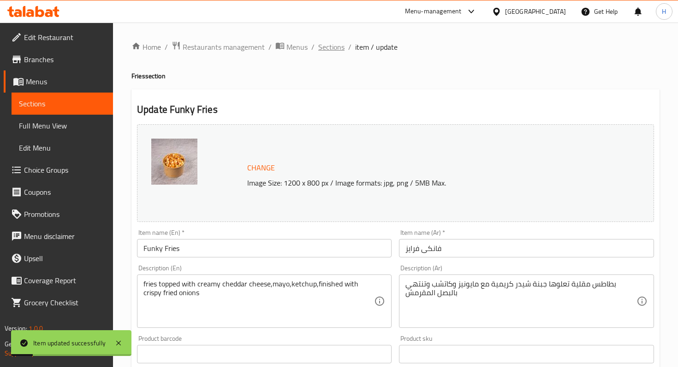
click at [336, 45] on span "Sections" at bounding box center [331, 46] width 26 height 11
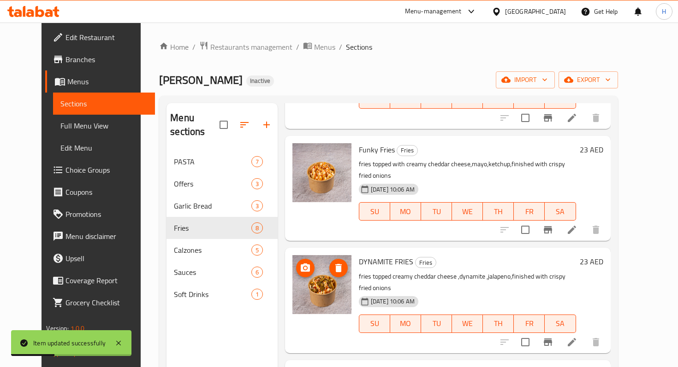
scroll to position [229, 0]
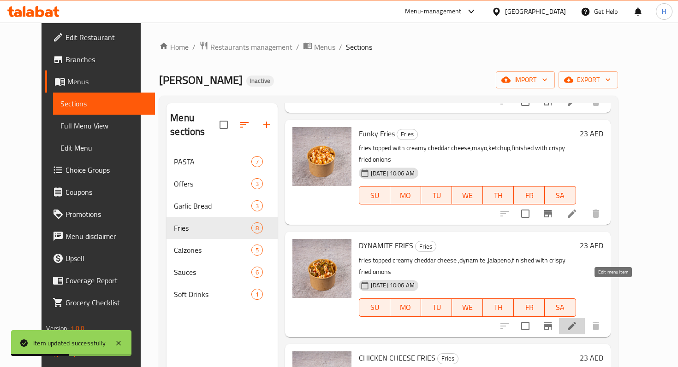
click at [577, 321] on icon at bounding box center [571, 326] width 11 height 11
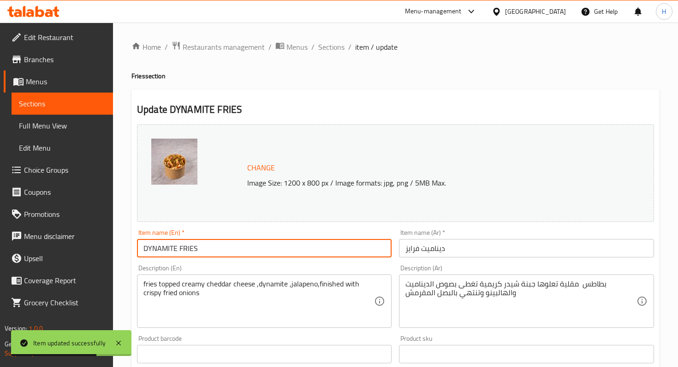
drag, startPoint x: 148, startPoint y: 249, endPoint x: 242, endPoint y: 246, distance: 93.2
click at [239, 246] on input "DYNAMITE FRIES" at bounding box center [264, 248] width 254 height 18
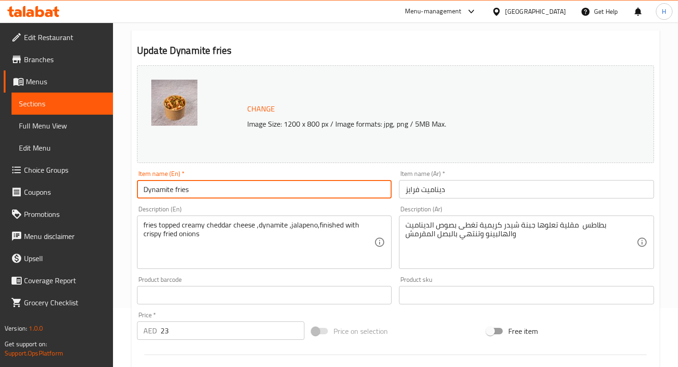
scroll to position [58, 0]
click at [178, 190] on input "Dynamite fries" at bounding box center [264, 190] width 254 height 18
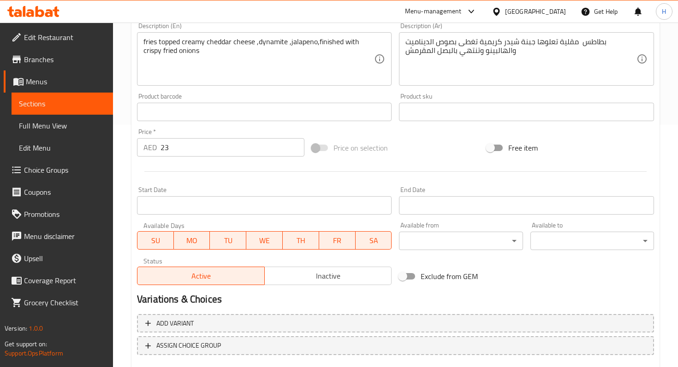
scroll to position [297, 0]
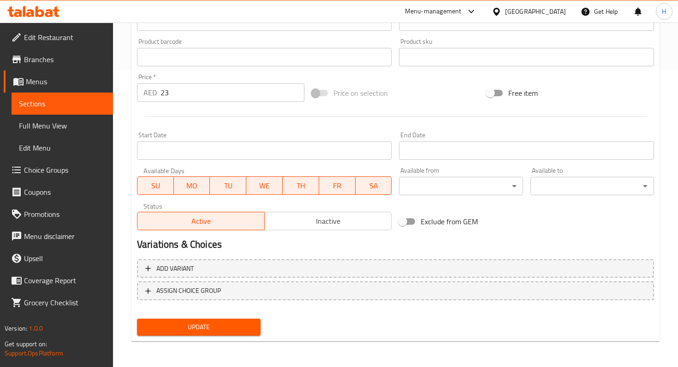
type input "Dynamite Fries"
click at [213, 321] on button "Update" at bounding box center [199, 327] width 124 height 17
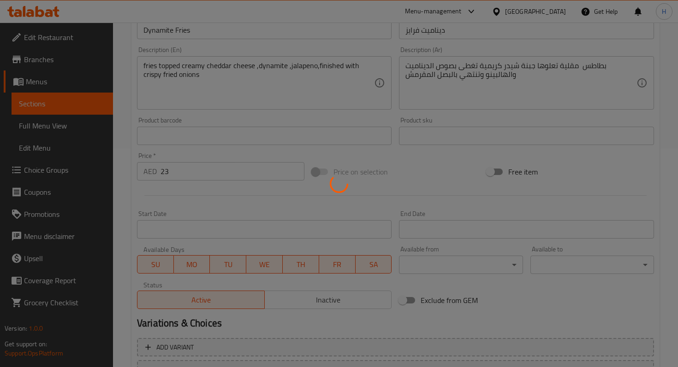
scroll to position [0, 0]
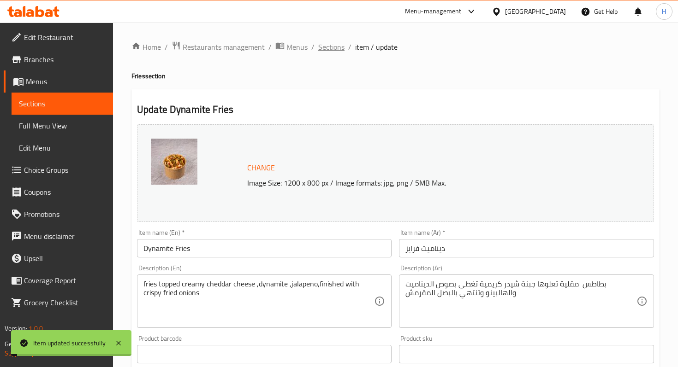
click at [328, 50] on span "Sections" at bounding box center [331, 46] width 26 height 11
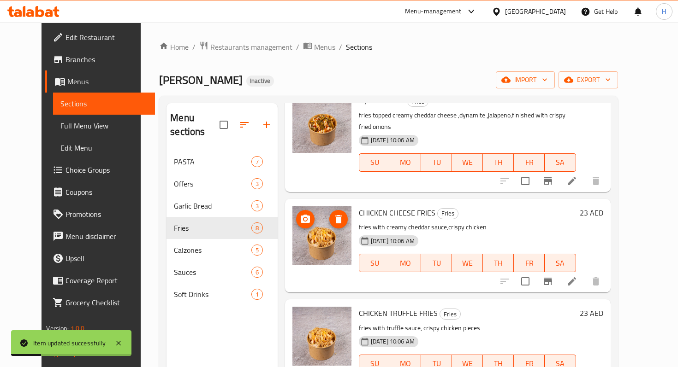
scroll to position [377, 0]
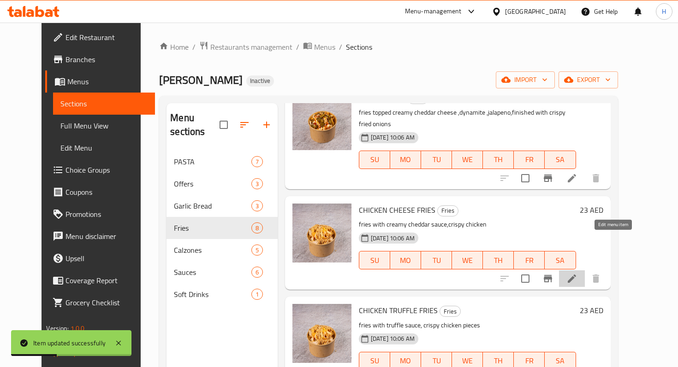
click at [577, 273] on icon at bounding box center [571, 278] width 11 height 11
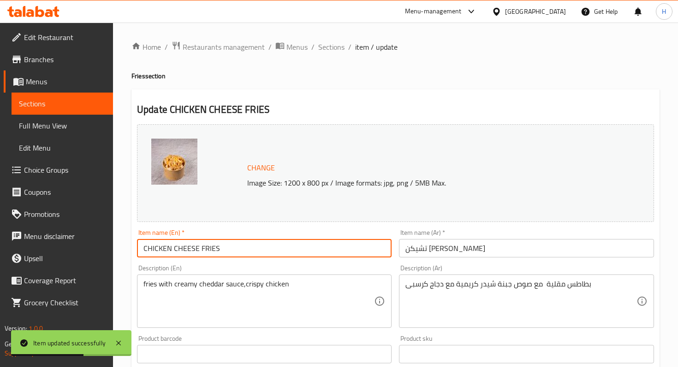
drag, startPoint x: 148, startPoint y: 248, endPoint x: 275, endPoint y: 248, distance: 127.2
click at [274, 248] on input "CHICKEN CHEESE FRIES" at bounding box center [264, 248] width 254 height 18
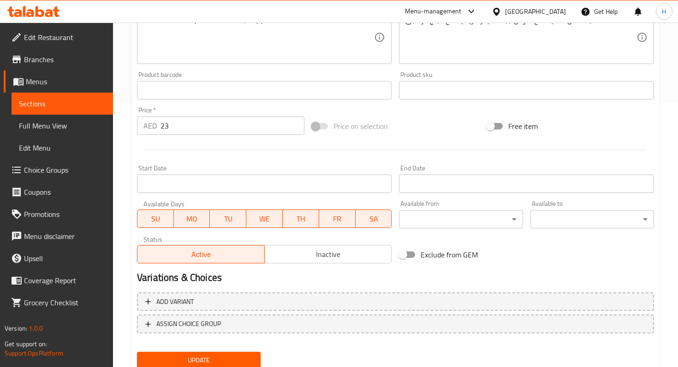
scroll to position [297, 0]
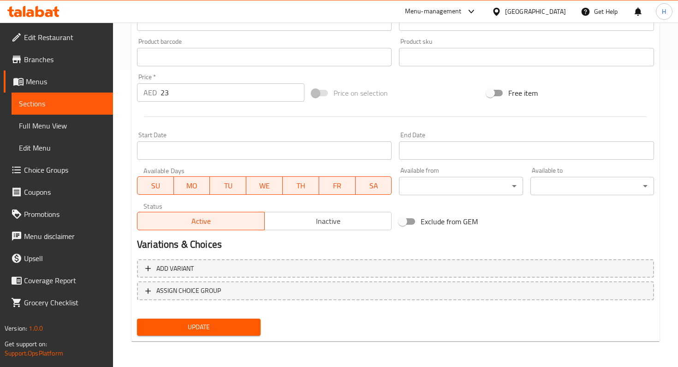
type input "Chicken Cheese Fries"
click at [239, 322] on span "Update" at bounding box center [198, 328] width 109 height 12
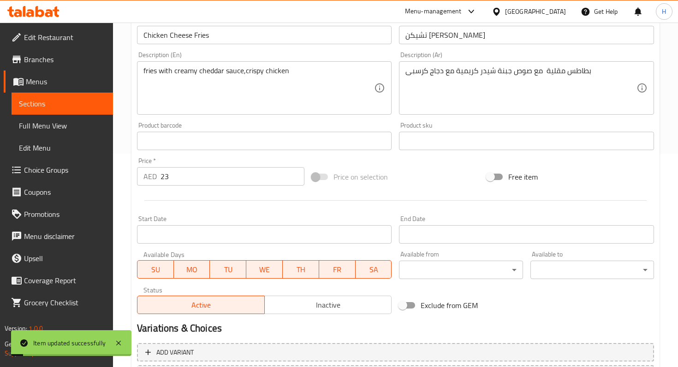
scroll to position [0, 0]
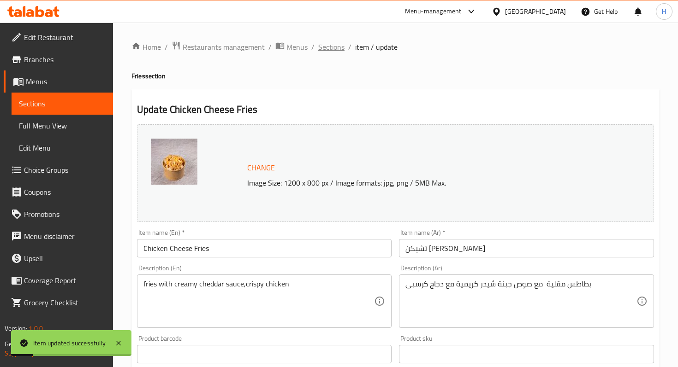
click at [331, 44] on span "Sections" at bounding box center [331, 46] width 26 height 11
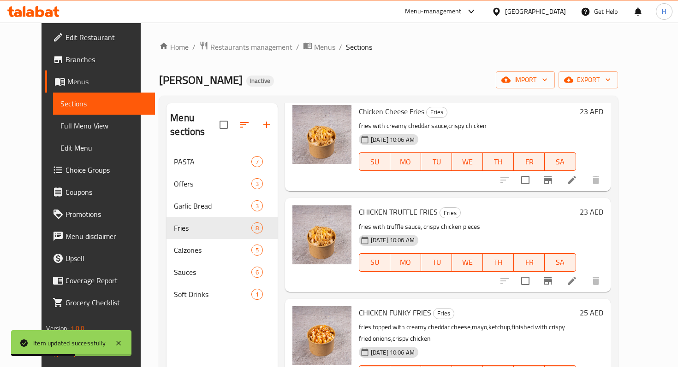
scroll to position [484, 0]
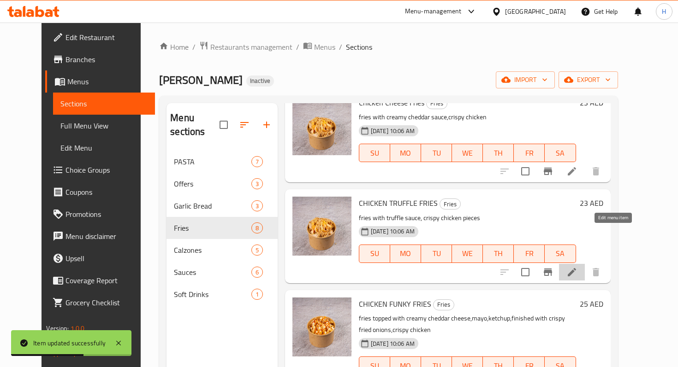
click at [576, 268] on icon at bounding box center [571, 272] width 8 height 8
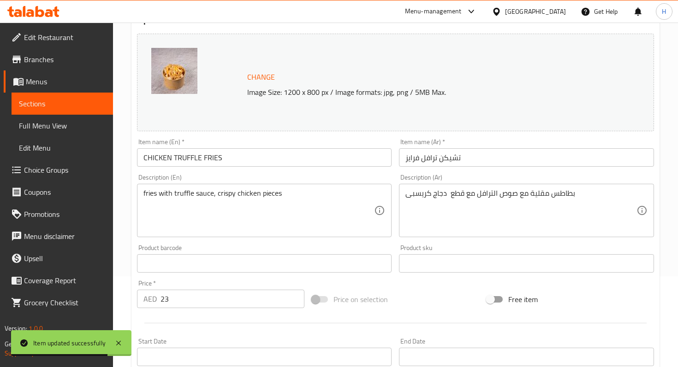
scroll to position [92, 0]
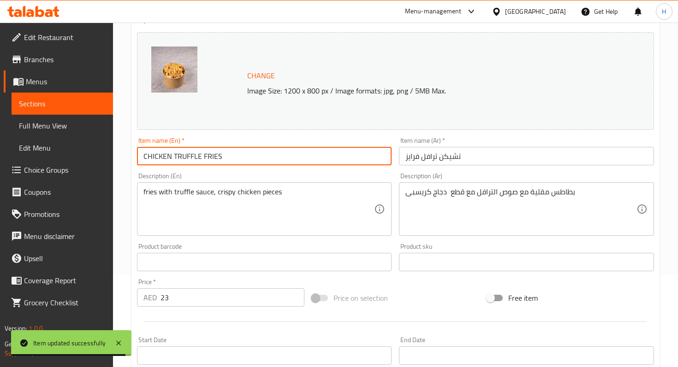
drag, startPoint x: 147, startPoint y: 154, endPoint x: 260, endPoint y: 156, distance: 113.0
click at [255, 156] on input "CHICKEN TRUFFLE FRIES" at bounding box center [264, 156] width 254 height 18
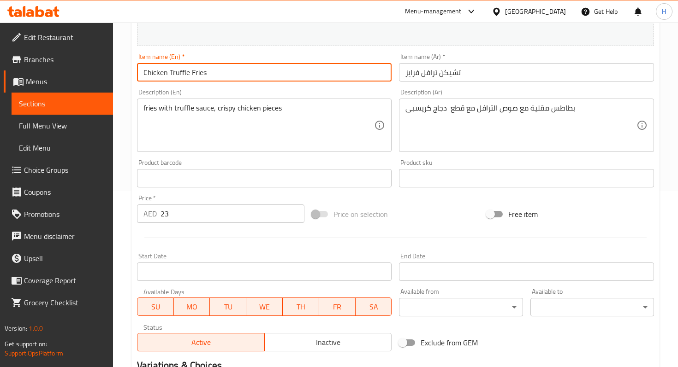
scroll to position [297, 0]
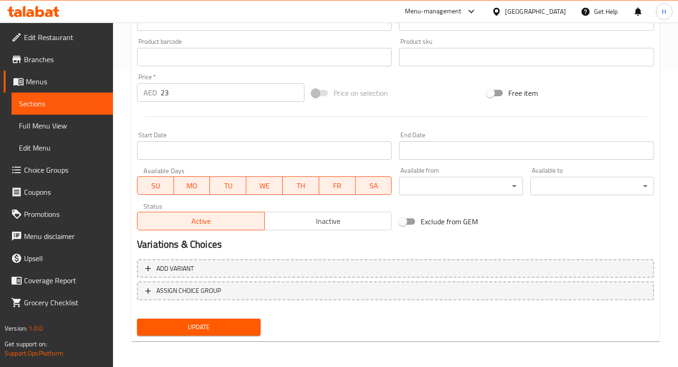
type input "Chicken Truffle Fries"
click at [207, 327] on span "Update" at bounding box center [198, 328] width 109 height 12
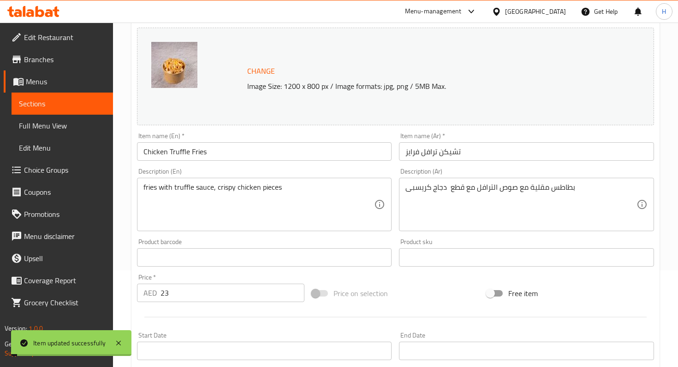
scroll to position [0, 0]
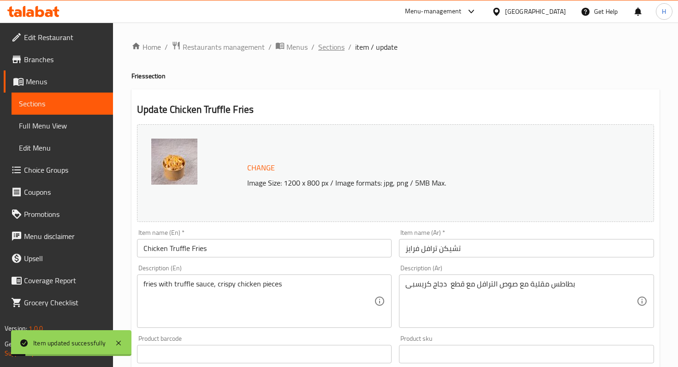
click at [331, 49] on span "Sections" at bounding box center [331, 46] width 26 height 11
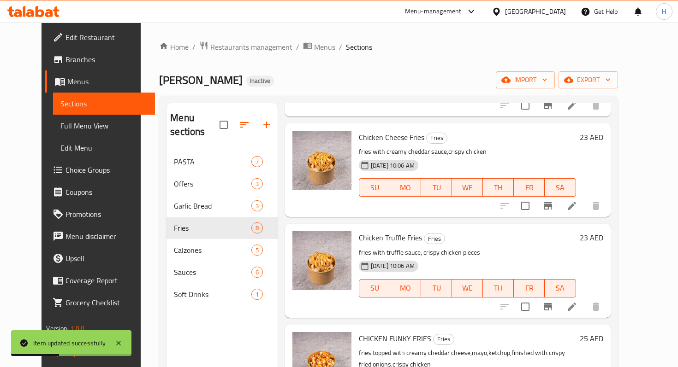
scroll to position [484, 0]
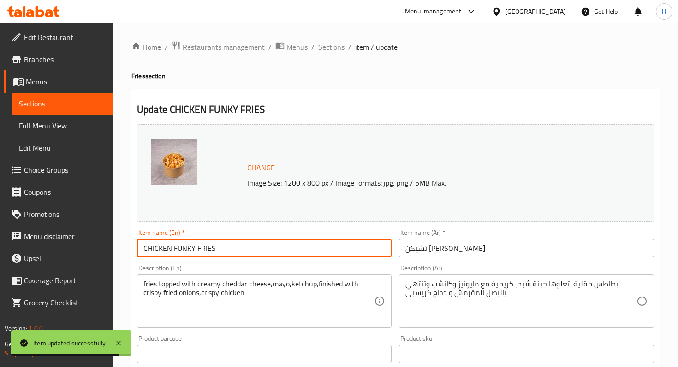
drag, startPoint x: 147, startPoint y: 250, endPoint x: 272, endPoint y: 246, distance: 125.0
click at [269, 246] on input "CHICKEN FUNKY FRIES" at bounding box center [264, 248] width 254 height 18
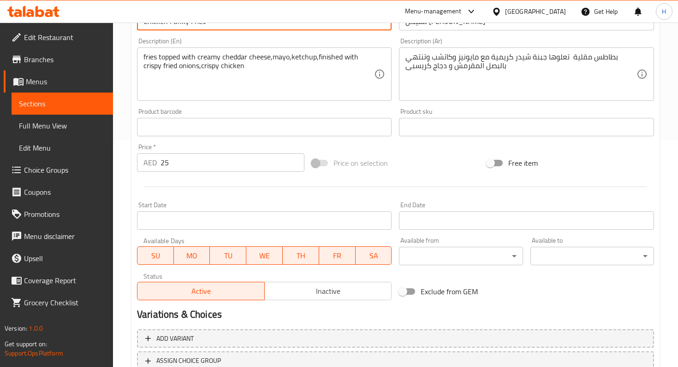
scroll to position [297, 0]
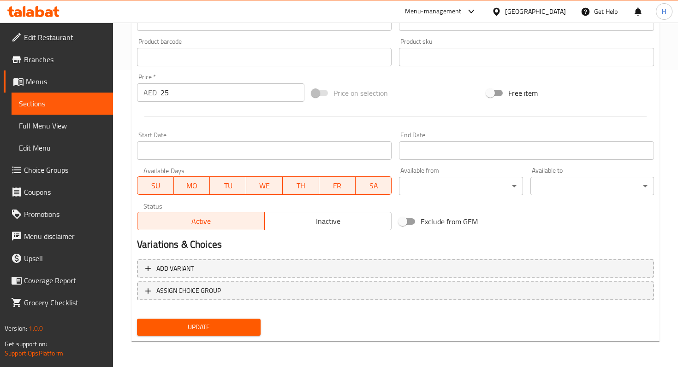
type input "Chicken Funky Fries"
click at [241, 327] on span "Update" at bounding box center [198, 328] width 109 height 12
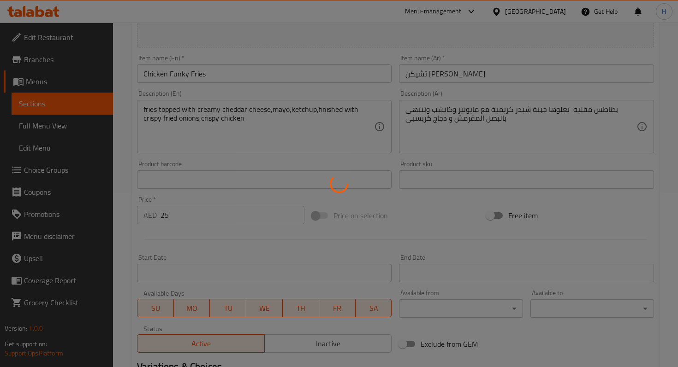
scroll to position [0, 0]
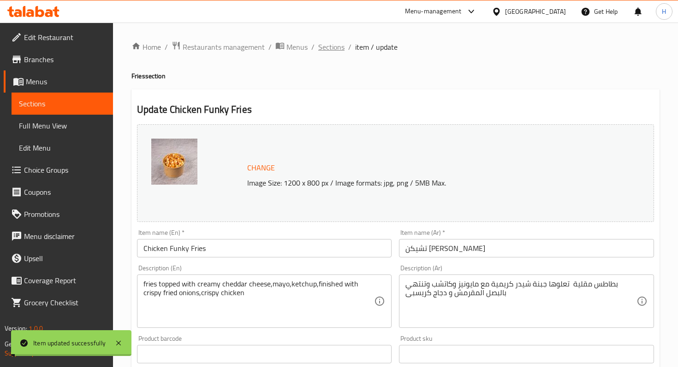
click at [327, 51] on span "Sections" at bounding box center [331, 46] width 26 height 11
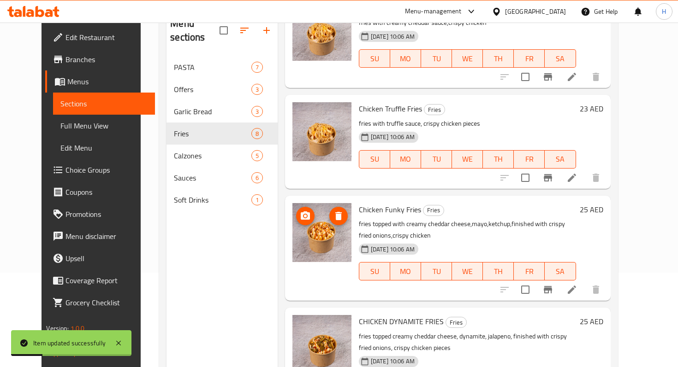
scroll to position [129, 0]
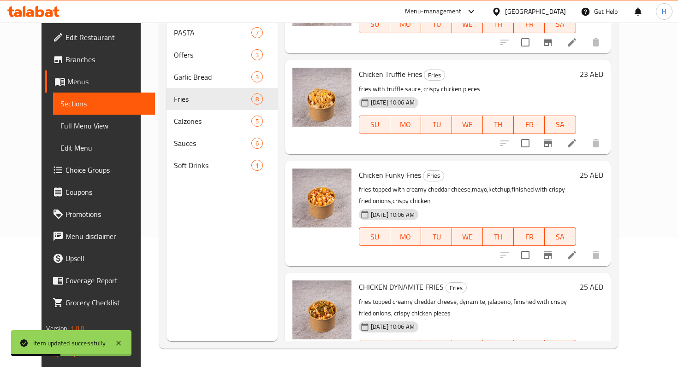
click at [576, 364] on icon at bounding box center [571, 368] width 8 height 8
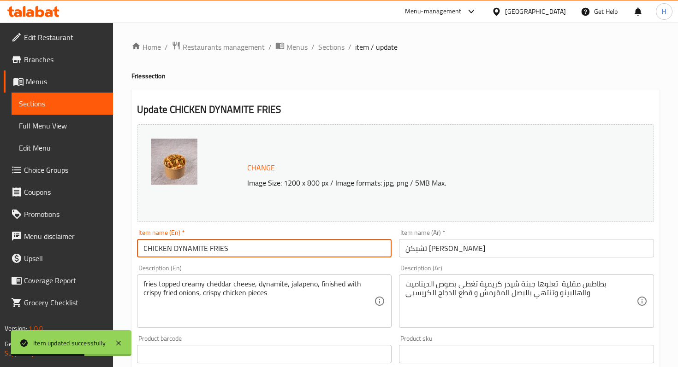
drag, startPoint x: 147, startPoint y: 248, endPoint x: 295, endPoint y: 239, distance: 148.7
click at [295, 239] on input "CHICKEN DYNAMITE FRIES" at bounding box center [264, 248] width 254 height 18
click at [154, 252] on input "CHICKEN DYNAMITE FRIES" at bounding box center [264, 248] width 254 height 18
drag, startPoint x: 144, startPoint y: 248, endPoint x: 151, endPoint y: 248, distance: 6.5
click at [151, 248] on input "CHICKEN DYNAMITE FRIES" at bounding box center [264, 248] width 254 height 18
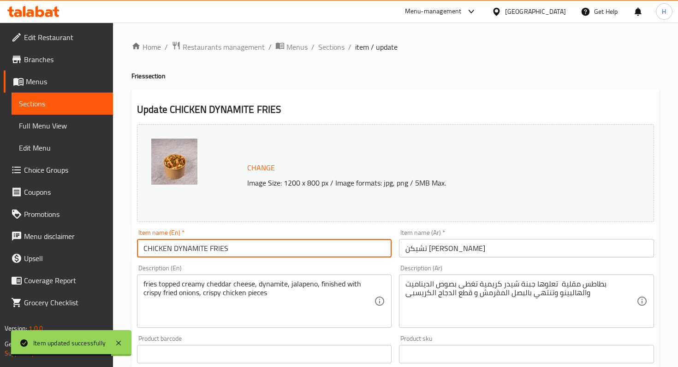
click at [148, 248] on input "CHICKEN DYNAMITE FRIES" at bounding box center [264, 248] width 254 height 18
drag, startPoint x: 147, startPoint y: 248, endPoint x: 266, endPoint y: 247, distance: 119.4
click at [266, 247] on input "CHICKEN DYNAMITE FRIES" at bounding box center [264, 248] width 254 height 18
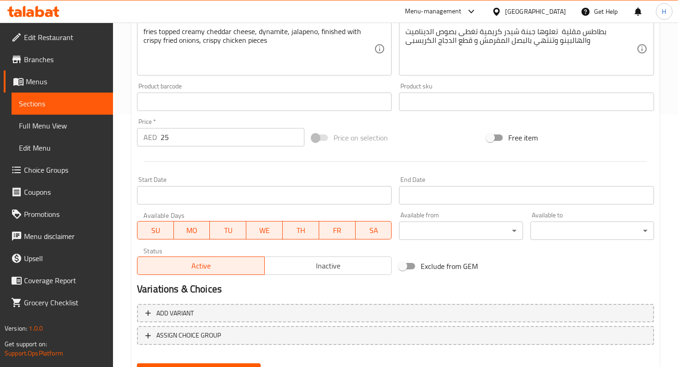
scroll to position [297, 0]
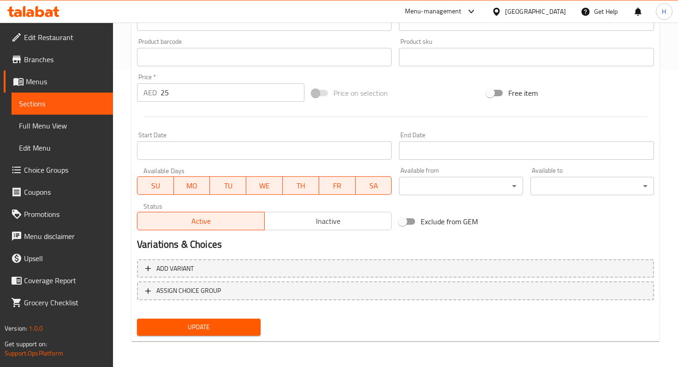
type input "Chicken Dynamite Fries"
click at [226, 335] on button "Update" at bounding box center [199, 327] width 124 height 17
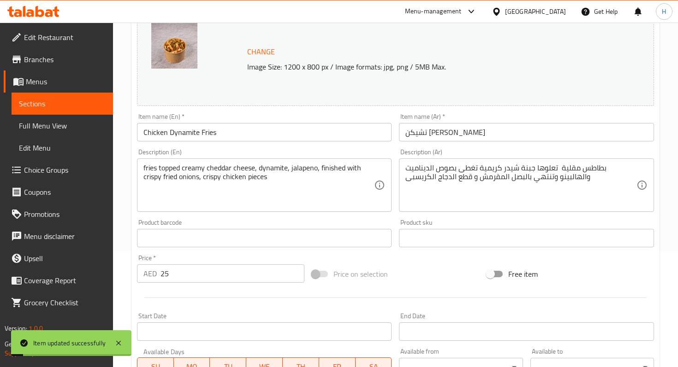
scroll to position [0, 0]
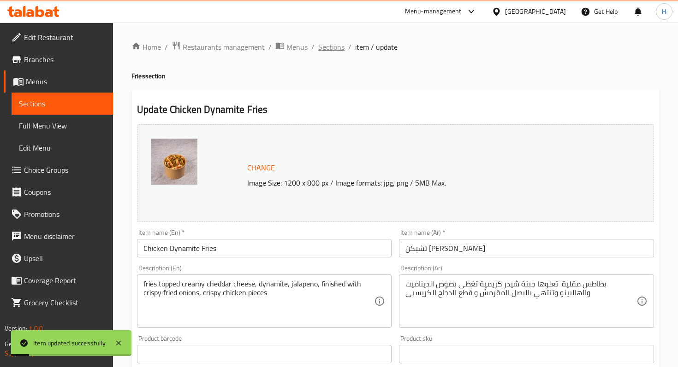
click at [319, 45] on span "Sections" at bounding box center [331, 46] width 26 height 11
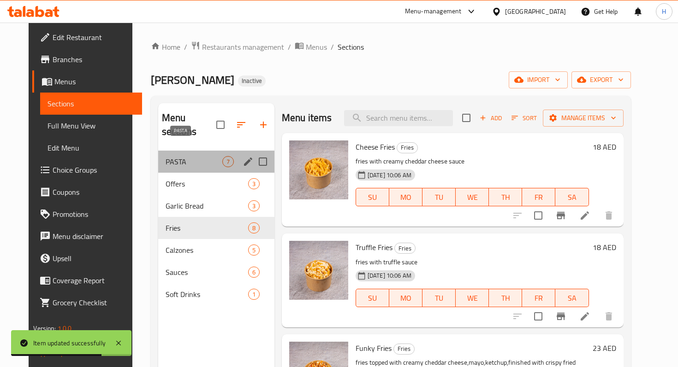
click at [197, 156] on span "PASTA" at bounding box center [193, 161] width 57 height 11
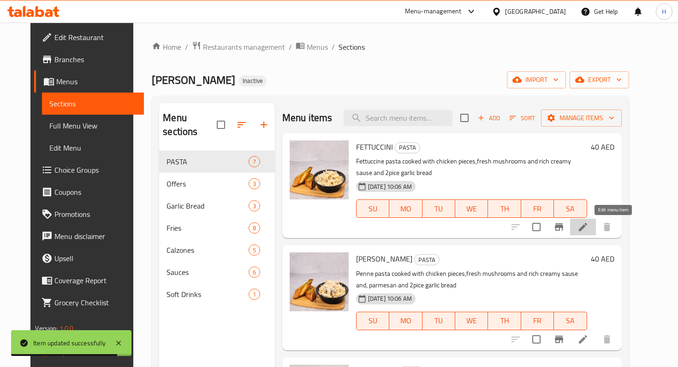
click at [588, 225] on icon at bounding box center [582, 227] width 11 height 11
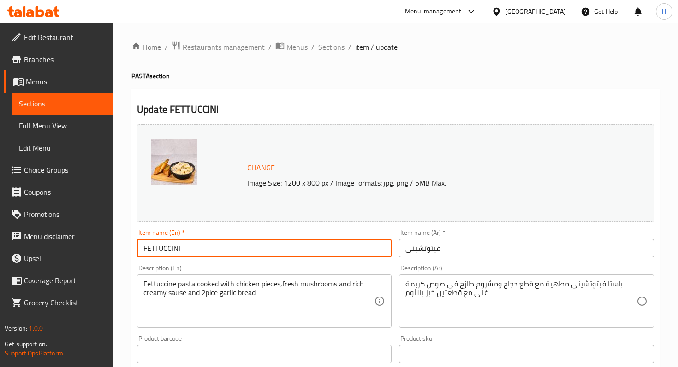
drag, startPoint x: 148, startPoint y: 250, endPoint x: 201, endPoint y: 248, distance: 52.1
click at [199, 248] on input "FETTUCCINI" at bounding box center [264, 248] width 254 height 18
type input "Fettuccine"
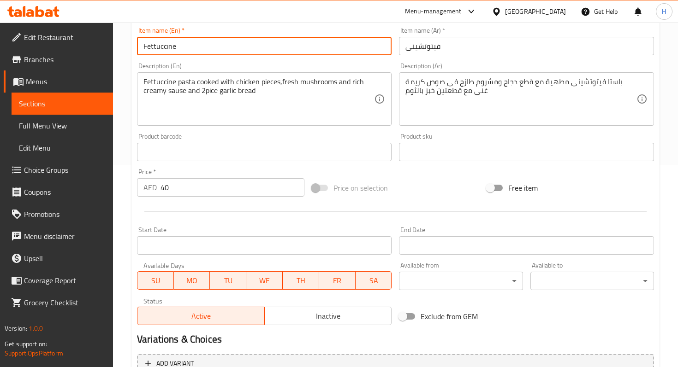
scroll to position [297, 0]
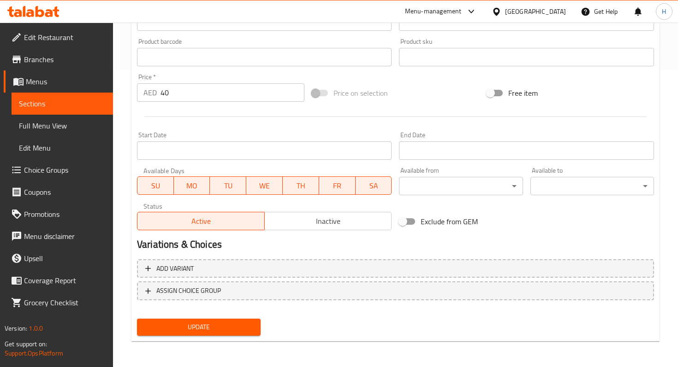
click at [206, 339] on div "Update" at bounding box center [198, 327] width 131 height 24
click at [206, 332] on span "Update" at bounding box center [198, 328] width 109 height 12
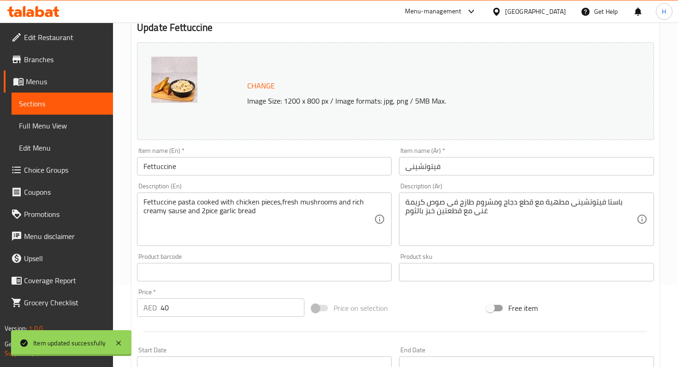
scroll to position [0, 0]
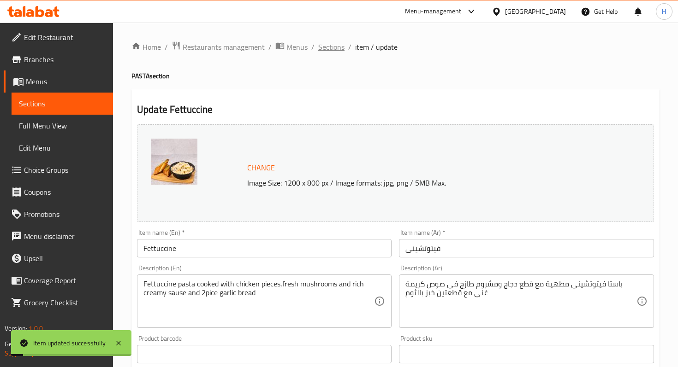
click at [333, 52] on span "Sections" at bounding box center [331, 46] width 26 height 11
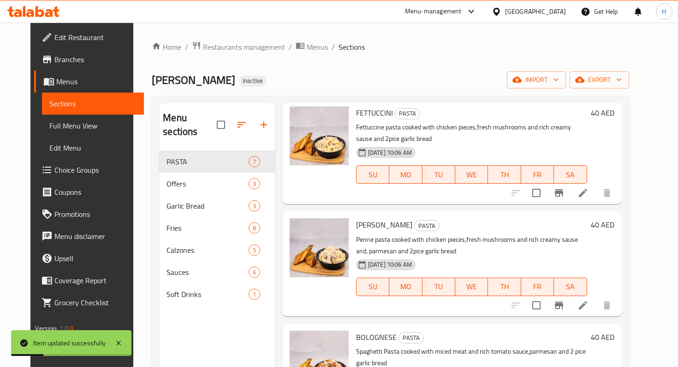
scroll to position [53, 0]
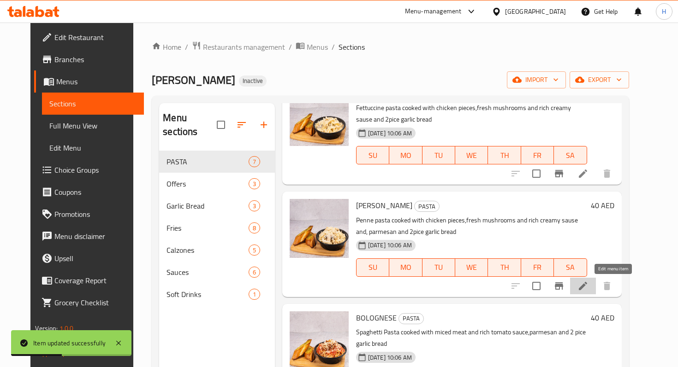
click at [588, 285] on icon at bounding box center [582, 286] width 11 height 11
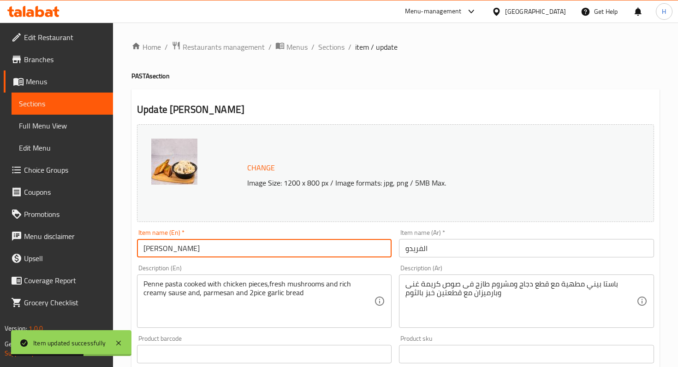
drag, startPoint x: 148, startPoint y: 248, endPoint x: 234, endPoint y: 247, distance: 86.7
click at [234, 248] on input "ALFREDO" at bounding box center [264, 248] width 254 height 18
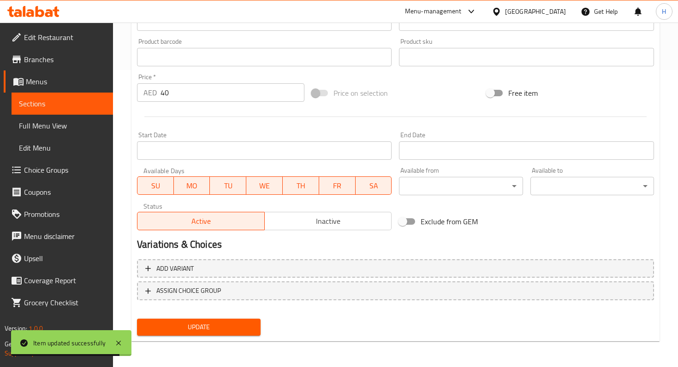
type input "Alfredo"
click at [187, 317] on div "Update" at bounding box center [198, 327] width 131 height 24
click at [187, 323] on span "Update" at bounding box center [198, 328] width 109 height 12
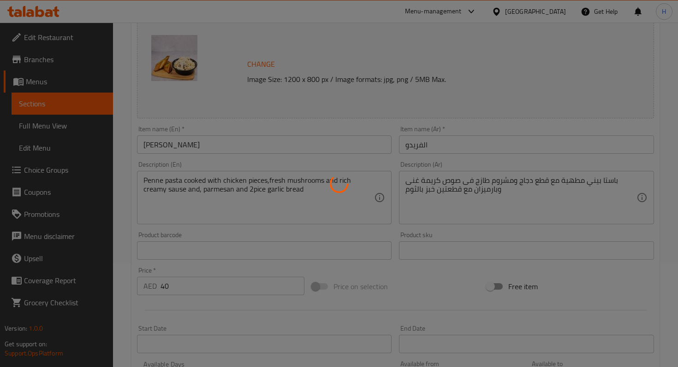
scroll to position [0, 0]
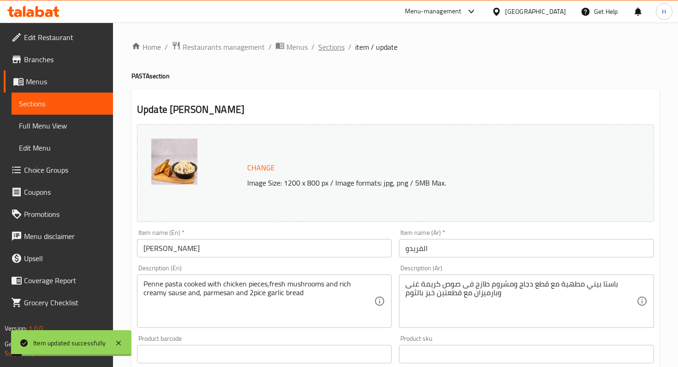
click at [337, 50] on span "Sections" at bounding box center [331, 46] width 26 height 11
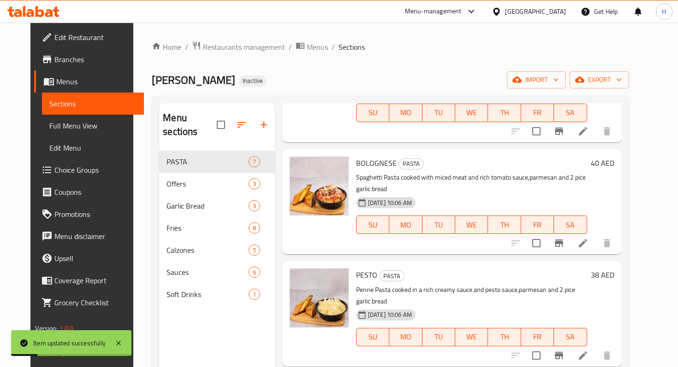
scroll to position [213, 0]
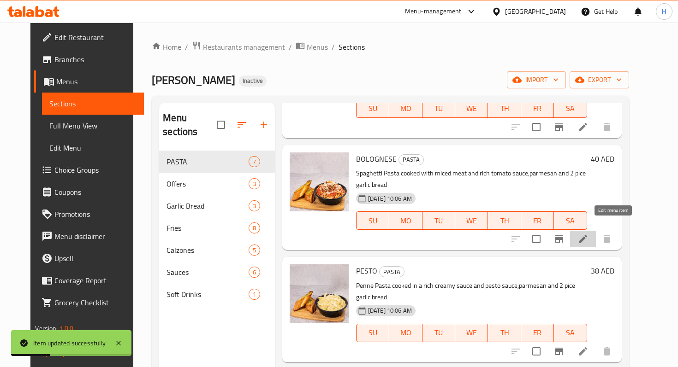
click at [588, 234] on icon at bounding box center [582, 239] width 11 height 11
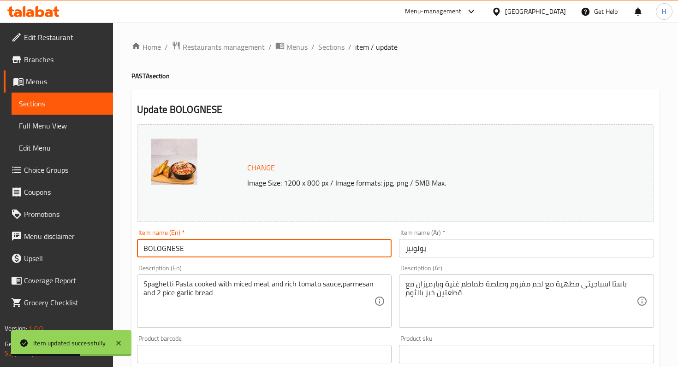
drag, startPoint x: 147, startPoint y: 247, endPoint x: 225, endPoint y: 246, distance: 78.8
click at [225, 246] on input "BOLOGNESE" at bounding box center [264, 248] width 254 height 18
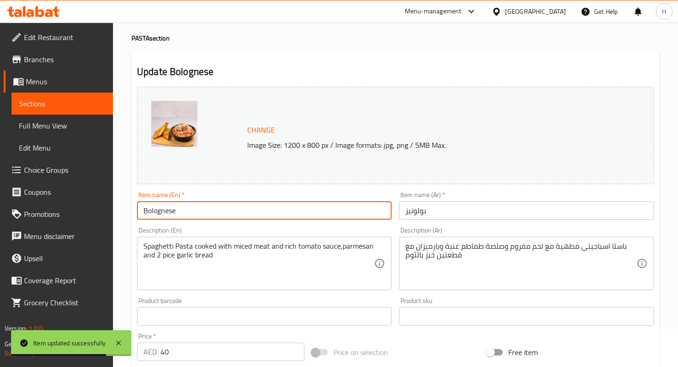
scroll to position [297, 0]
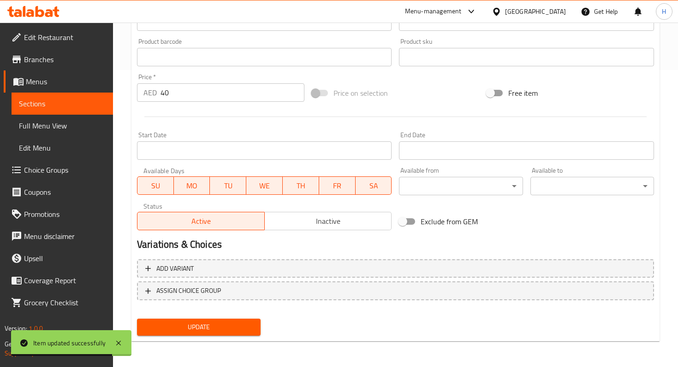
type input "Bolognese"
click at [186, 335] on button "Update" at bounding box center [199, 327] width 124 height 17
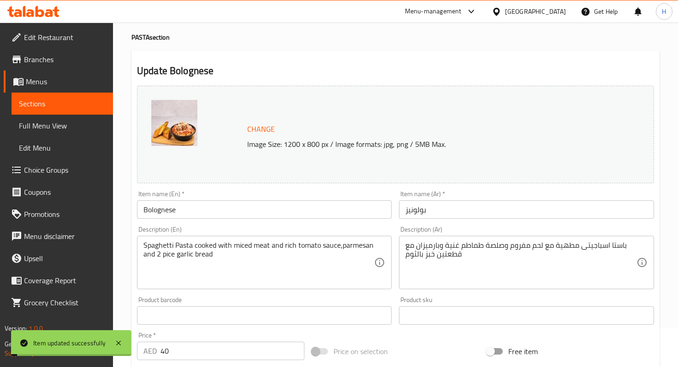
scroll to position [0, 0]
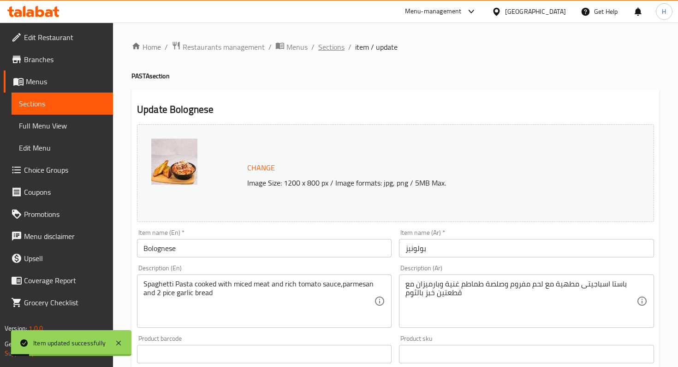
click at [330, 41] on span "Sections" at bounding box center [331, 46] width 26 height 11
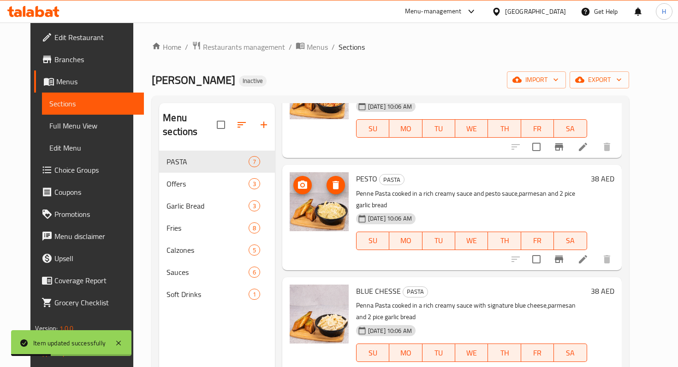
scroll to position [307, 0]
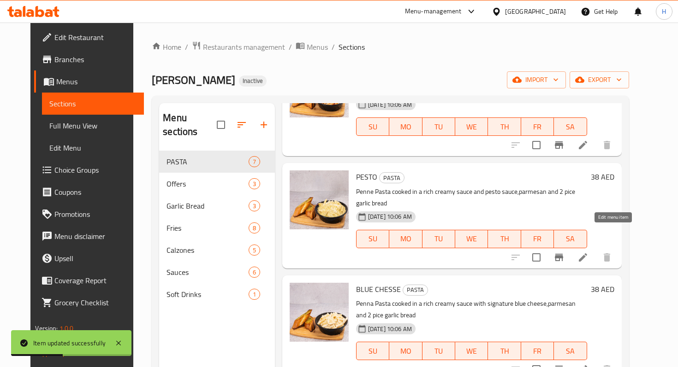
click at [588, 252] on icon at bounding box center [582, 257] width 11 height 11
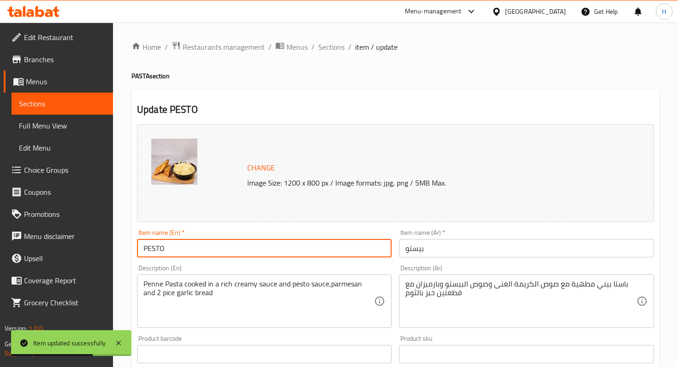
click at [153, 252] on input "PESTO" at bounding box center [264, 248] width 254 height 18
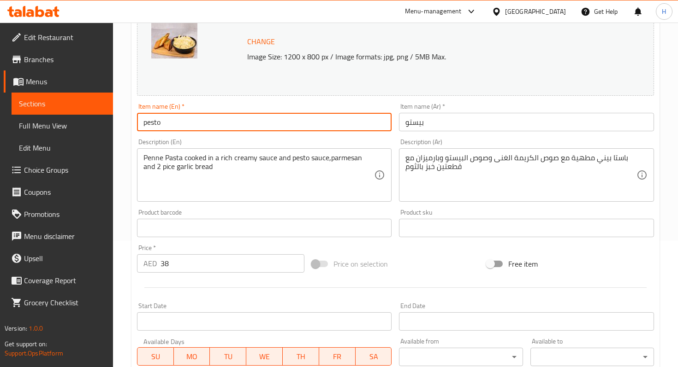
scroll to position [143, 0]
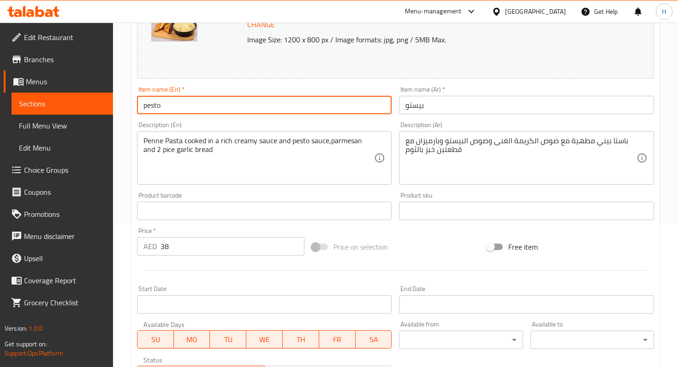
drag, startPoint x: 148, startPoint y: 108, endPoint x: 143, endPoint y: 108, distance: 5.5
click at [143, 108] on input "pesto" at bounding box center [264, 105] width 254 height 18
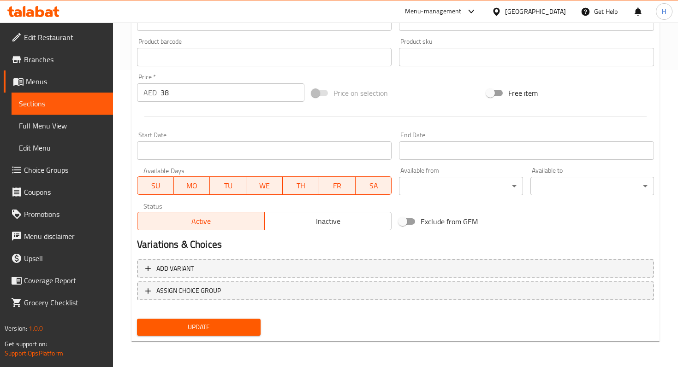
type input "Pesto"
click at [160, 327] on span "Update" at bounding box center [198, 328] width 109 height 12
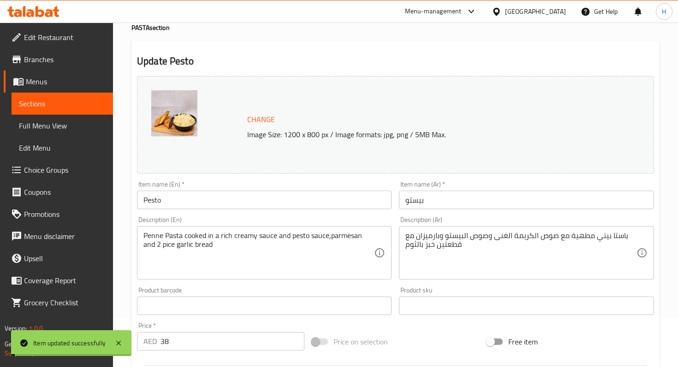
scroll to position [0, 0]
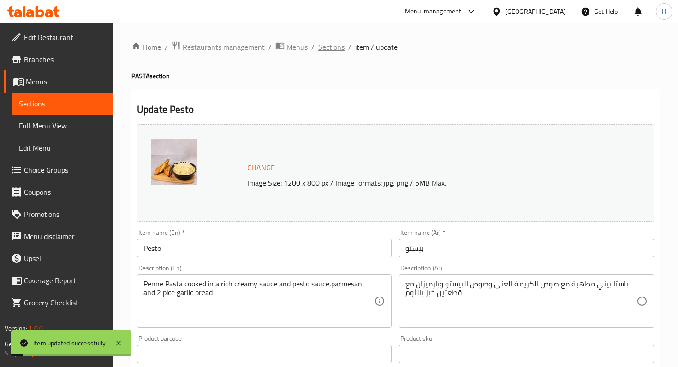
click at [332, 47] on span "Sections" at bounding box center [331, 46] width 26 height 11
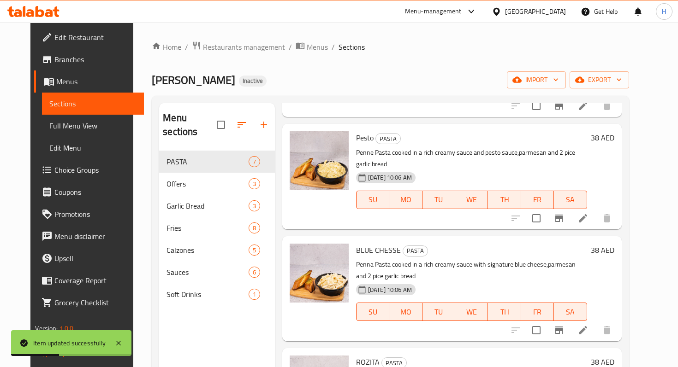
scroll to position [388, 0]
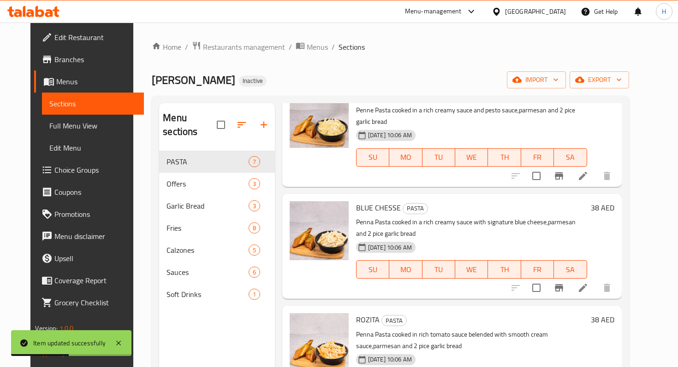
click at [596, 280] on li at bounding box center [583, 288] width 26 height 17
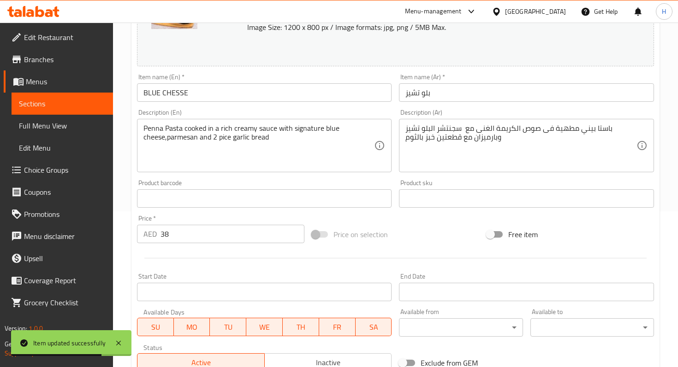
scroll to position [149, 0]
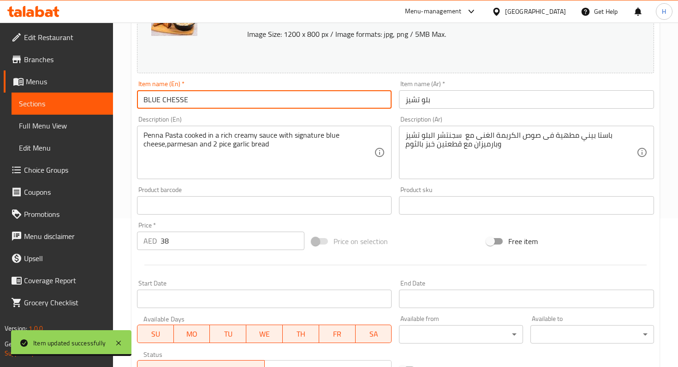
drag, startPoint x: 147, startPoint y: 100, endPoint x: 264, endPoint y: 88, distance: 117.3
click at [264, 88] on div "Item name (En)   * BLUE CHESSE Item name (En) *" at bounding box center [264, 95] width 254 height 28
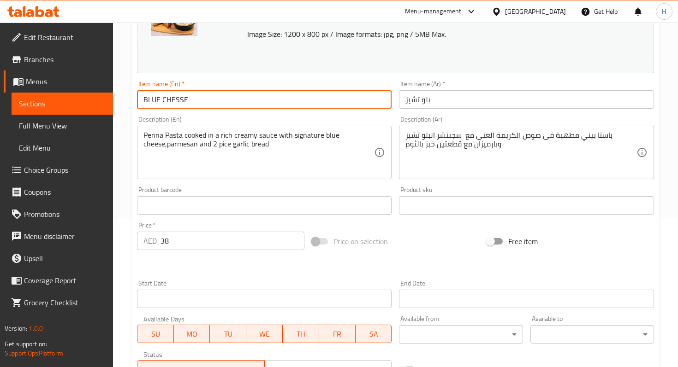
click at [204, 95] on input "BLUE CHESSE" at bounding box center [264, 99] width 254 height 18
drag, startPoint x: 150, startPoint y: 101, endPoint x: 218, endPoint y: 101, distance: 67.8
click at [218, 101] on input "BLUE CHESSE" at bounding box center [264, 99] width 254 height 18
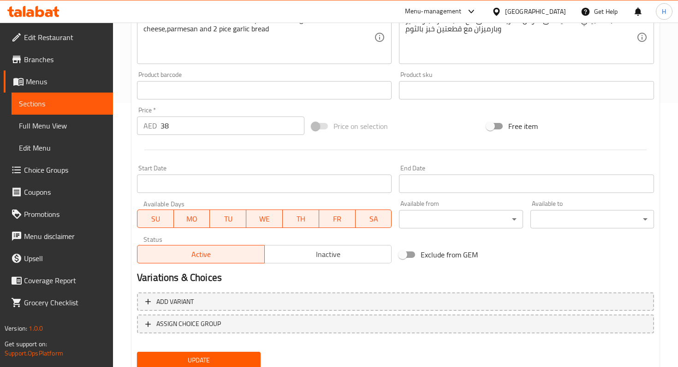
scroll to position [297, 0]
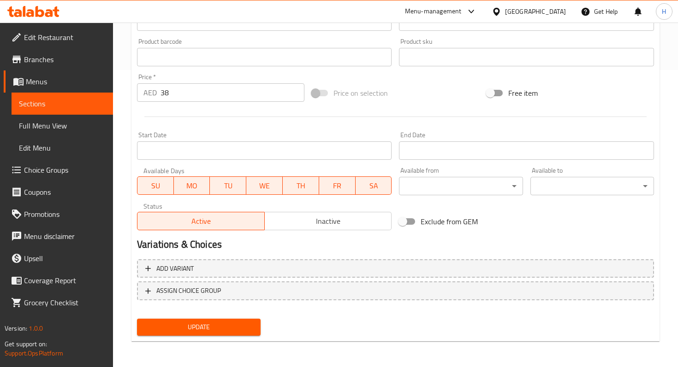
type input "Blue Cheese"
click at [165, 329] on span "Update" at bounding box center [198, 328] width 109 height 12
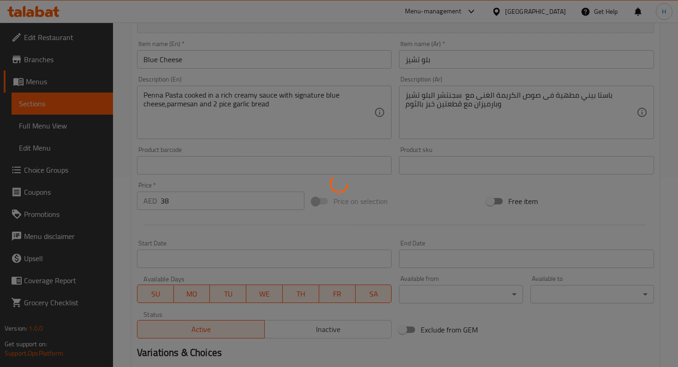
scroll to position [0, 0]
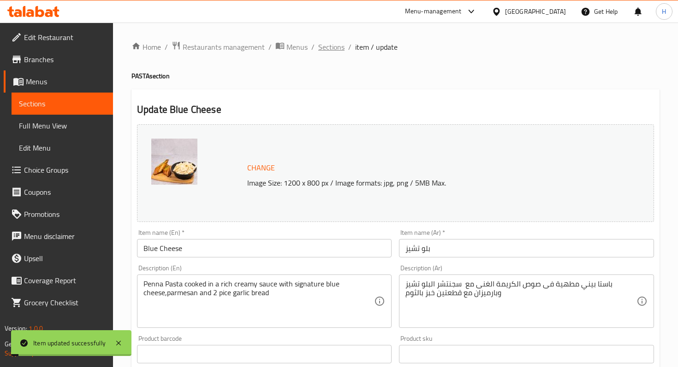
click at [323, 49] on span "Sections" at bounding box center [331, 46] width 26 height 11
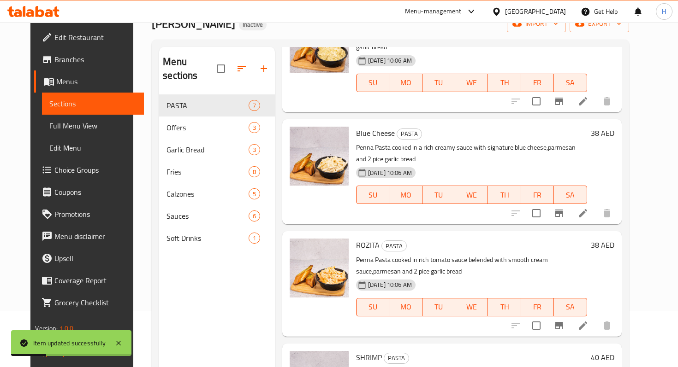
scroll to position [55, 0]
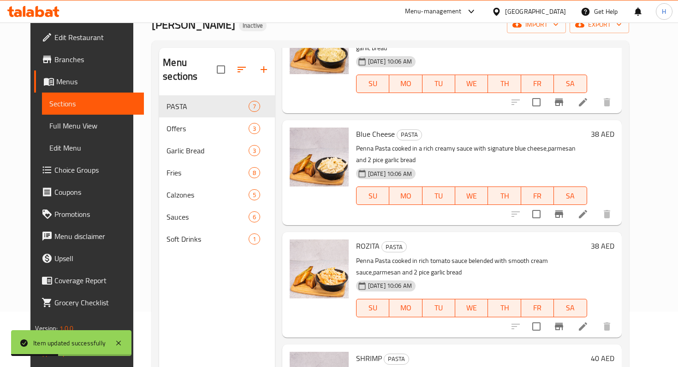
click at [588, 321] on icon at bounding box center [582, 326] width 11 height 11
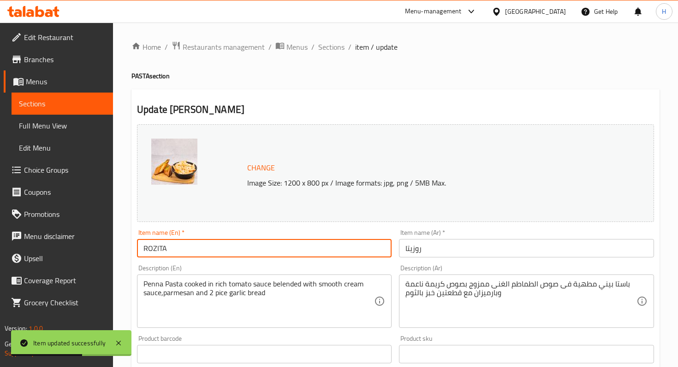
drag, startPoint x: 148, startPoint y: 249, endPoint x: 210, endPoint y: 249, distance: 61.8
click at [210, 249] on input "ROZITA" at bounding box center [264, 248] width 254 height 18
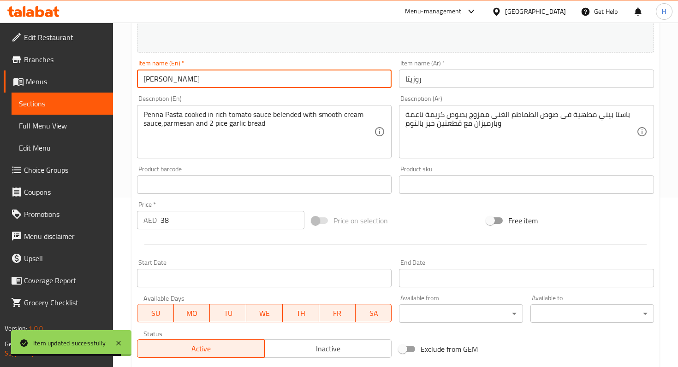
scroll to position [297, 0]
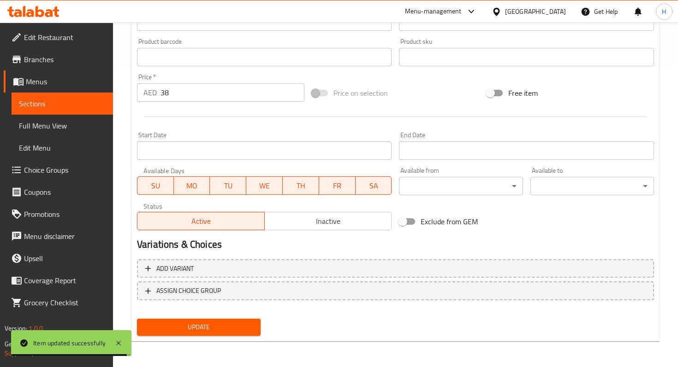
type input "Rozita"
click at [173, 328] on span "Update" at bounding box center [198, 328] width 109 height 12
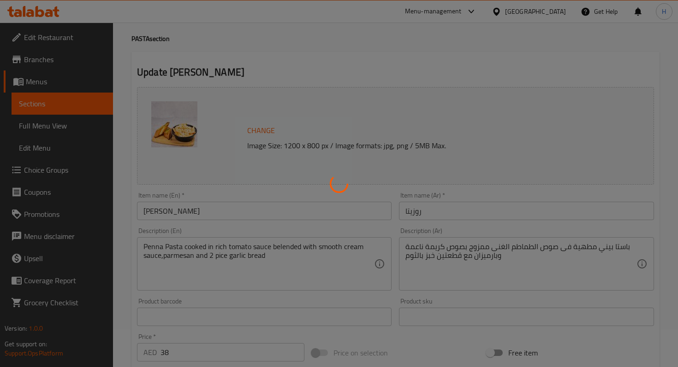
scroll to position [0, 0]
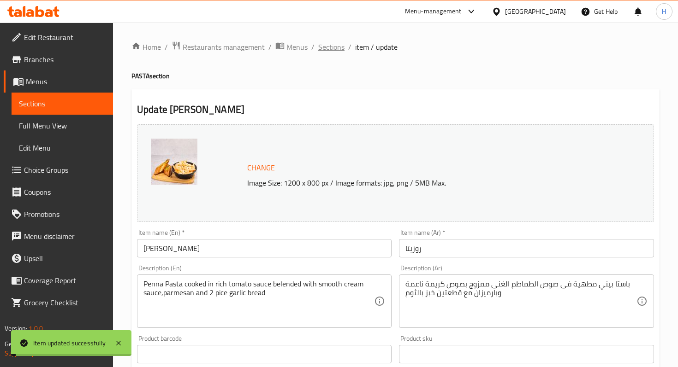
click at [330, 47] on span "Sections" at bounding box center [331, 46] width 26 height 11
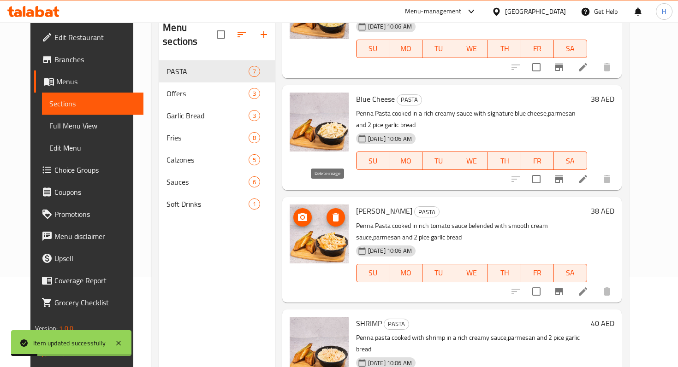
scroll to position [129, 0]
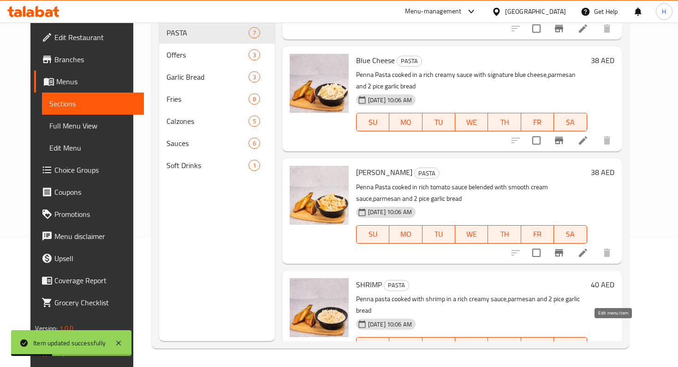
click at [588, 360] on icon at bounding box center [582, 365] width 11 height 11
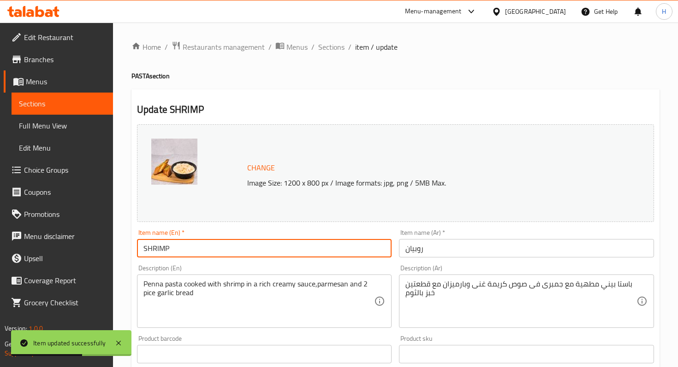
drag, startPoint x: 148, startPoint y: 249, endPoint x: 214, endPoint y: 247, distance: 66.4
click at [214, 247] on input "SHRIMP" at bounding box center [264, 248] width 254 height 18
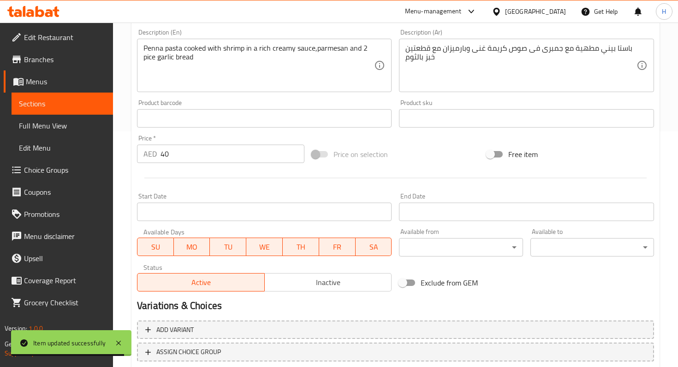
scroll to position [297, 0]
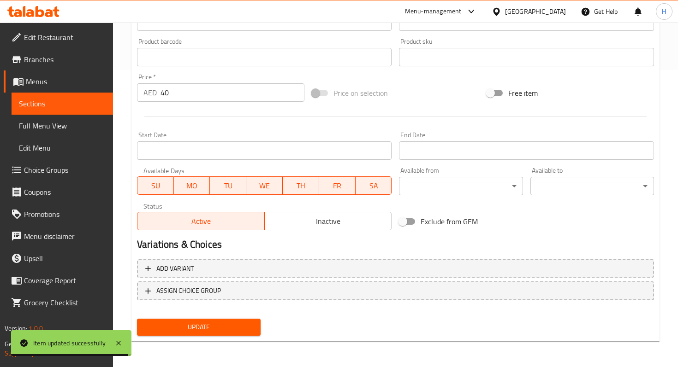
type input "Shrimp"
click at [175, 310] on nav at bounding box center [395, 307] width 517 height 7
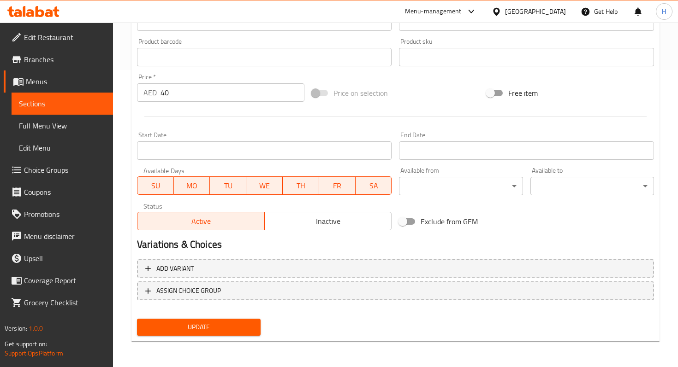
click at [172, 332] on span "Update" at bounding box center [198, 328] width 109 height 12
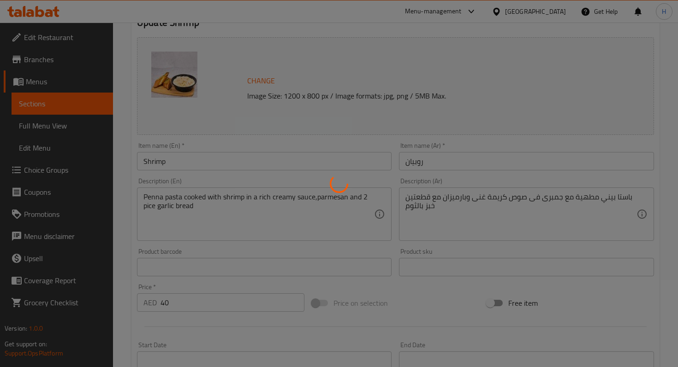
scroll to position [0, 0]
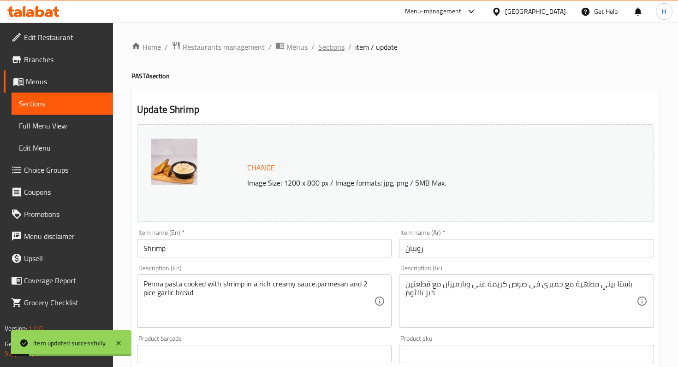
click at [329, 47] on span "Sections" at bounding box center [331, 46] width 26 height 11
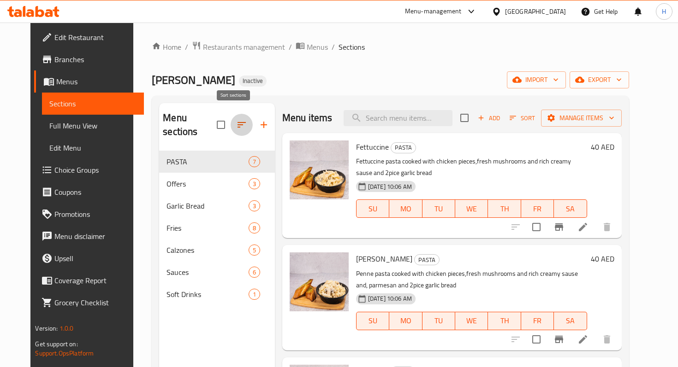
click at [236, 119] on icon "button" at bounding box center [241, 124] width 11 height 11
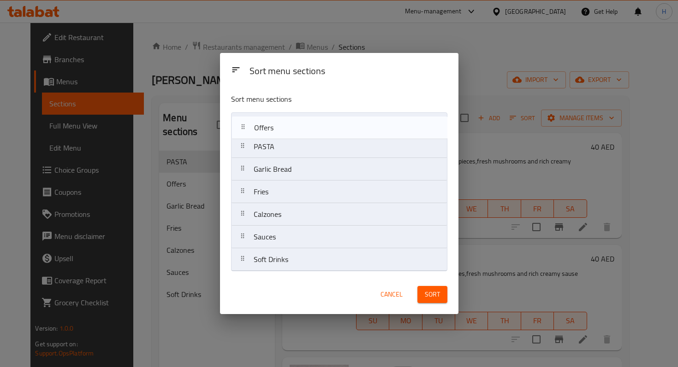
drag, startPoint x: 244, startPoint y: 149, endPoint x: 244, endPoint y: 125, distance: 24.0
click at [244, 125] on nav "PASTA Offers Garlic Bread Fries Calzones Sauces Soft Drinks" at bounding box center [339, 191] width 216 height 159
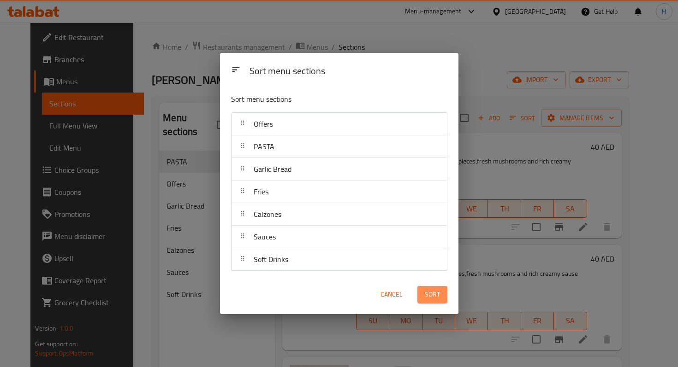
click at [429, 295] on span "Sort" at bounding box center [432, 295] width 15 height 12
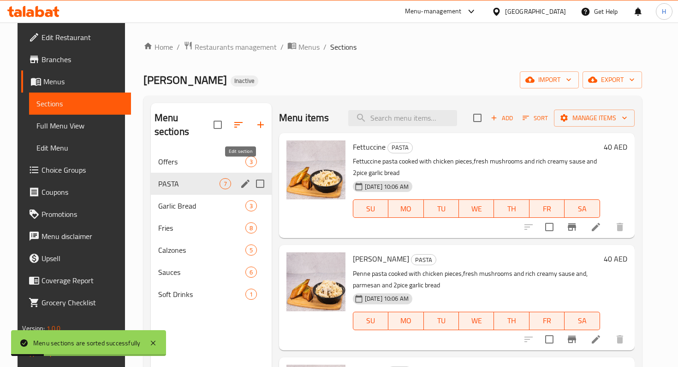
click at [240, 178] on icon "edit" at bounding box center [245, 183] width 11 height 11
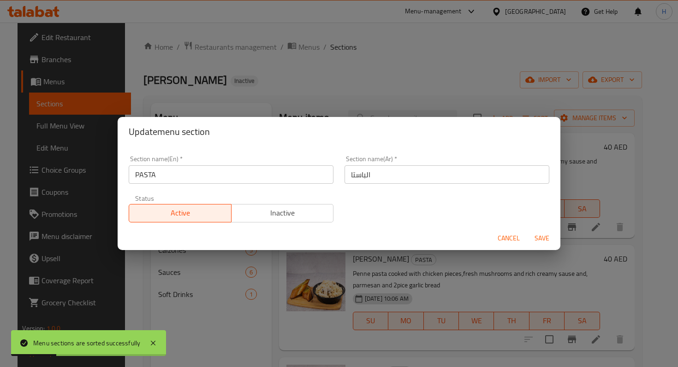
click at [193, 173] on input "PASTA" at bounding box center [231, 174] width 205 height 18
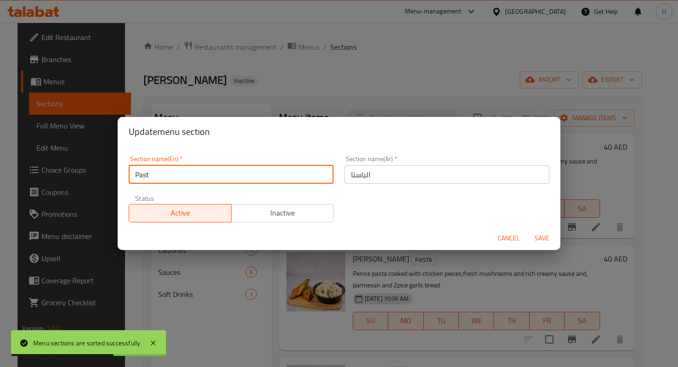
type input "Pasta"
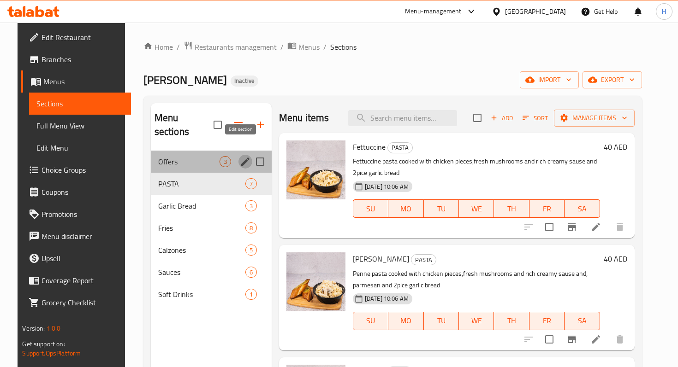
click at [242, 156] on icon "edit" at bounding box center [245, 161] width 11 height 11
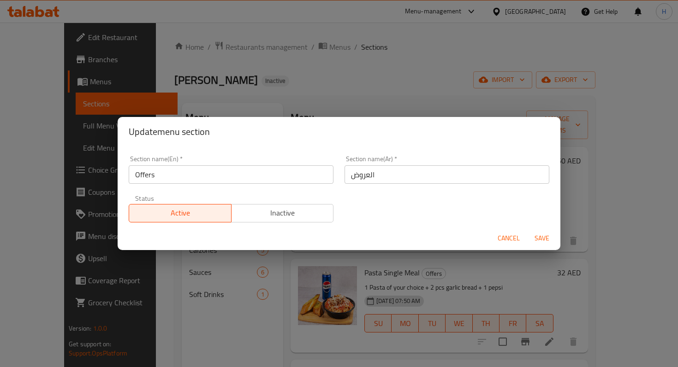
click at [508, 239] on span "Cancel" at bounding box center [508, 239] width 22 height 12
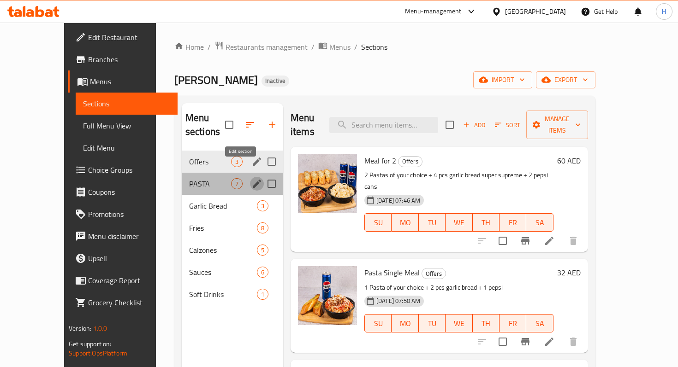
click at [251, 178] on icon "edit" at bounding box center [256, 183] width 11 height 11
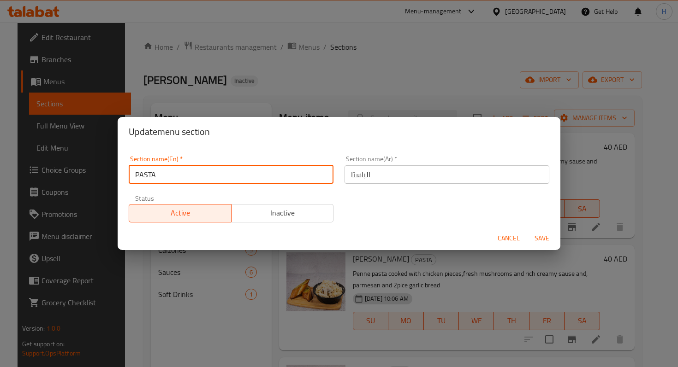
drag, startPoint x: 140, startPoint y: 176, endPoint x: 180, endPoint y: 176, distance: 40.6
click at [180, 176] on input "PASTA" at bounding box center [231, 174] width 205 height 18
type input "Pasta"
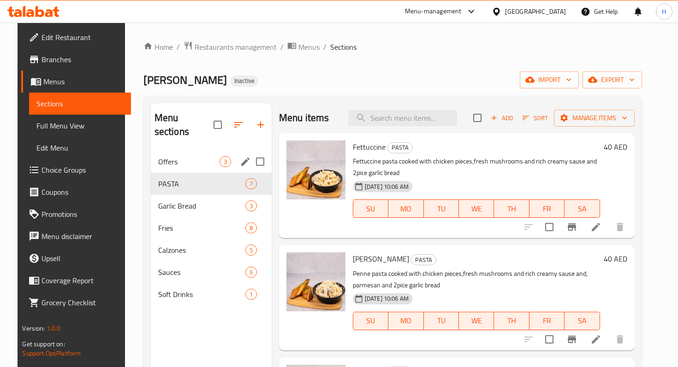
click at [178, 331] on div "Menu sections Offers 3 PASTA 7 Garlic Bread 3 Fries 8 Calzones 5 Sauces 6 Soft …" at bounding box center [211, 286] width 121 height 367
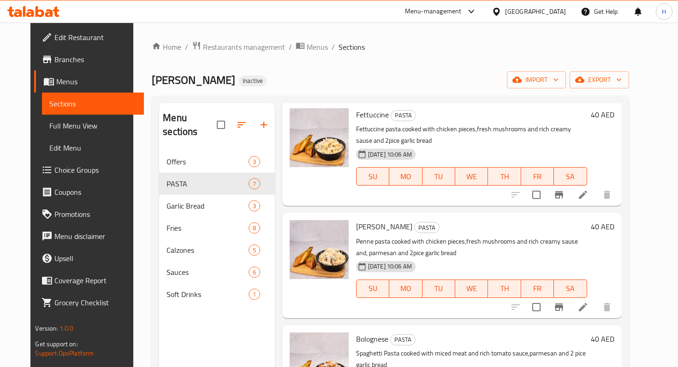
scroll to position [33, 0]
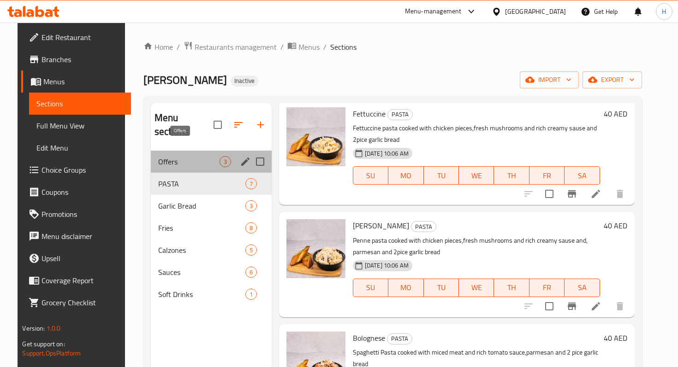
click at [196, 156] on span "Offers" at bounding box center [188, 161] width 61 height 11
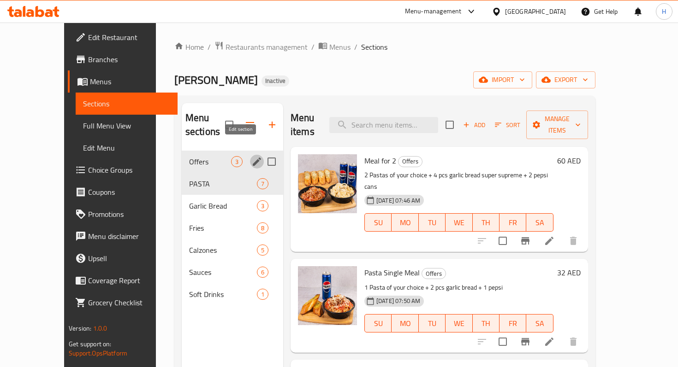
click at [253, 158] on icon "edit" at bounding box center [257, 162] width 8 height 8
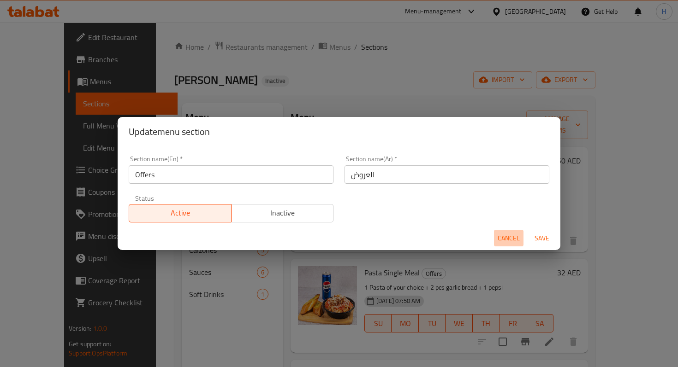
click at [506, 243] on span "Cancel" at bounding box center [508, 239] width 22 height 12
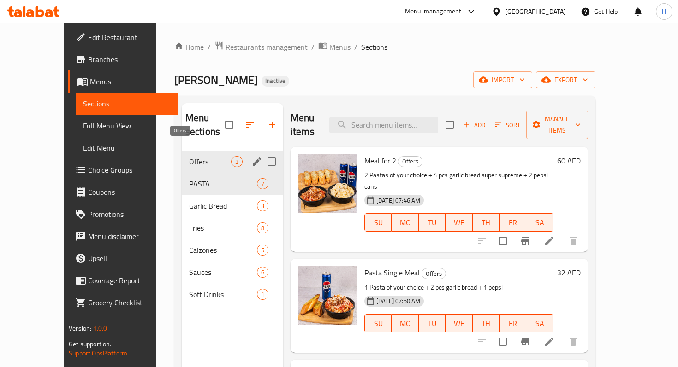
click at [189, 156] on span "Offers" at bounding box center [210, 161] width 42 height 11
click at [262, 152] on input "Menu sections" at bounding box center [271, 161] width 19 height 19
checkbox input "true"
click at [262, 164] on input "Menu sections" at bounding box center [271, 161] width 19 height 19
click at [262, 152] on input "Menu sections" at bounding box center [271, 161] width 19 height 19
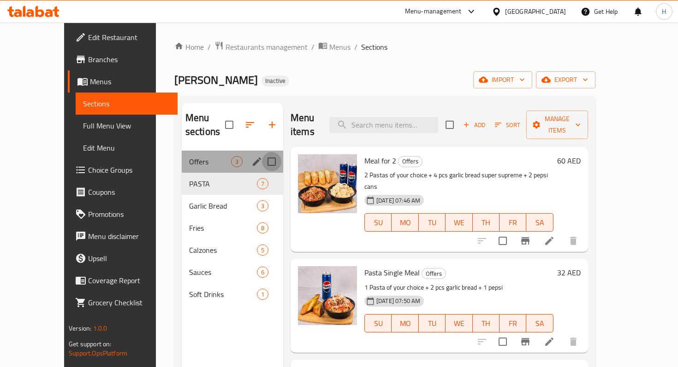
checkbox input "true"
click at [262, 164] on input "Menu sections" at bounding box center [271, 161] width 19 height 19
click at [262, 152] on input "Menu sections" at bounding box center [271, 161] width 19 height 19
checkbox input "true"
click at [262, 164] on input "Menu sections" at bounding box center [271, 161] width 19 height 19
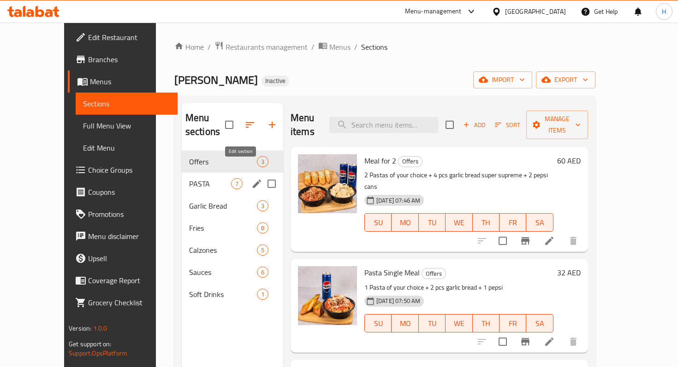
click at [251, 178] on icon "edit" at bounding box center [256, 183] width 11 height 11
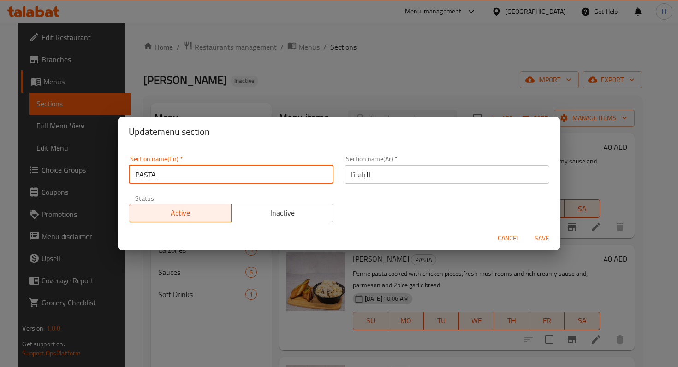
drag, startPoint x: 138, startPoint y: 176, endPoint x: 172, endPoint y: 177, distance: 34.1
click at [172, 177] on input "PASTA" at bounding box center [231, 174] width 205 height 18
type input "Pasta"
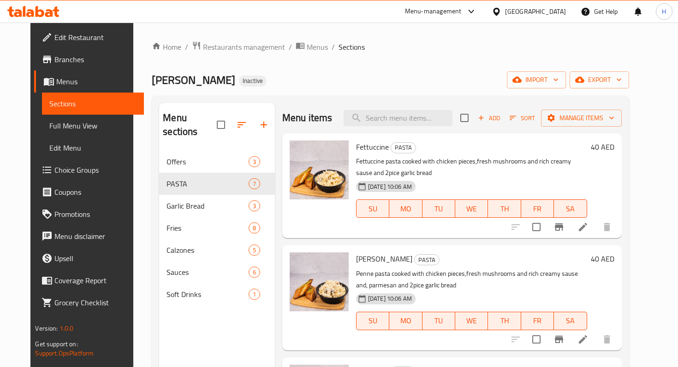
click at [219, 331] on div "Menu sections Offers 3 PASTA 7 Garlic Bread 3 Fries 8 Calzones 5 Sauces 6 Soft …" at bounding box center [217, 286] width 116 height 367
click at [291, 54] on div "Home / Restaurants management / Menus / Sections Fillio Pasta Inactive import e…" at bounding box center [390, 259] width 477 height 437
click at [307, 48] on span "Menus" at bounding box center [317, 46] width 21 height 11
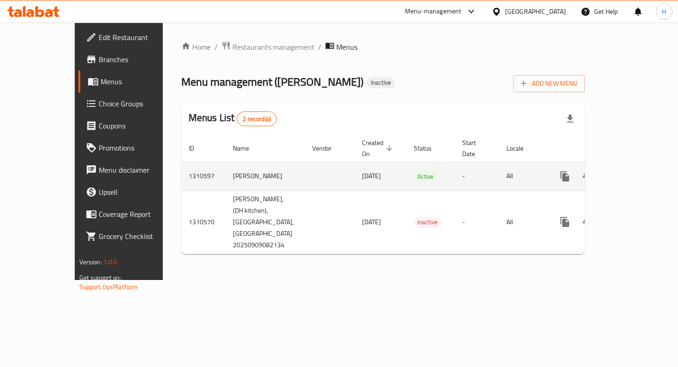
click at [637, 171] on icon "enhanced table" at bounding box center [631, 176] width 11 height 11
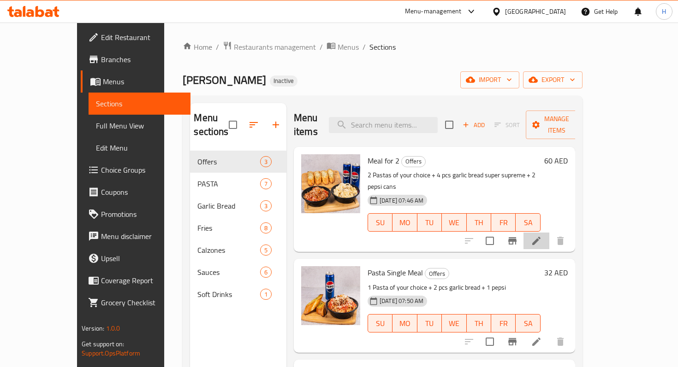
click at [549, 233] on li at bounding box center [536, 241] width 26 height 17
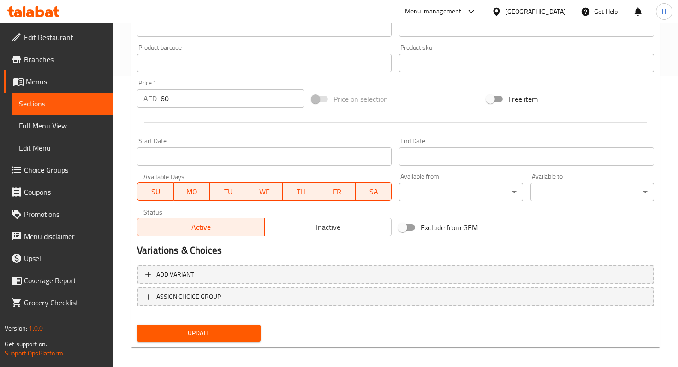
scroll to position [297, 0]
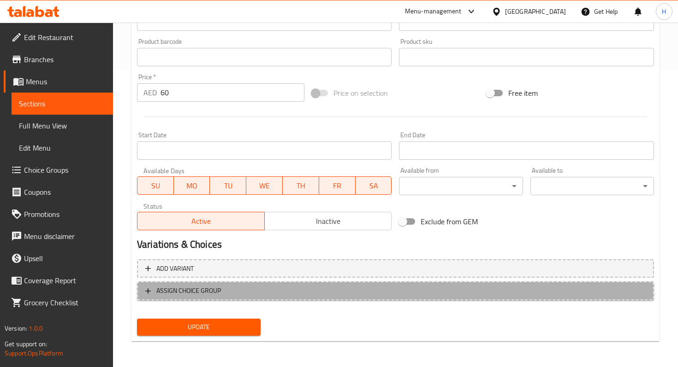
click at [177, 288] on span "ASSIGN CHOICE GROUP" at bounding box center [188, 291] width 65 height 12
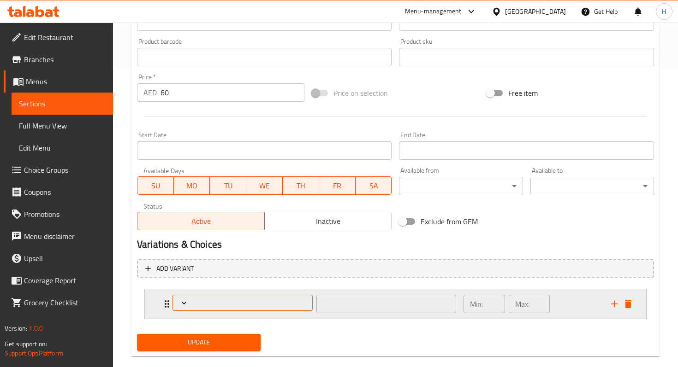
click at [197, 304] on span "Expand" at bounding box center [242, 303] width 133 height 9
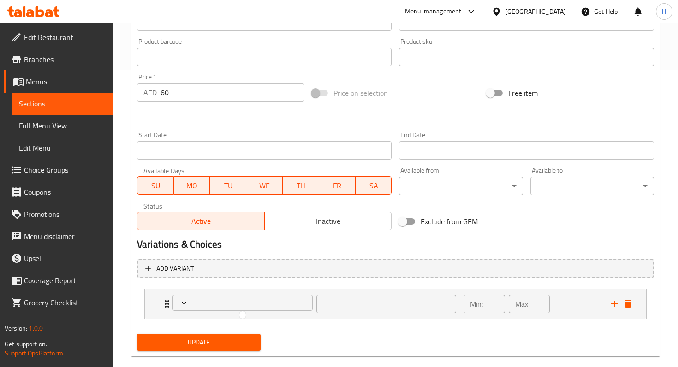
click at [630, 307] on div at bounding box center [339, 183] width 678 height 367
click at [630, 305] on icon "delete" at bounding box center [628, 304] width 6 height 8
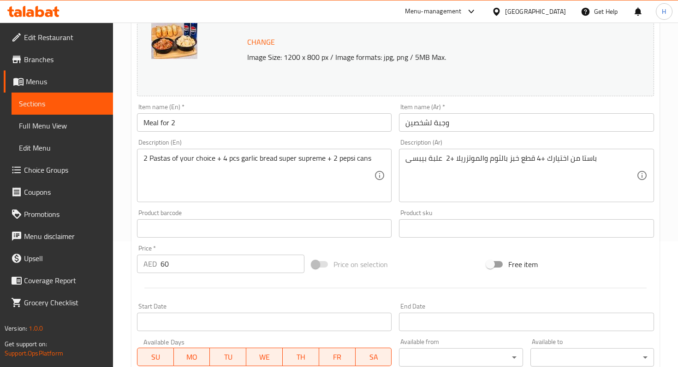
scroll to position [0, 0]
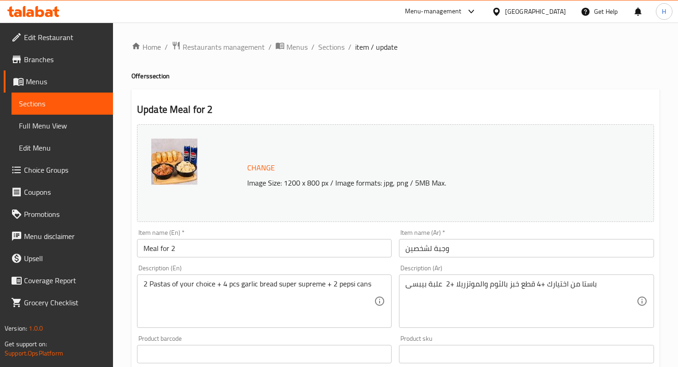
click at [71, 176] on link "Choice Groups" at bounding box center [58, 170] width 109 height 22
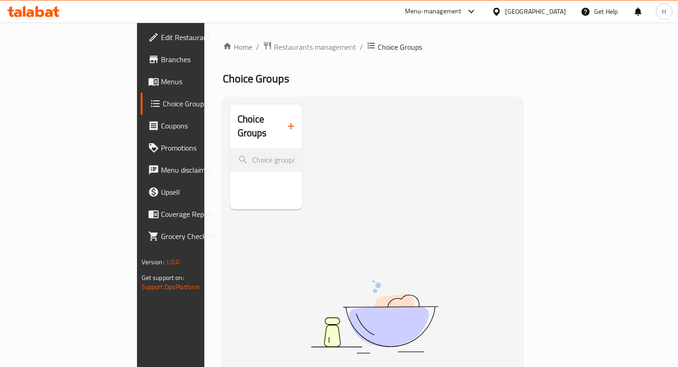
click at [288, 123] on icon "button" at bounding box center [291, 126] width 6 height 6
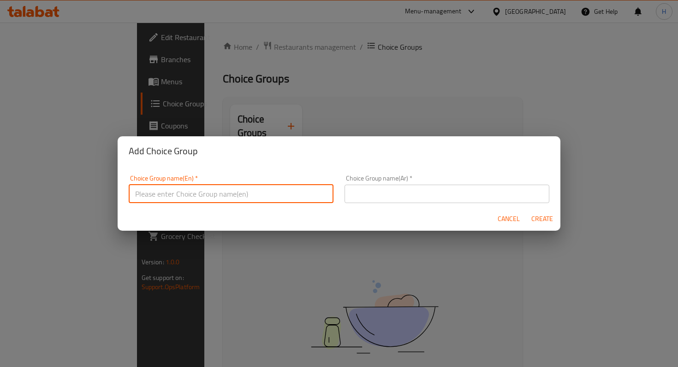
click at [199, 190] on input "text" at bounding box center [231, 194] width 205 height 18
type input "Your Choice of pasta"
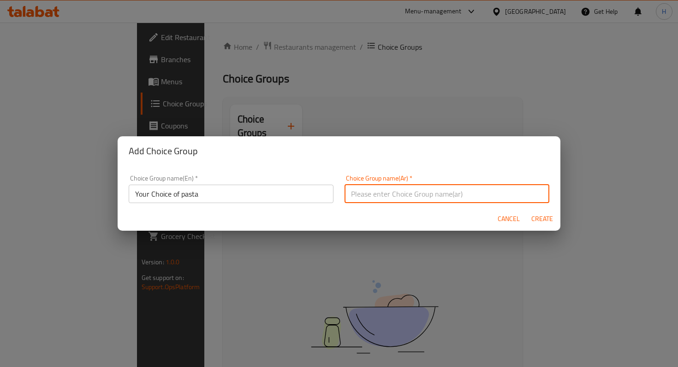
click at [358, 201] on input "text" at bounding box center [446, 194] width 205 height 18
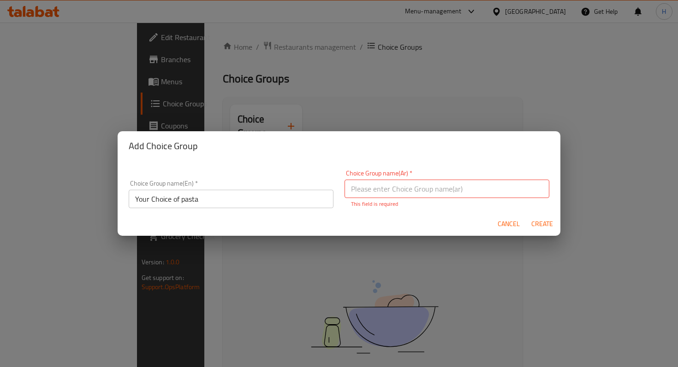
click at [500, 214] on div "Cancel Create" at bounding box center [339, 224] width 443 height 24
click at [502, 221] on span "Cancel" at bounding box center [508, 225] width 22 height 12
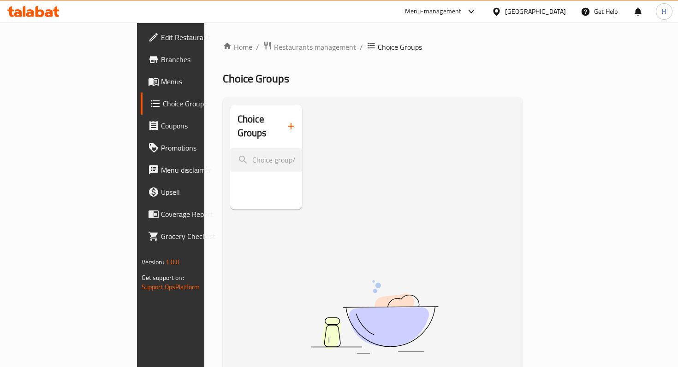
click at [161, 62] on span "Branches" at bounding box center [202, 59] width 82 height 11
click at [163, 103] on span "Choice Groups" at bounding box center [203, 103] width 80 height 11
click at [274, 50] on span "Restaurants management" at bounding box center [315, 46] width 82 height 11
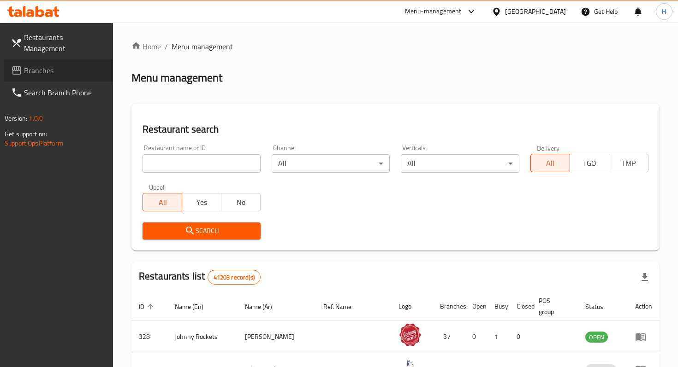
click at [66, 66] on link "Branches" at bounding box center [58, 70] width 109 height 22
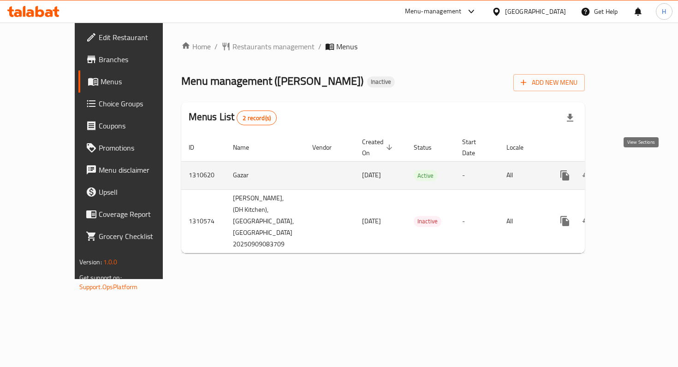
click at [635, 170] on icon "enhanced table" at bounding box center [631, 175] width 11 height 11
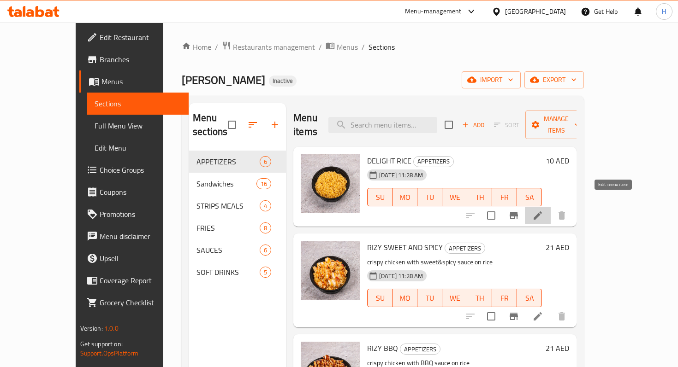
click at [543, 210] on icon at bounding box center [537, 215] width 11 height 11
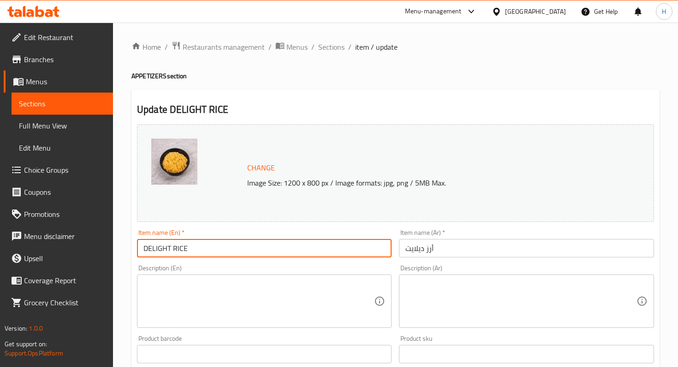
drag, startPoint x: 147, startPoint y: 247, endPoint x: 243, endPoint y: 250, distance: 95.9
click at [242, 250] on input "DELIGHT RICE" at bounding box center [264, 248] width 254 height 18
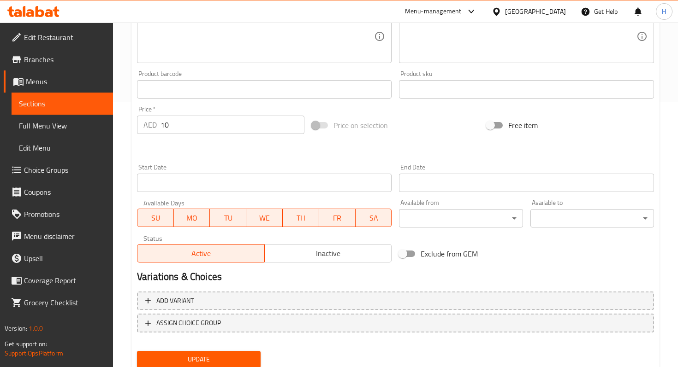
scroll to position [297, 0]
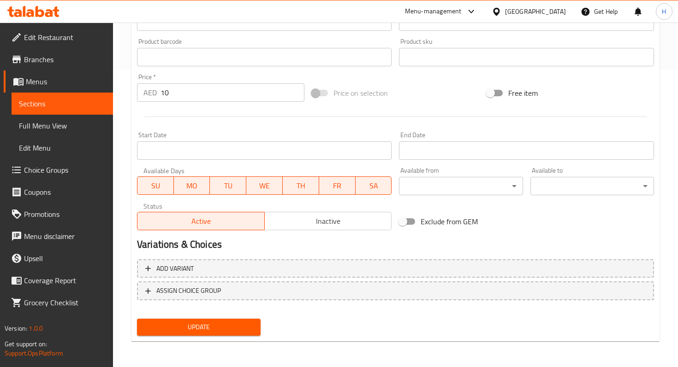
type input "Delight Rice"
click at [221, 325] on span "Update" at bounding box center [198, 328] width 109 height 12
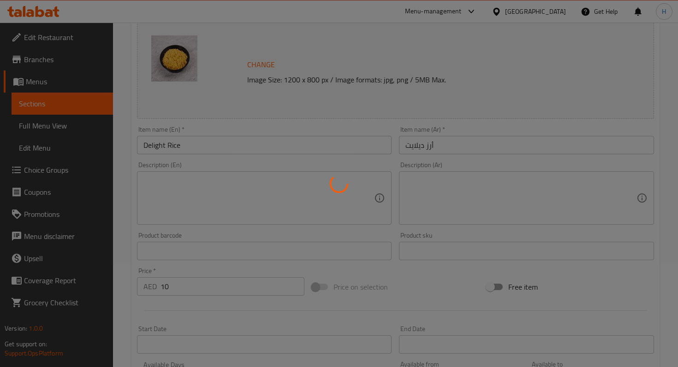
scroll to position [0, 0]
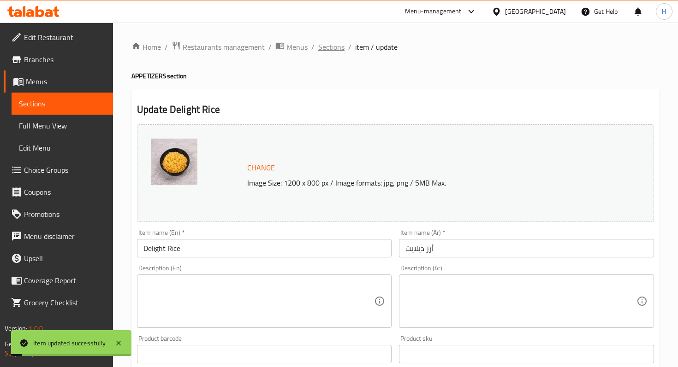
click at [336, 48] on span "Sections" at bounding box center [331, 46] width 26 height 11
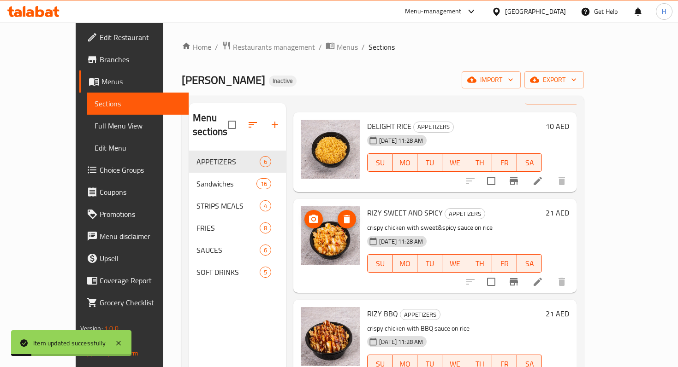
scroll to position [43, 0]
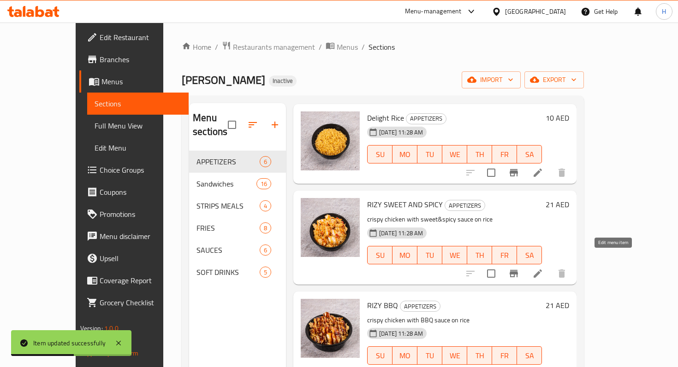
click at [542, 270] on icon at bounding box center [537, 274] width 8 height 8
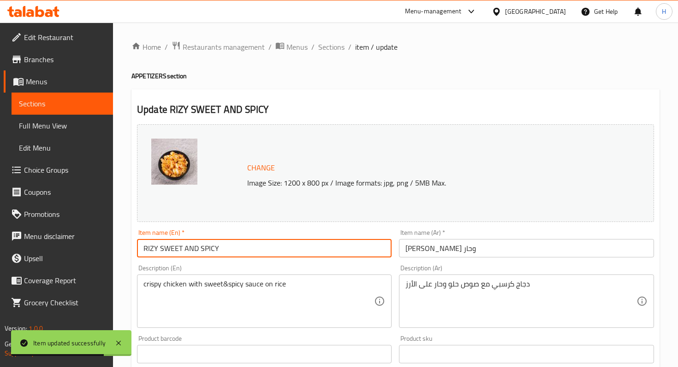
drag, startPoint x: 148, startPoint y: 250, endPoint x: 213, endPoint y: 254, distance: 64.6
click at [213, 254] on input "RIZY SWEET AND SPICY" at bounding box center [264, 248] width 254 height 18
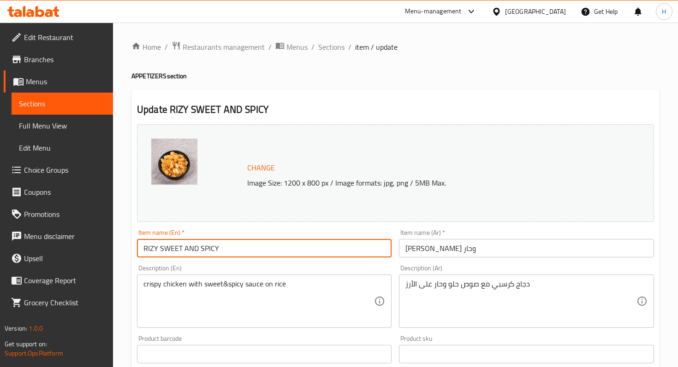
drag, startPoint x: 231, startPoint y: 246, endPoint x: 147, endPoint y: 246, distance: 84.4
click at [147, 246] on input "RIZY SWEET AND SPICY" at bounding box center [264, 248] width 254 height 18
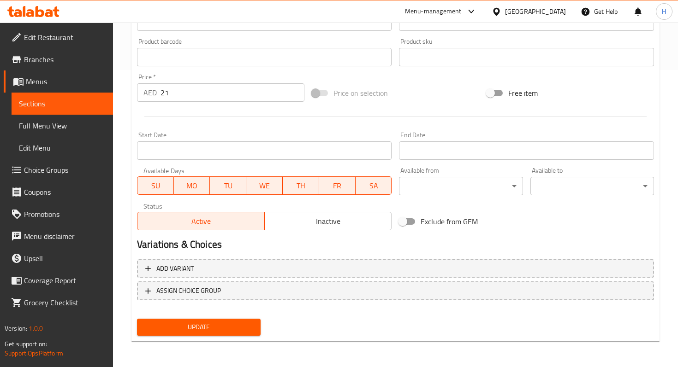
type input "Rizy Sweet And Spicy"
click at [149, 331] on span "Update" at bounding box center [198, 328] width 109 height 12
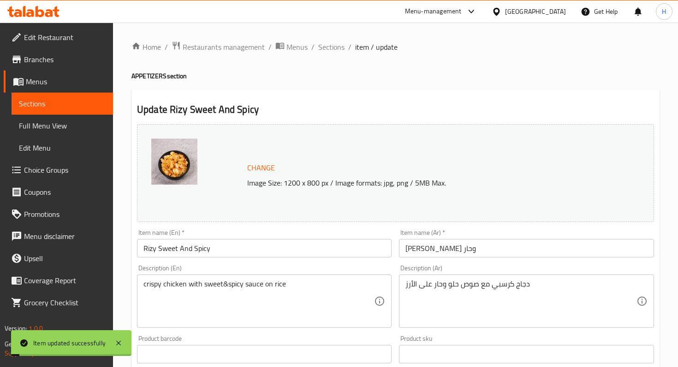
scroll to position [3, 0]
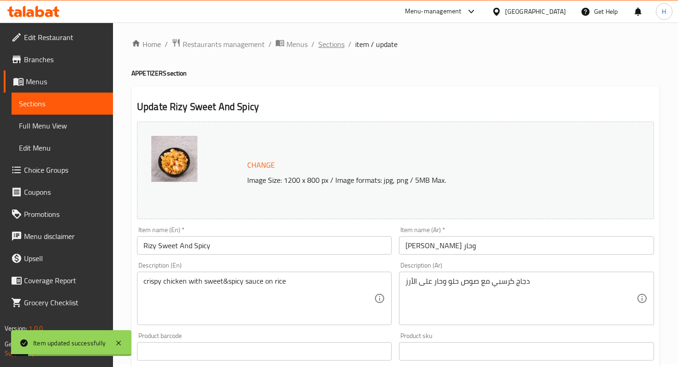
click at [319, 45] on span "Sections" at bounding box center [331, 44] width 26 height 11
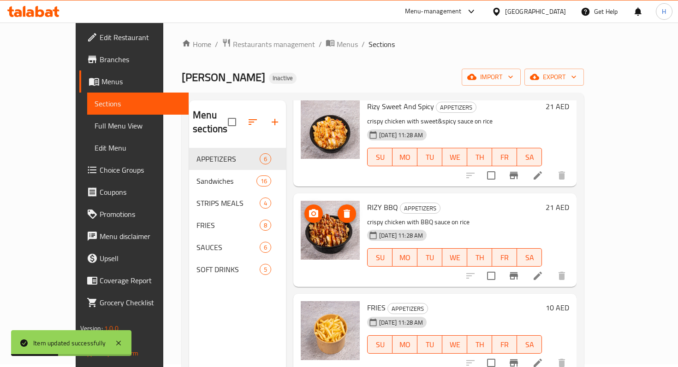
scroll to position [164, 0]
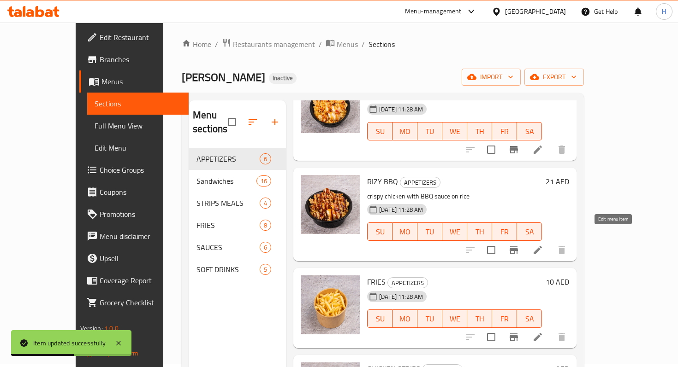
click at [543, 245] on icon at bounding box center [537, 250] width 11 height 11
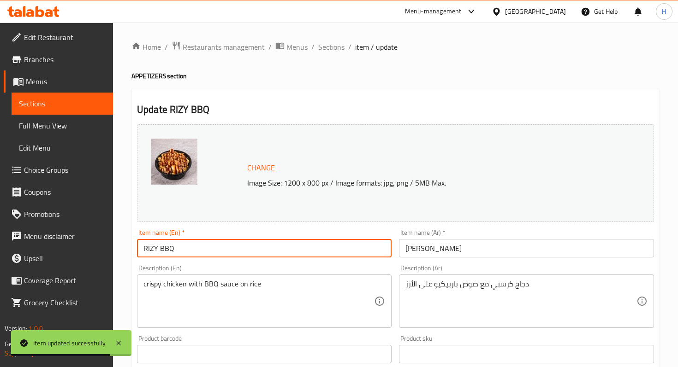
drag, startPoint x: 148, startPoint y: 251, endPoint x: 199, endPoint y: 254, distance: 51.3
click at [199, 254] on input "RIZY BBQ" at bounding box center [264, 248] width 254 height 18
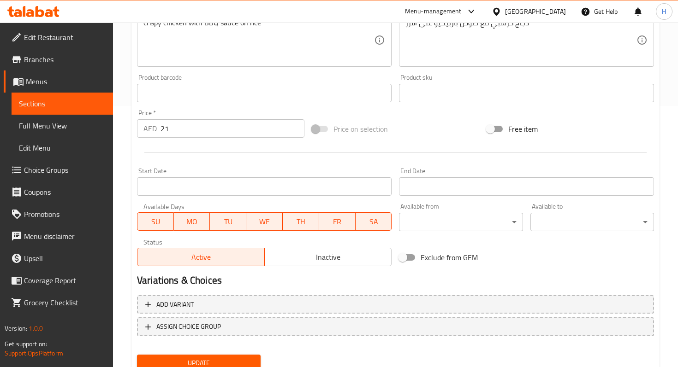
scroll to position [297, 0]
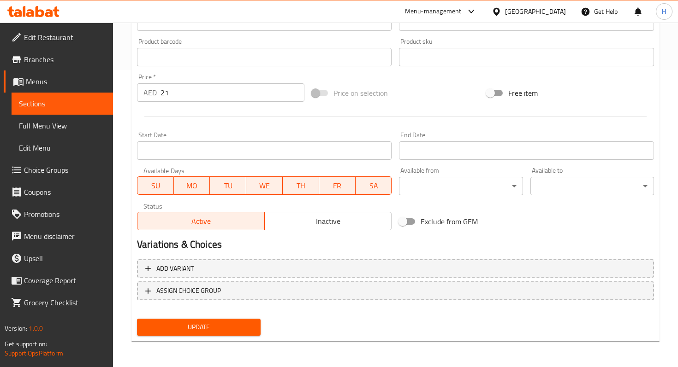
type input "Rizy BBQ"
click at [194, 325] on span "Update" at bounding box center [198, 328] width 109 height 12
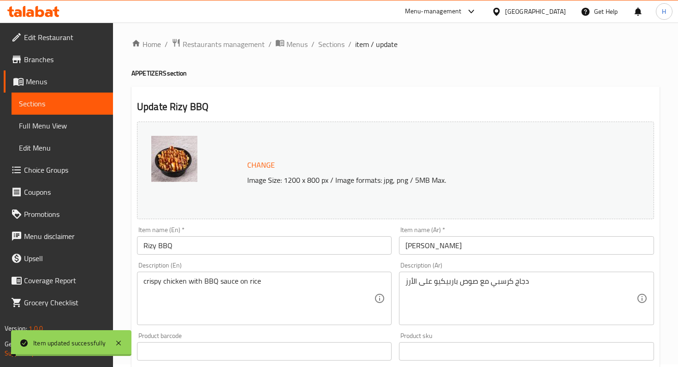
scroll to position [0, 0]
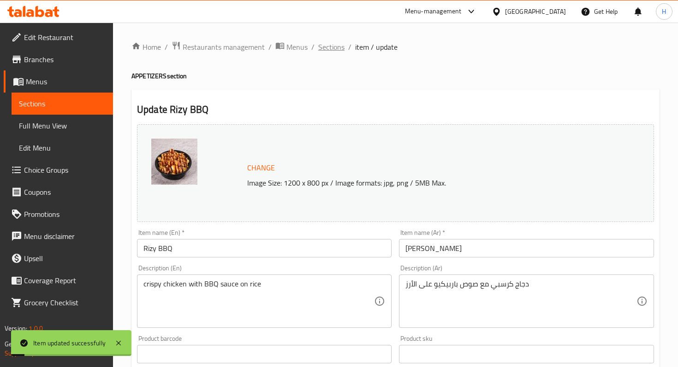
click at [330, 44] on span "Sections" at bounding box center [331, 46] width 26 height 11
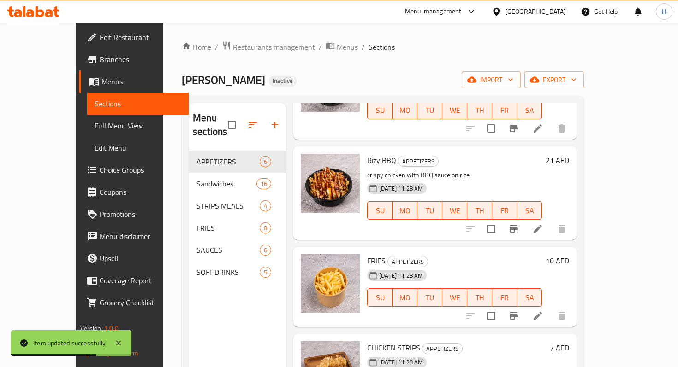
scroll to position [219, 0]
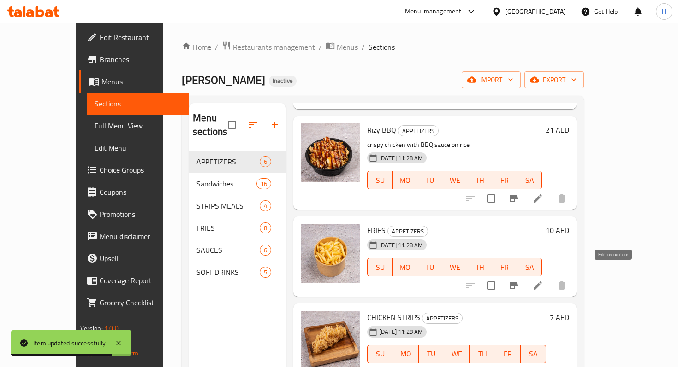
click at [542, 282] on icon at bounding box center [537, 286] width 8 height 8
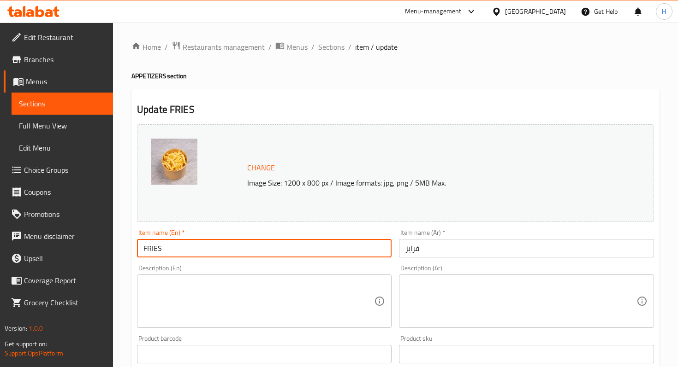
drag, startPoint x: 146, startPoint y: 249, endPoint x: 240, endPoint y: 245, distance: 94.6
click at [238, 247] on input "FRIES" at bounding box center [264, 248] width 254 height 18
type input "Fries"
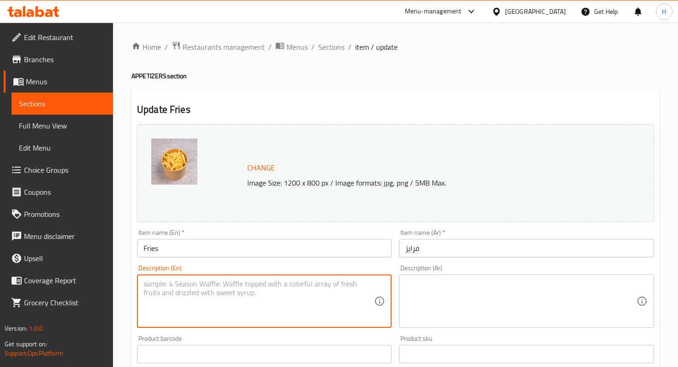
click at [162, 307] on textarea at bounding box center [258, 302] width 230 height 44
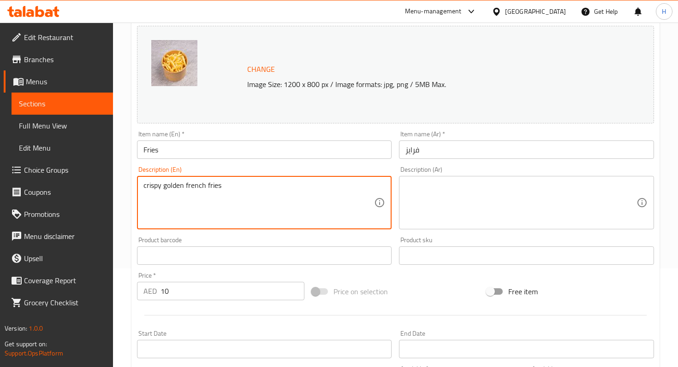
scroll to position [297, 0]
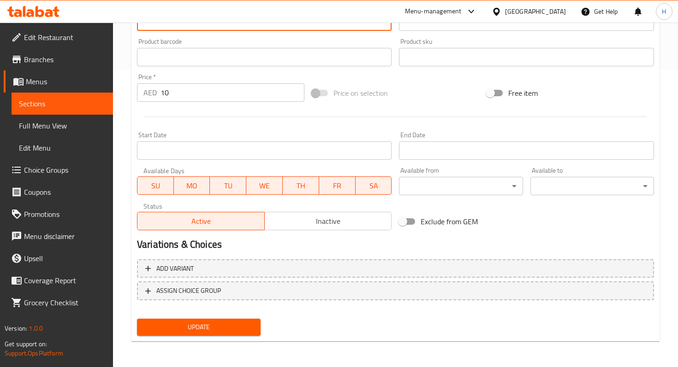
type textarea "crispy golden french fries"
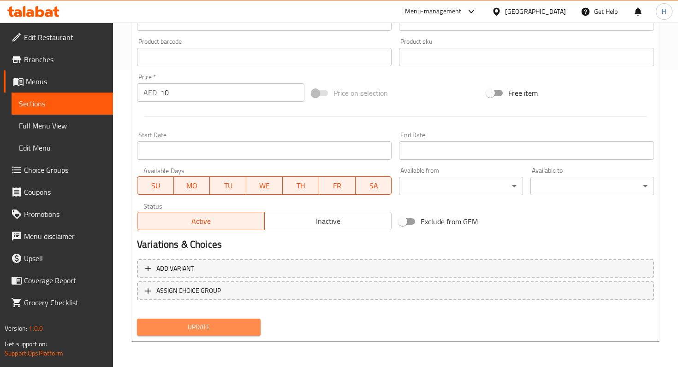
click at [151, 329] on span "Update" at bounding box center [198, 328] width 109 height 12
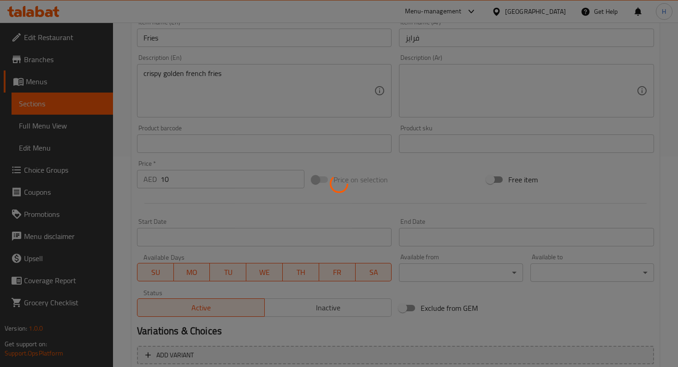
scroll to position [0, 0]
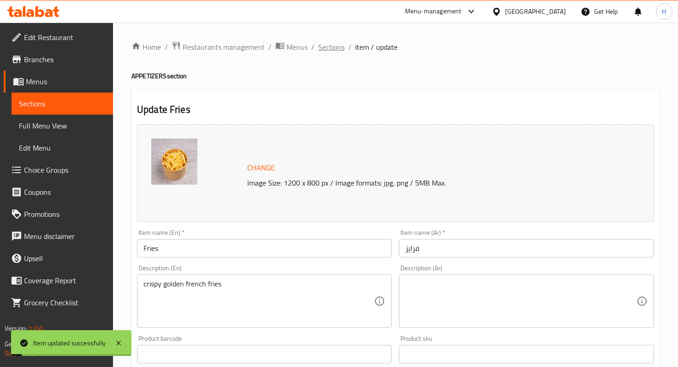
click at [332, 42] on span "Sections" at bounding box center [331, 46] width 26 height 11
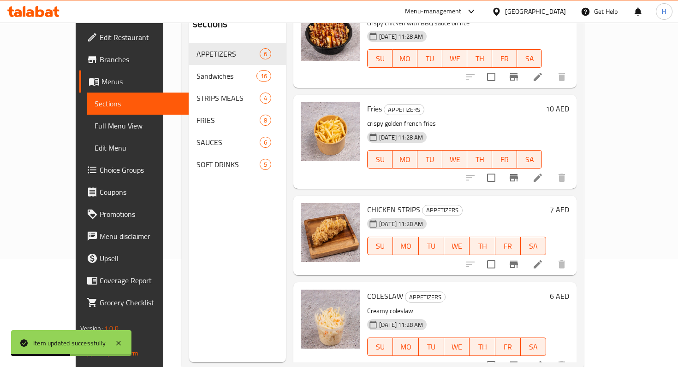
scroll to position [127, 0]
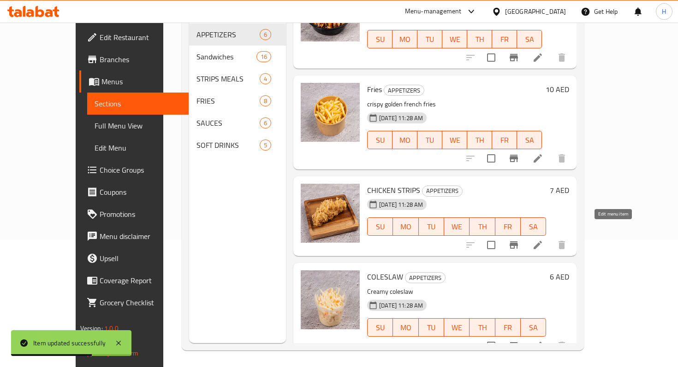
click at [543, 240] on icon at bounding box center [537, 245] width 11 height 11
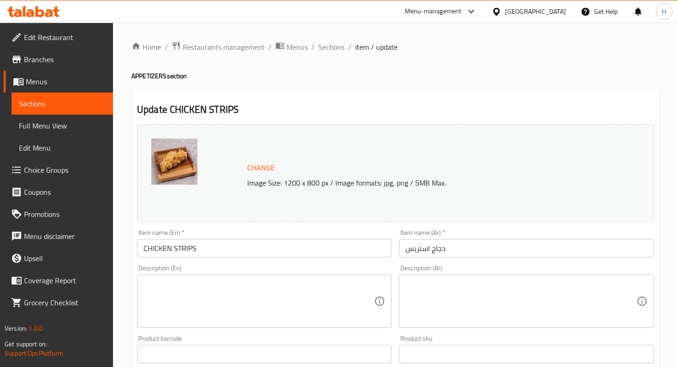
scroll to position [36, 0]
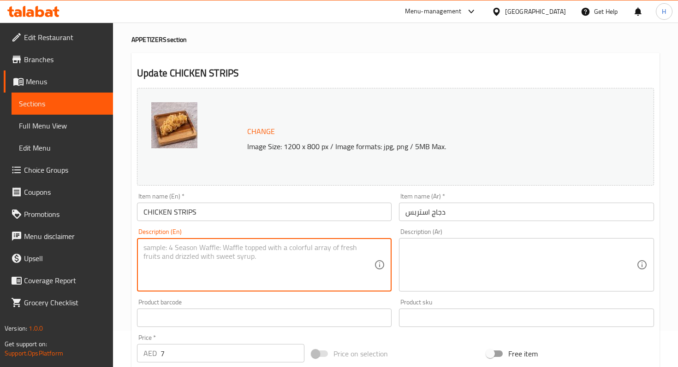
click at [185, 264] on textarea at bounding box center [258, 265] width 230 height 44
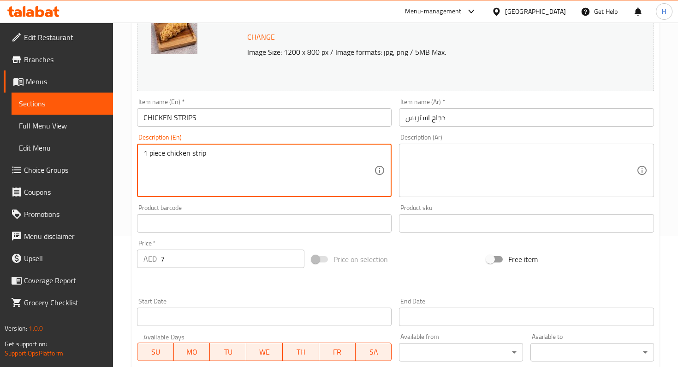
scroll to position [133, 0]
type textarea "1 piece chicken strip"
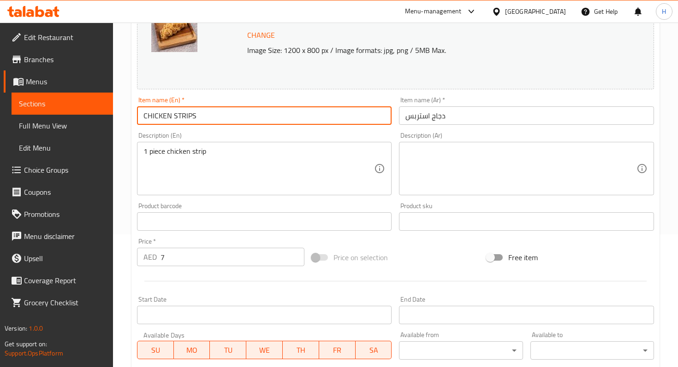
drag, startPoint x: 147, startPoint y: 112, endPoint x: 231, endPoint y: 121, distance: 84.9
click at [231, 121] on input "CHICKEN STRIPS" at bounding box center [264, 115] width 254 height 18
type input "C"
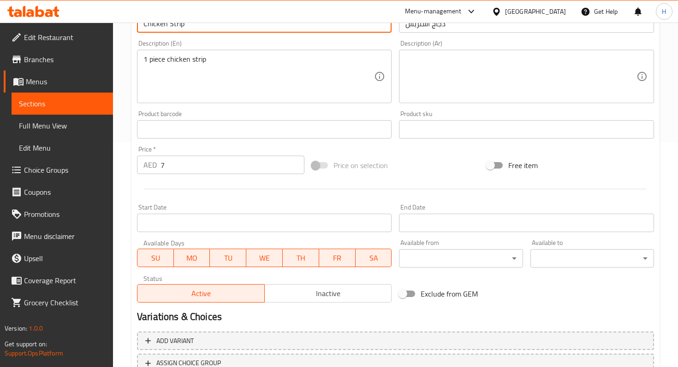
scroll to position [297, 0]
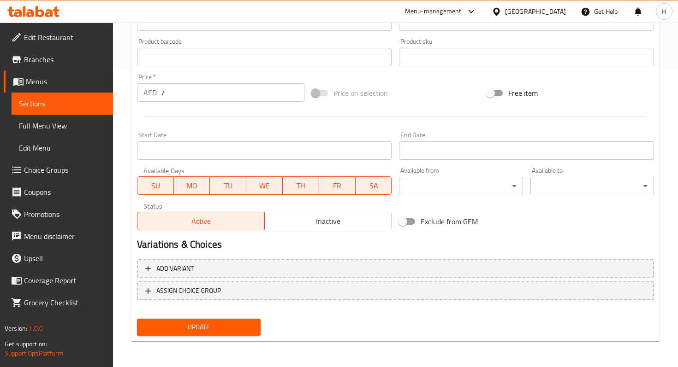
type input "Chicken Strip"
click at [202, 328] on span "Update" at bounding box center [198, 328] width 109 height 12
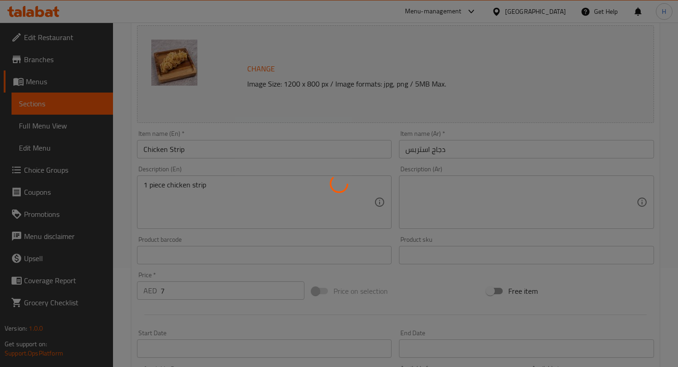
scroll to position [0, 0]
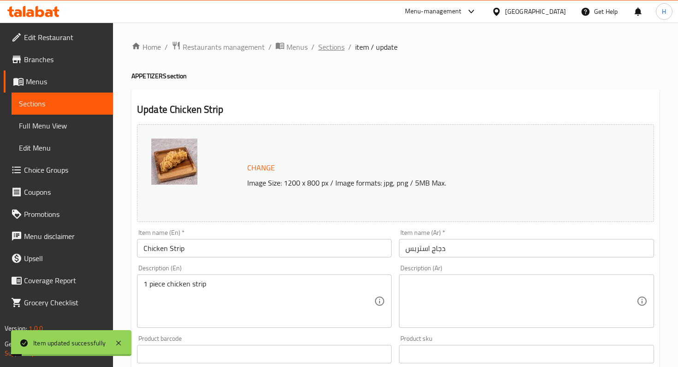
click at [336, 47] on span "Sections" at bounding box center [331, 46] width 26 height 11
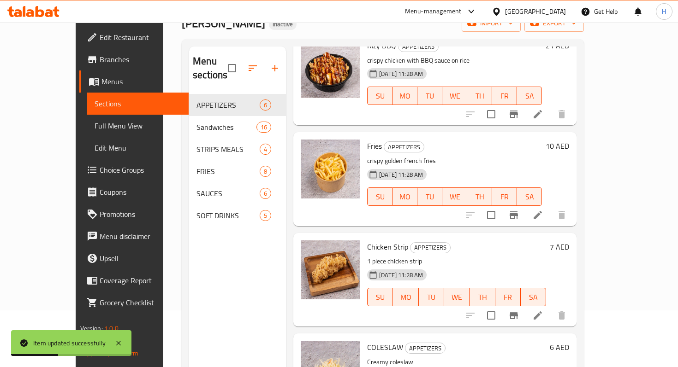
scroll to position [129, 0]
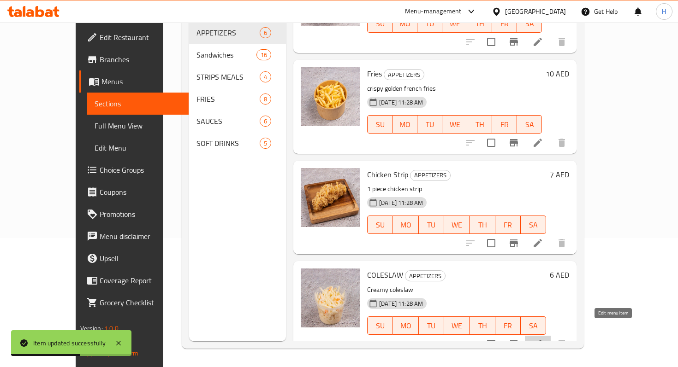
click at [543, 339] on icon at bounding box center [537, 344] width 11 height 11
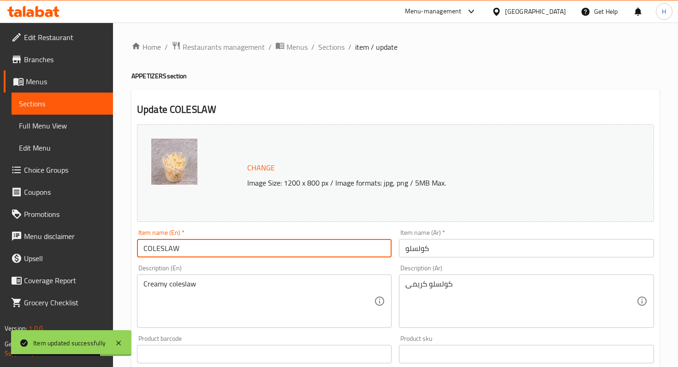
drag, startPoint x: 148, startPoint y: 245, endPoint x: 236, endPoint y: 254, distance: 88.4
click at [219, 251] on input "COLESLAW" at bounding box center [264, 248] width 254 height 18
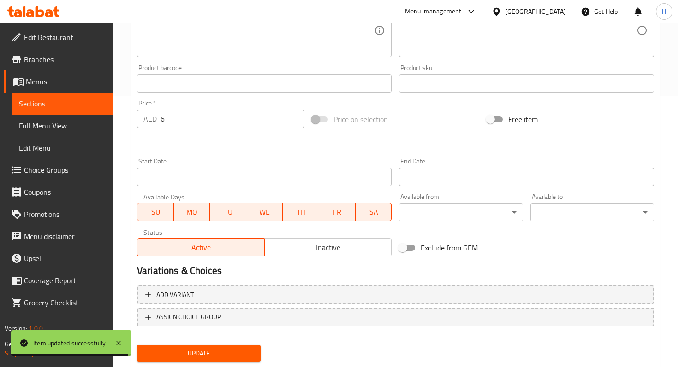
scroll to position [297, 0]
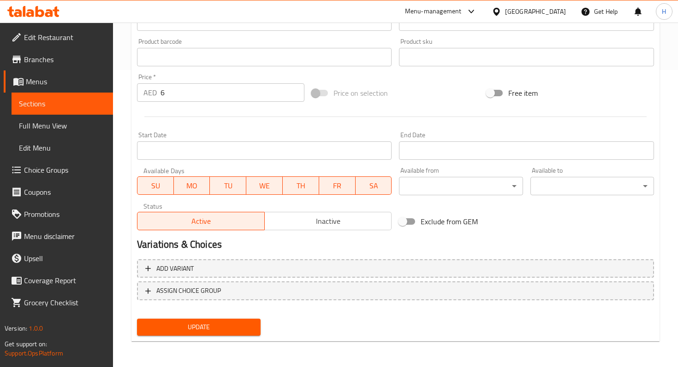
type input "Coleslaw"
click at [206, 324] on span "Update" at bounding box center [198, 328] width 109 height 12
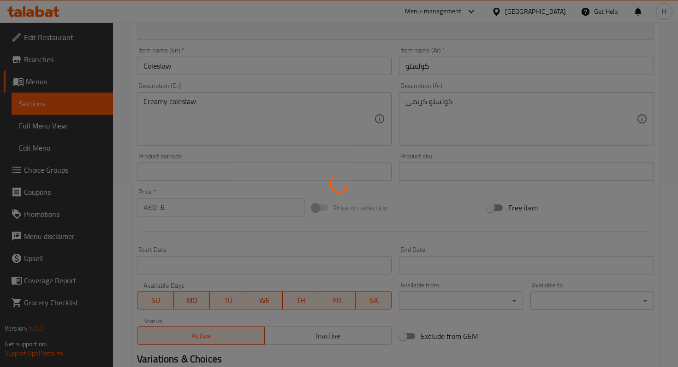
scroll to position [0, 0]
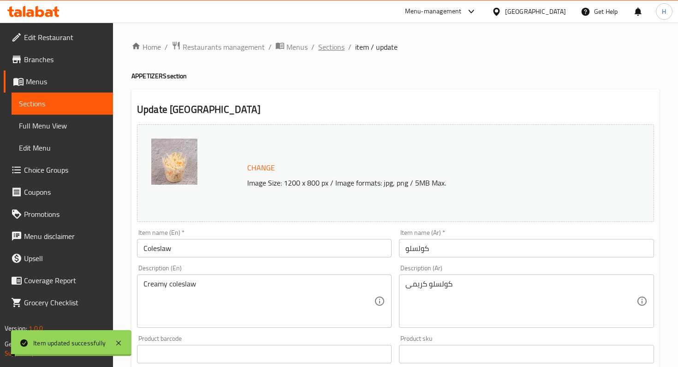
click at [326, 43] on span "Sections" at bounding box center [331, 46] width 26 height 11
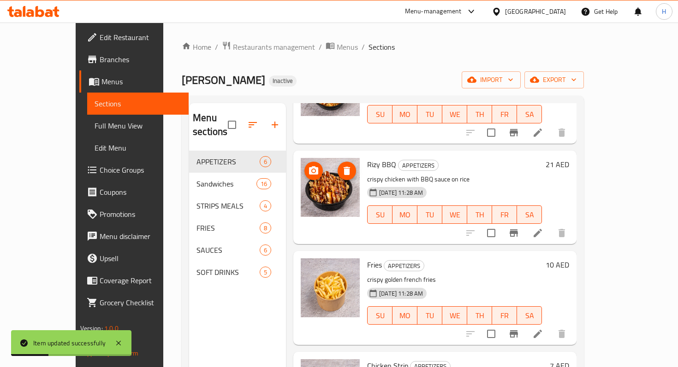
scroll to position [189, 0]
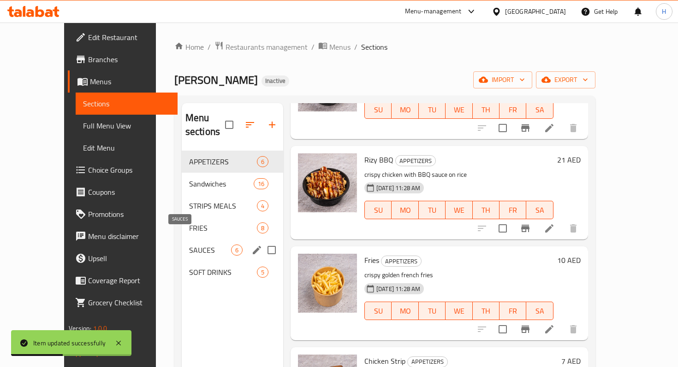
click at [182, 266] on div "SOFT DRINKS 5" at bounding box center [232, 272] width 101 height 22
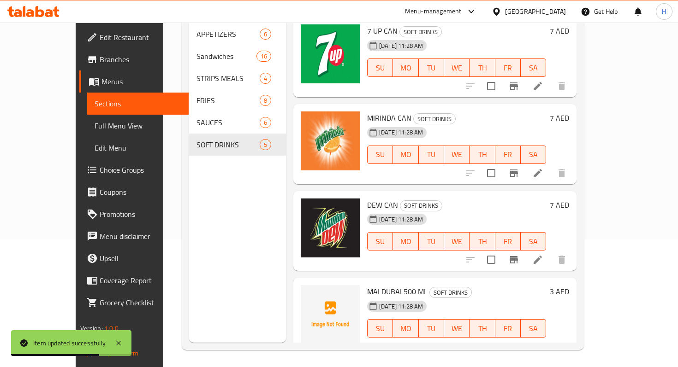
scroll to position [90, 0]
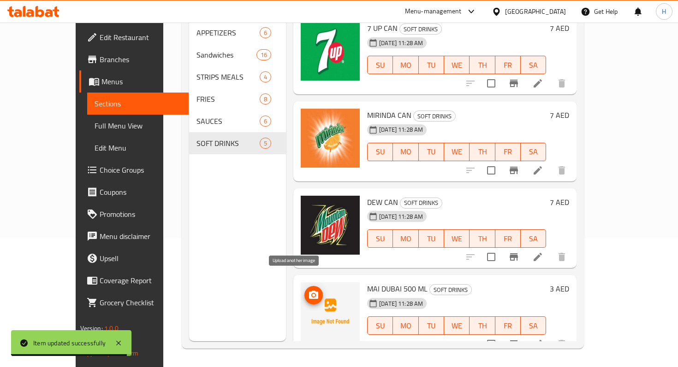
click at [309, 291] on icon "upload picture" at bounding box center [313, 295] width 9 height 8
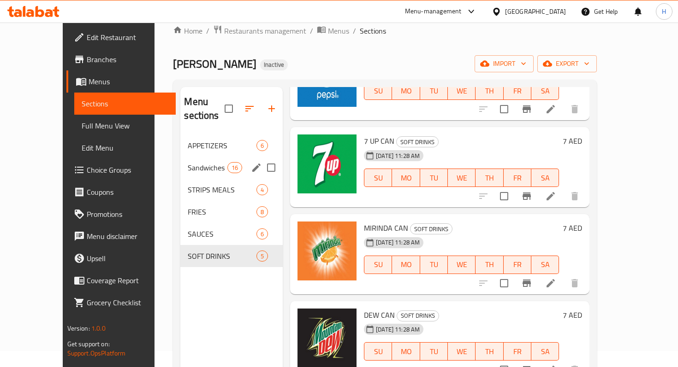
scroll to position [26, 0]
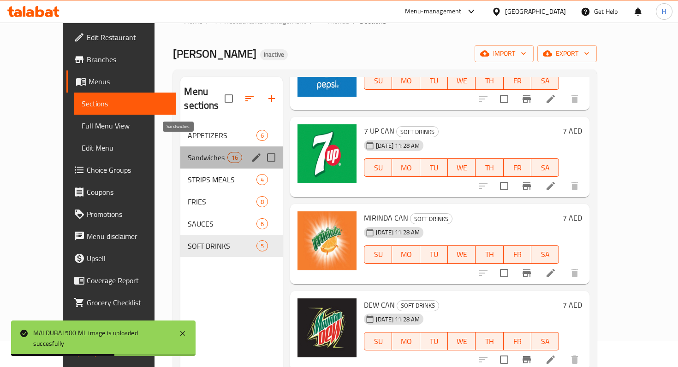
click at [193, 152] on span "Sandwiches" at bounding box center [207, 157] width 39 height 11
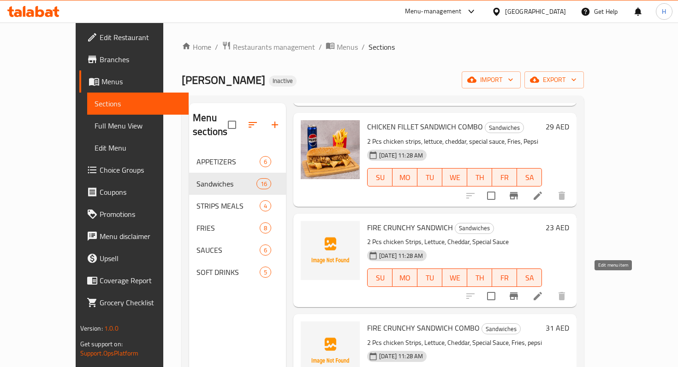
click at [542, 292] on icon at bounding box center [537, 296] width 8 height 8
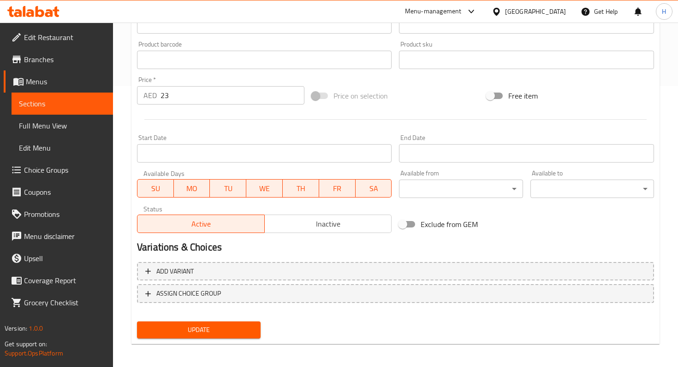
click at [369, 223] on span "Inactive" at bounding box center [328, 224] width 120 height 13
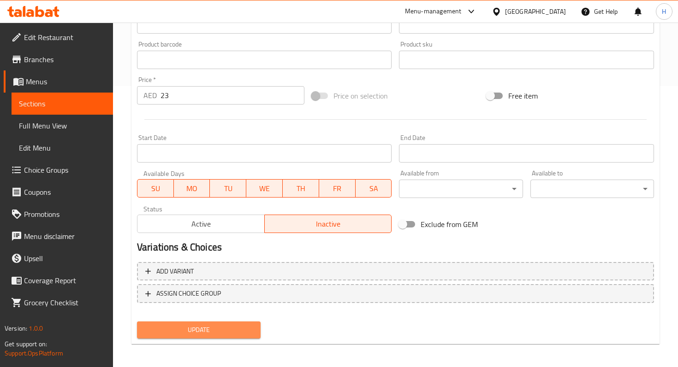
click at [237, 336] on button "Update" at bounding box center [199, 330] width 124 height 17
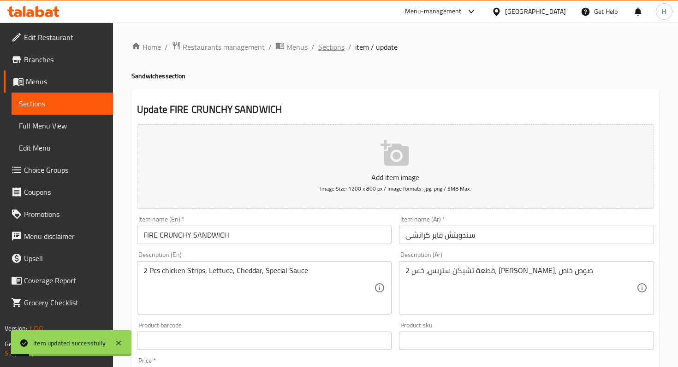
click at [337, 49] on span "Sections" at bounding box center [331, 46] width 26 height 11
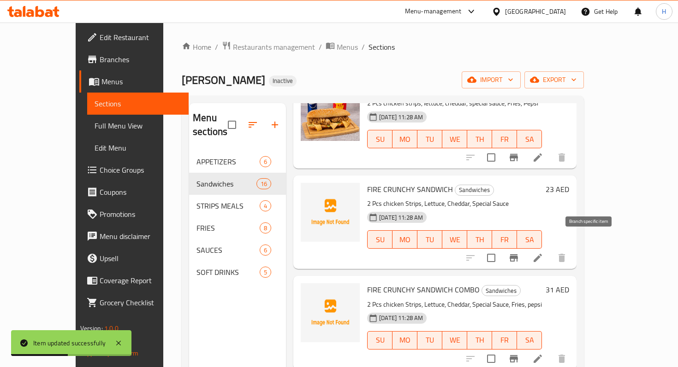
click at [518, 254] on icon "Branch-specific-item" at bounding box center [513, 257] width 8 height 7
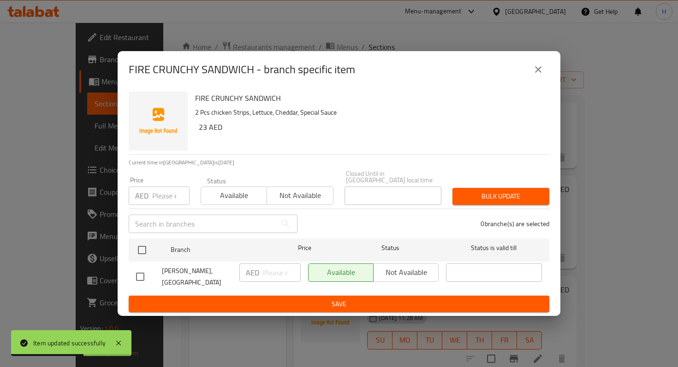
click at [391, 278] on div "Available Not available" at bounding box center [373, 273] width 130 height 18
click at [405, 277] on div "Available Not available" at bounding box center [373, 273] width 130 height 18
click at [301, 202] on span "Not available" at bounding box center [300, 195] width 59 height 13
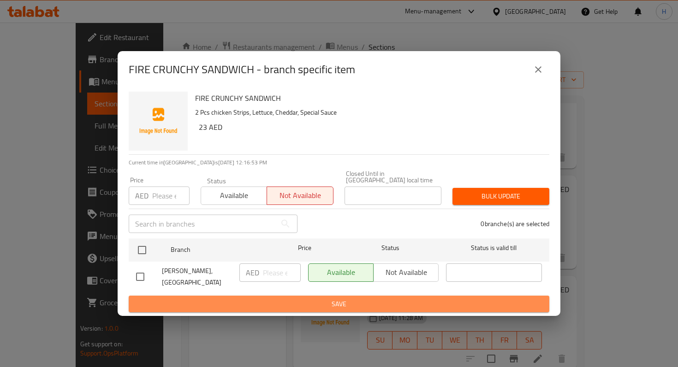
click at [300, 299] on span "Save" at bounding box center [339, 305] width 406 height 12
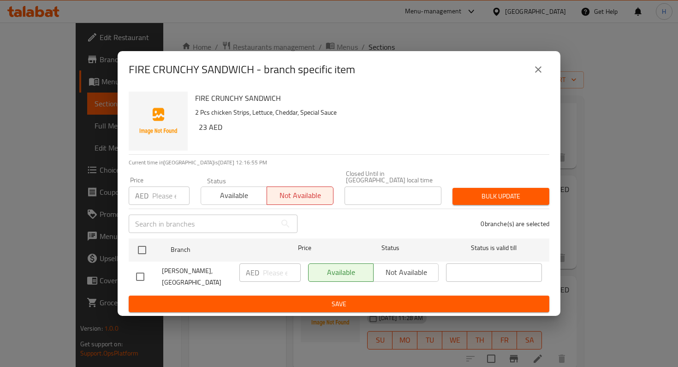
click at [533, 66] on button "close" at bounding box center [538, 70] width 22 height 22
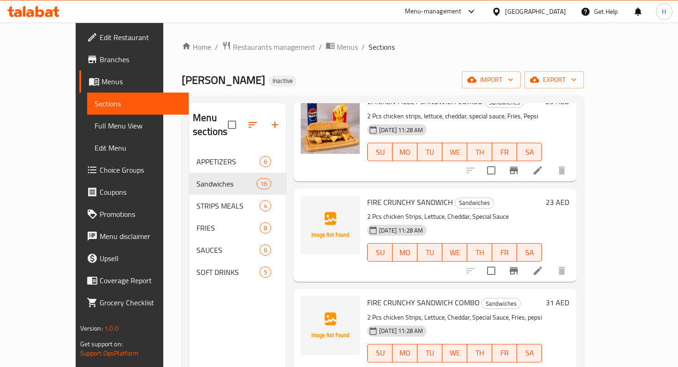
scroll to position [180, 0]
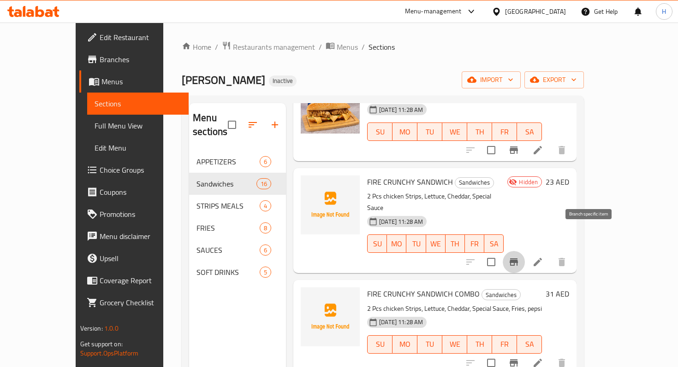
click at [519, 257] on icon "Branch-specific-item" at bounding box center [513, 262] width 11 height 11
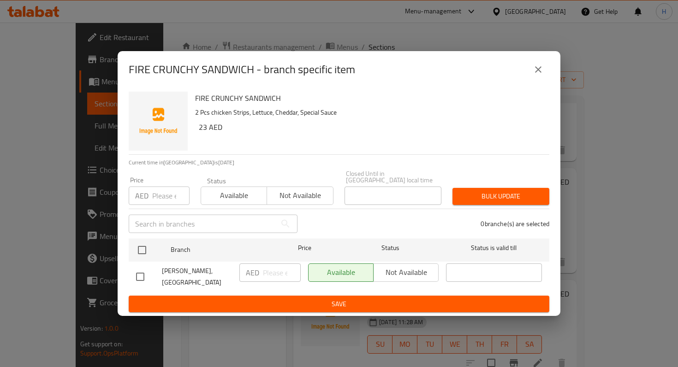
click at [311, 197] on span "Not available" at bounding box center [300, 195] width 59 height 13
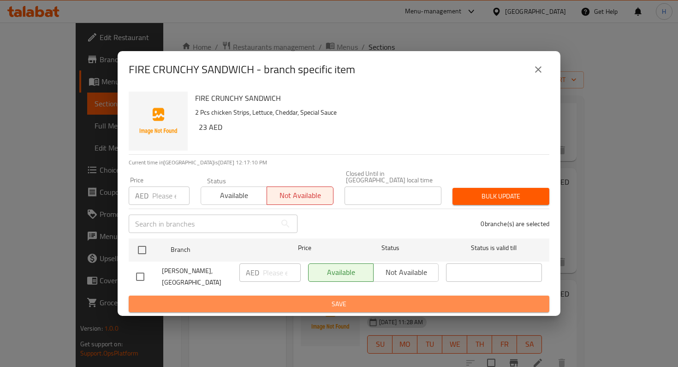
click at [260, 296] on button "Save" at bounding box center [339, 304] width 420 height 17
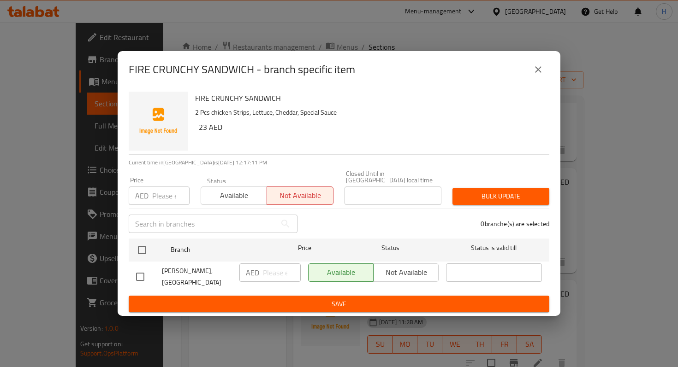
click at [137, 279] on input "checkbox" at bounding box center [139, 276] width 19 height 19
checkbox input "true"
click at [394, 282] on button "Not available" at bounding box center [405, 273] width 65 height 18
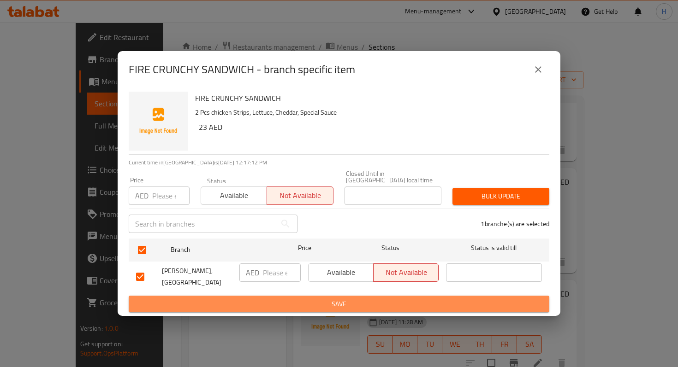
click at [378, 301] on span "Save" at bounding box center [339, 305] width 406 height 12
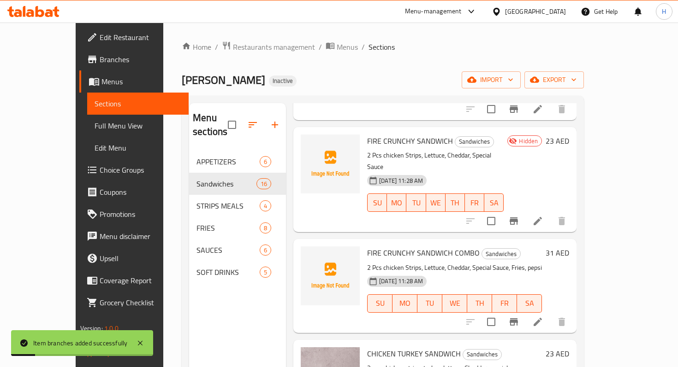
scroll to position [228, 0]
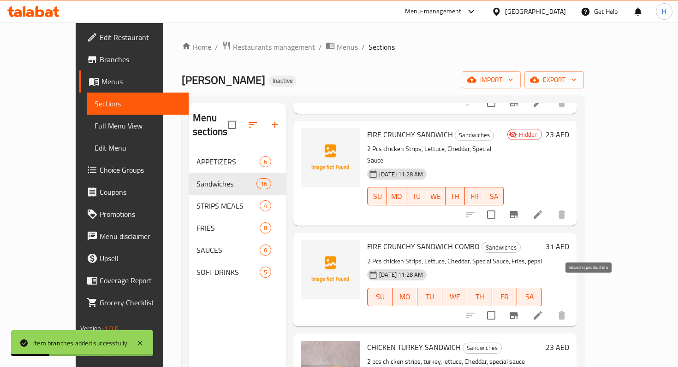
click at [518, 312] on icon "Branch-specific-item" at bounding box center [513, 315] width 8 height 7
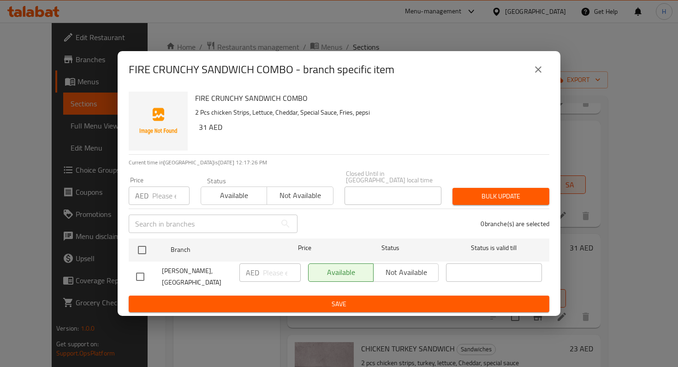
click at [144, 275] on input "checkbox" at bounding box center [139, 276] width 19 height 19
checkbox input "true"
click at [388, 282] on button "Not available" at bounding box center [405, 273] width 65 height 18
click at [385, 299] on span "Save" at bounding box center [339, 305] width 406 height 12
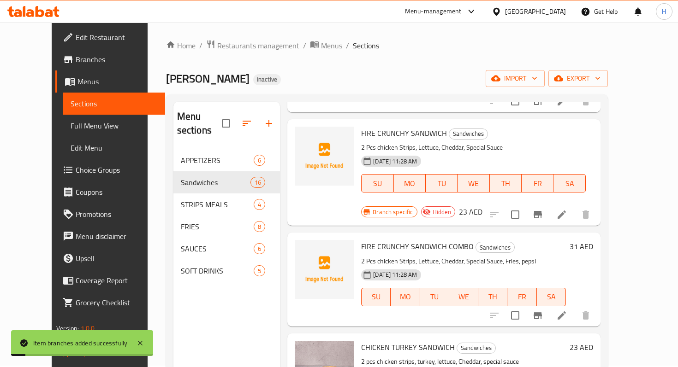
scroll to position [239, 0]
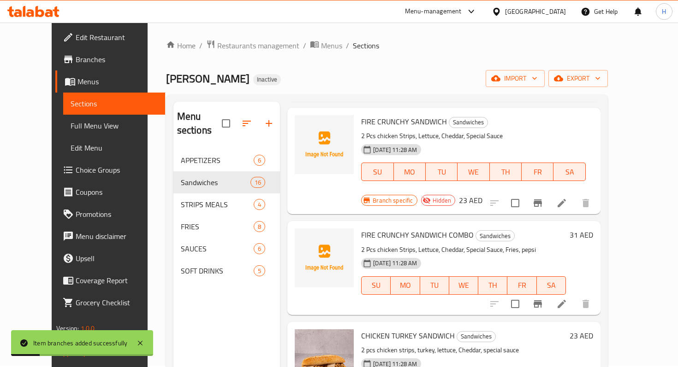
click at [574, 296] on li at bounding box center [562, 304] width 26 height 17
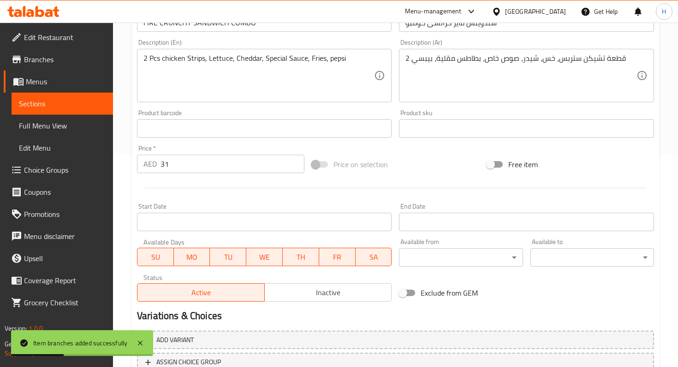
scroll to position [223, 0]
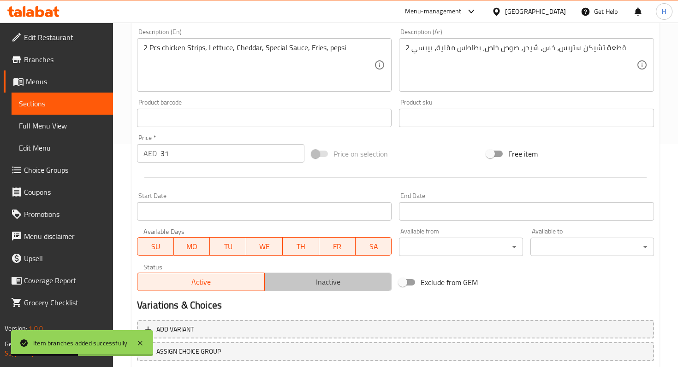
click at [335, 285] on span "Inactive" at bounding box center [328, 282] width 120 height 13
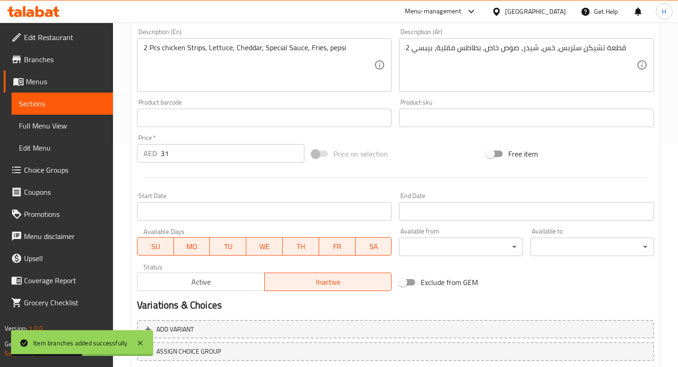
scroll to position [284, 0]
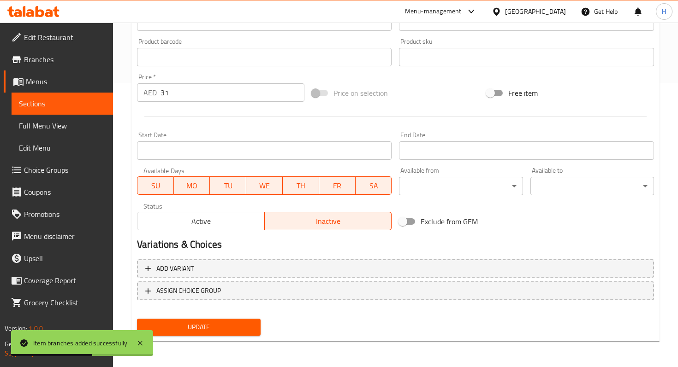
click at [244, 320] on button "Update" at bounding box center [199, 327] width 124 height 17
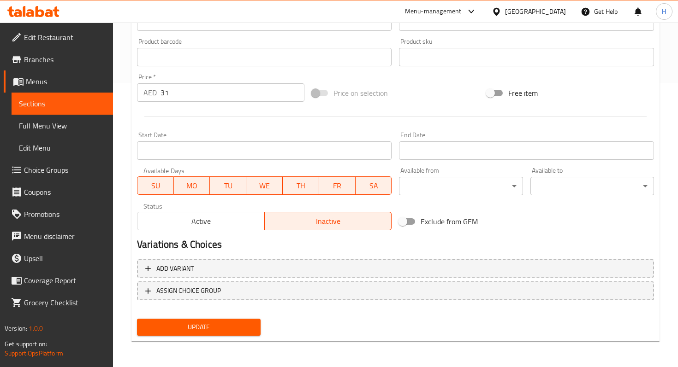
scroll to position [0, 0]
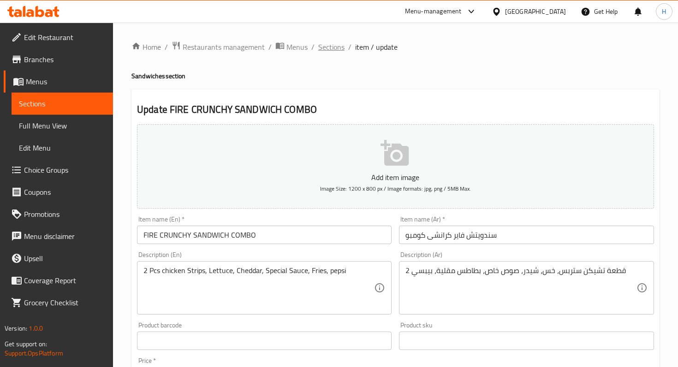
click at [332, 47] on span "Sections" at bounding box center [331, 46] width 26 height 11
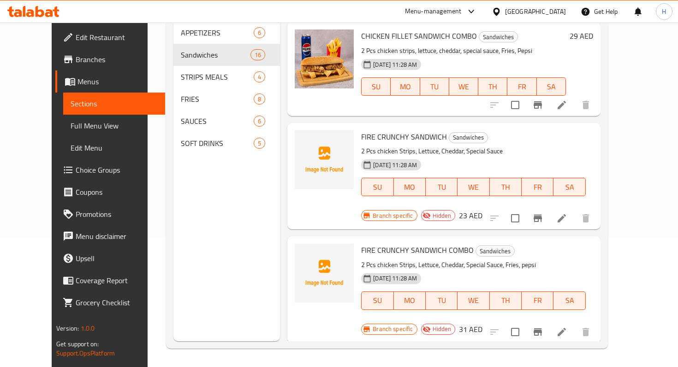
scroll to position [94, 0]
